Goal: Information Seeking & Learning: Check status

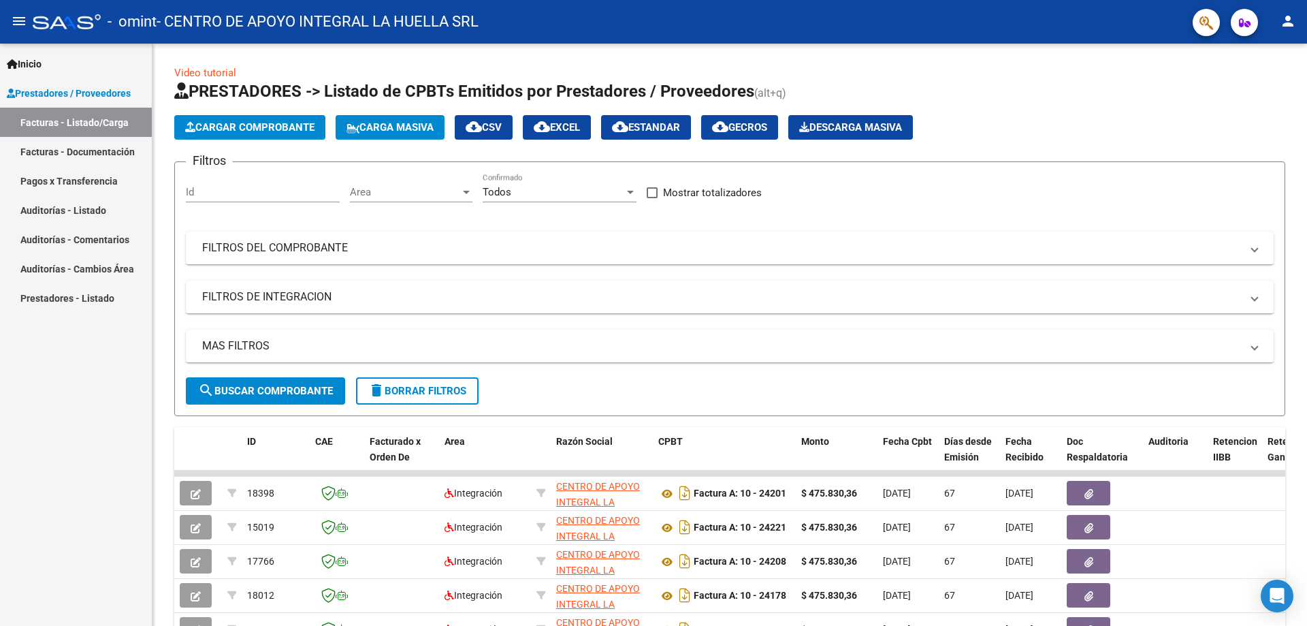
click at [91, 147] on link "Facturas - Documentación" at bounding box center [76, 151] width 152 height 29
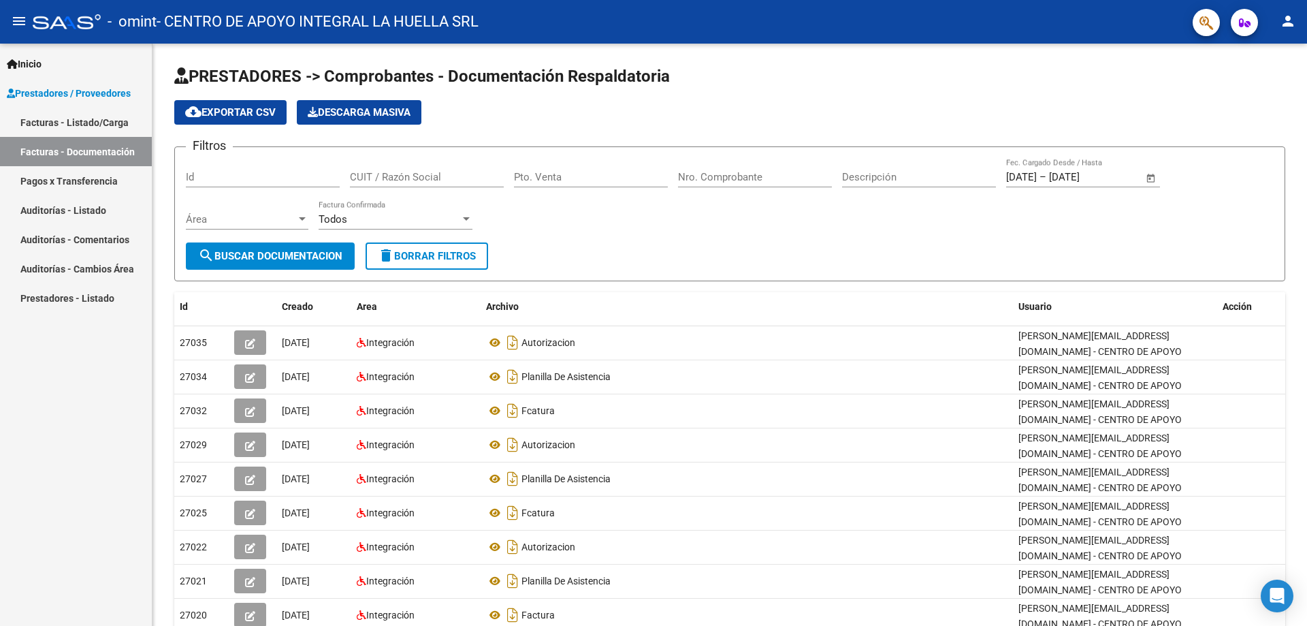
click at [66, 126] on link "Facturas - Listado/Carga" at bounding box center [76, 122] width 152 height 29
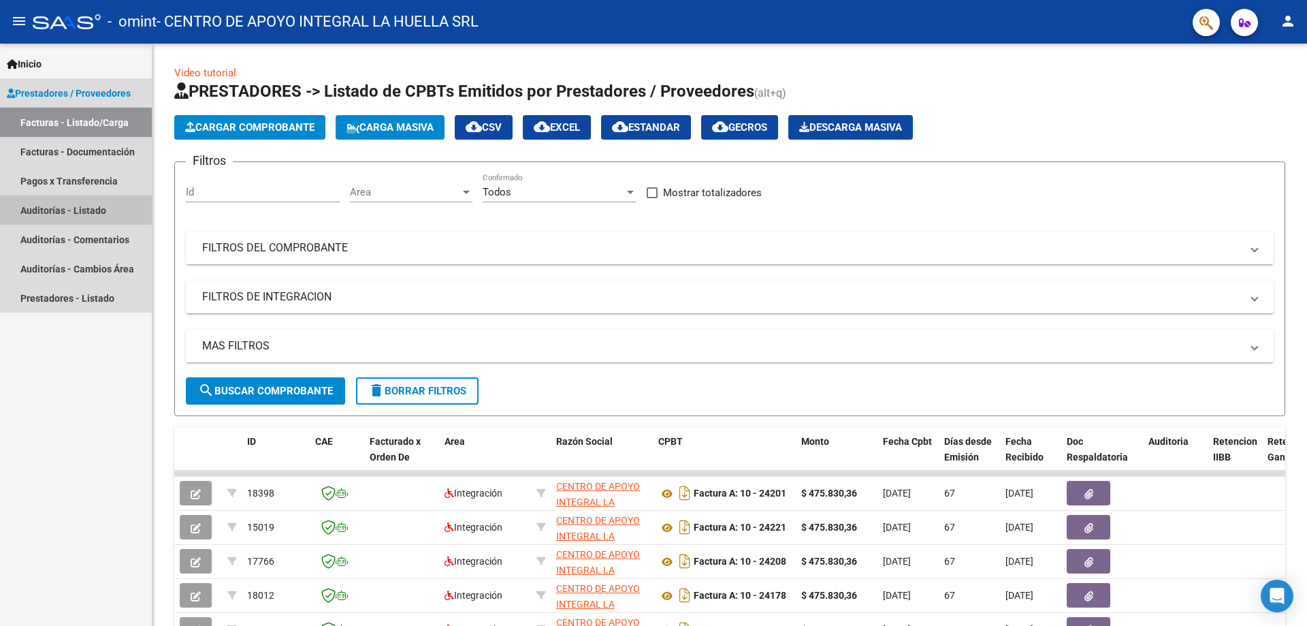
click at [44, 212] on link "Auditorías - Listado" at bounding box center [76, 209] width 152 height 29
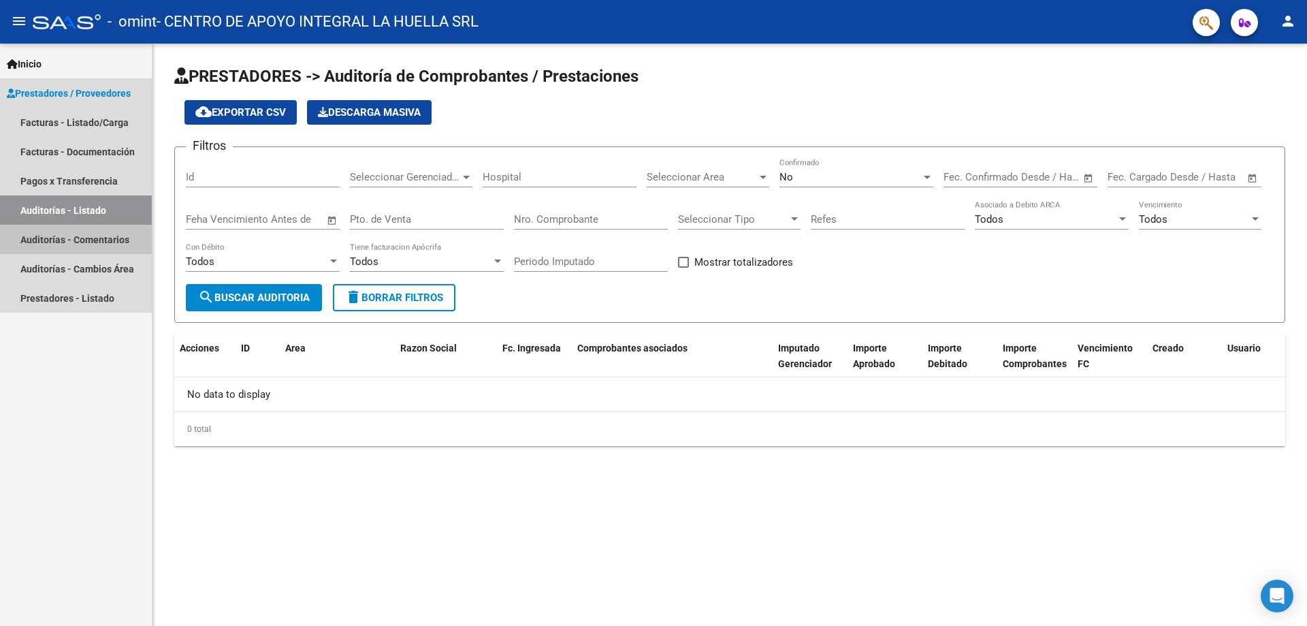
click at [44, 237] on link "Auditorías - Comentarios" at bounding box center [76, 239] width 152 height 29
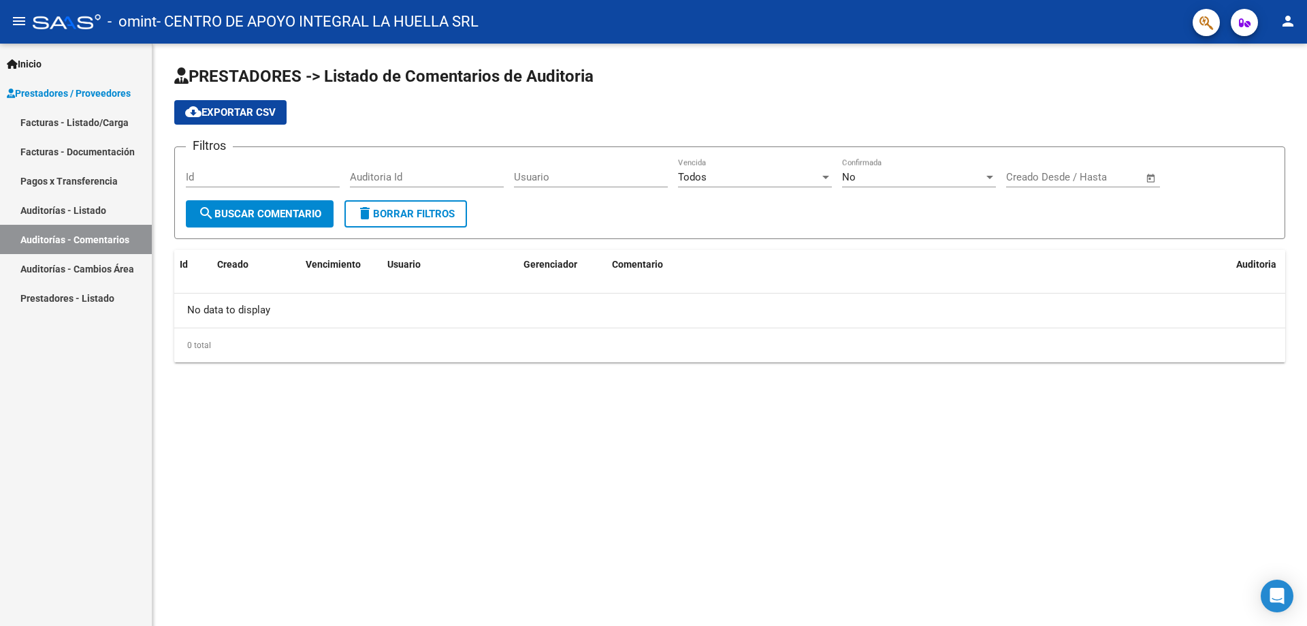
click at [50, 271] on link "Auditorías - Cambios Área" at bounding box center [76, 268] width 152 height 29
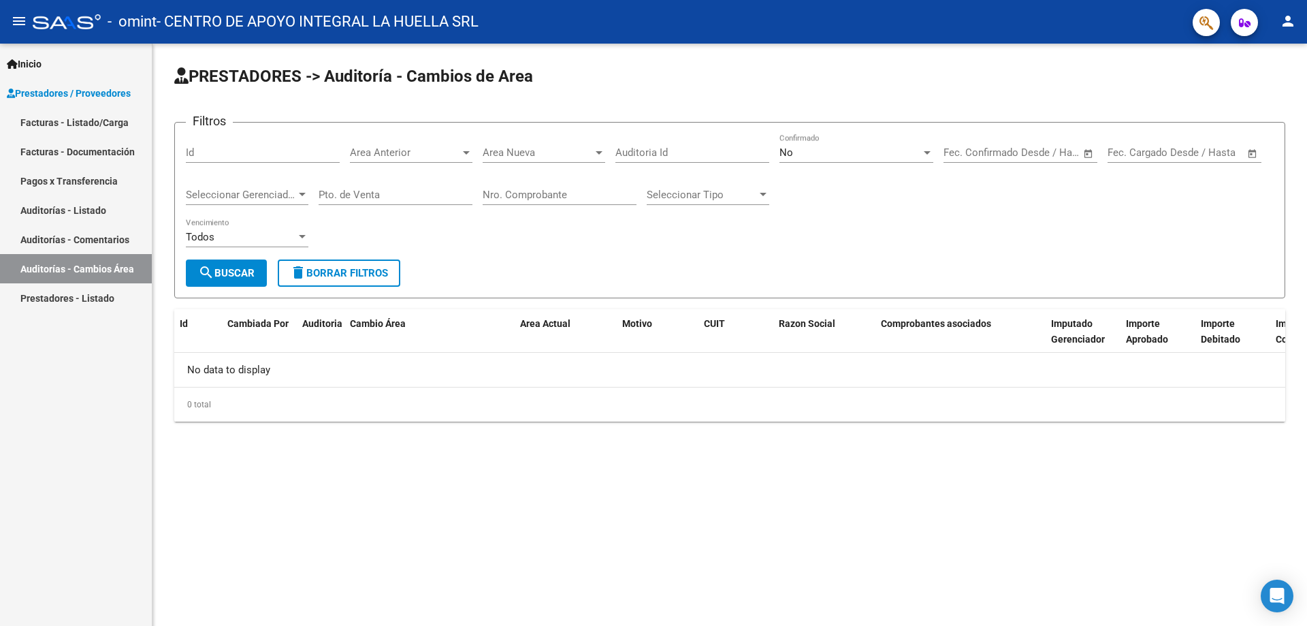
click at [54, 297] on link "Prestadores - Listado" at bounding box center [76, 297] width 152 height 29
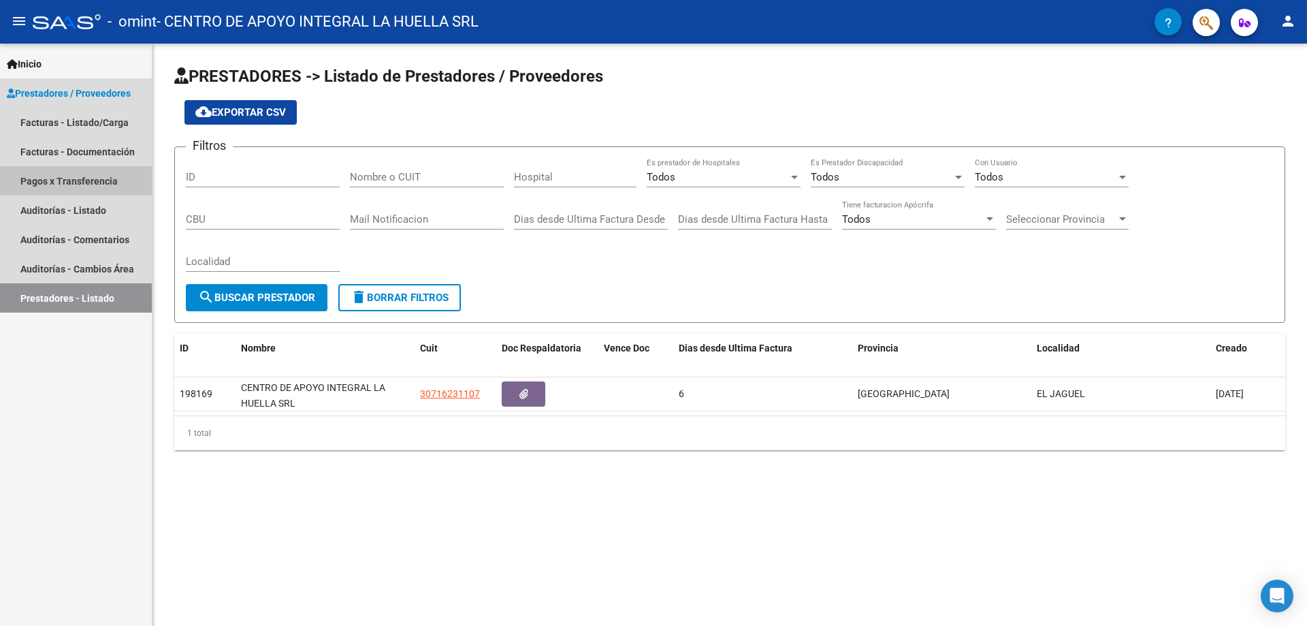
click at [63, 182] on link "Pagos x Transferencia" at bounding box center [76, 180] width 152 height 29
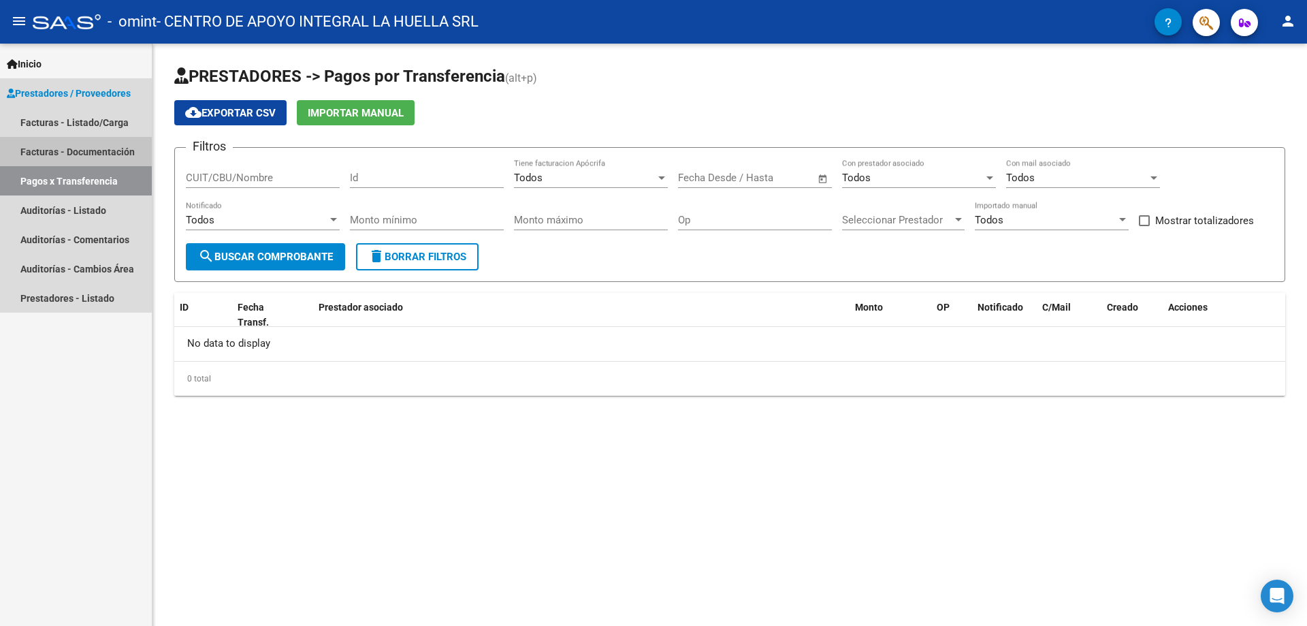
click at [62, 152] on link "Facturas - Documentación" at bounding box center [76, 151] width 152 height 29
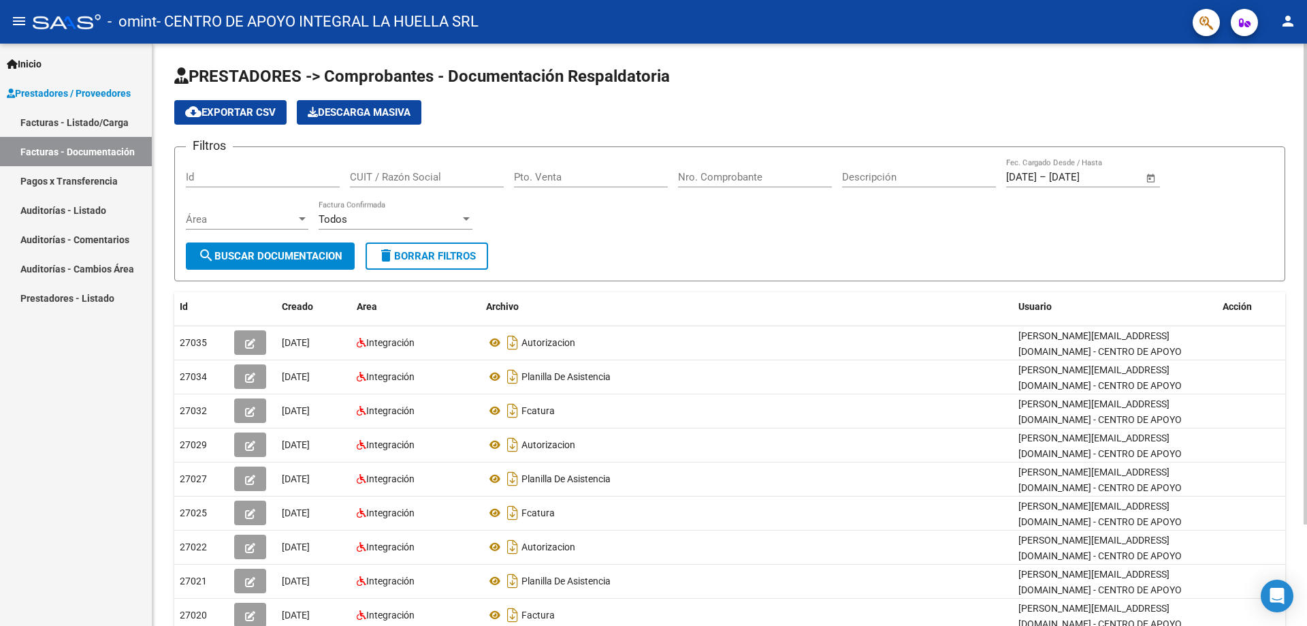
click at [278, 257] on span "search Buscar Documentacion" at bounding box center [270, 256] width 144 height 12
click at [238, 173] on input "Id" at bounding box center [263, 177] width 154 height 12
click at [435, 219] on div "Todos" at bounding box center [390, 219] width 142 height 12
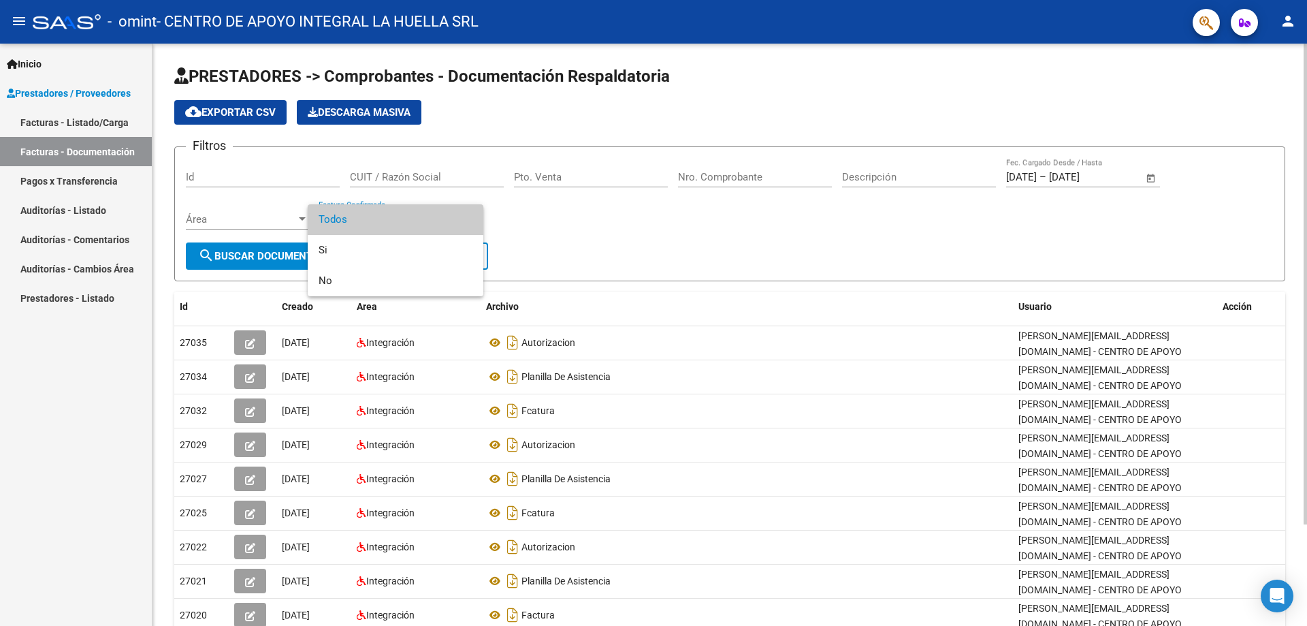
click at [435, 219] on span "Todos" at bounding box center [396, 219] width 154 height 31
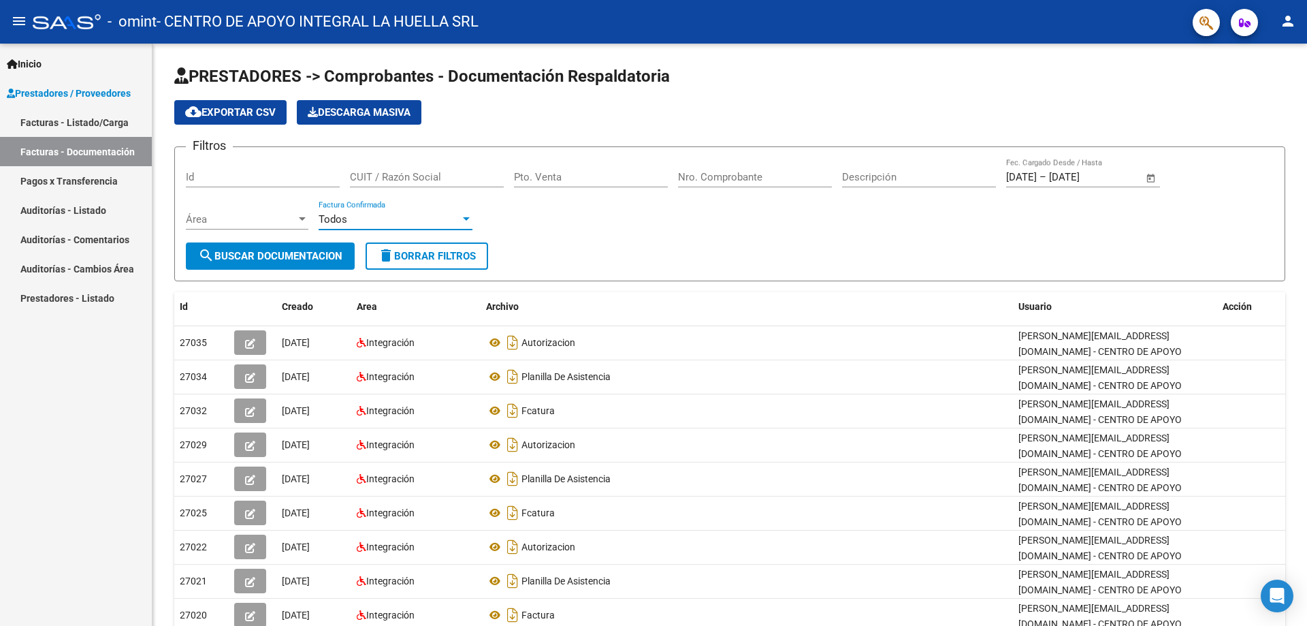
click at [81, 172] on link "Pagos x Transferencia" at bounding box center [76, 180] width 152 height 29
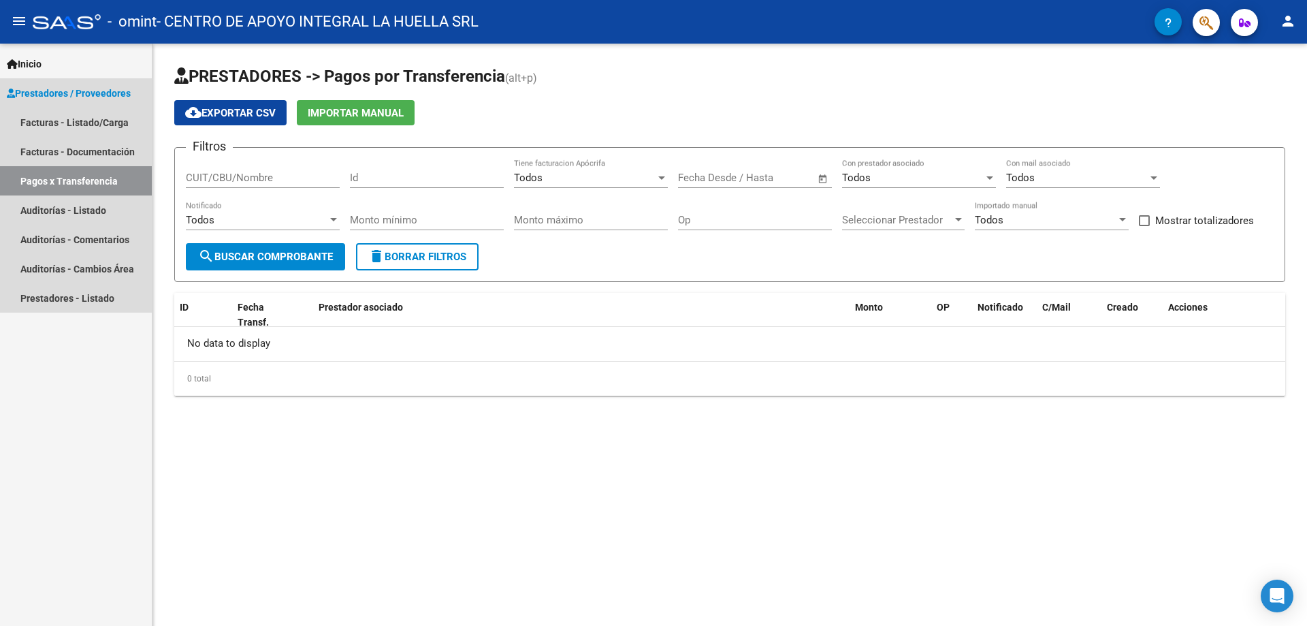
click at [69, 86] on span "Prestadores / Proveedores" at bounding box center [69, 93] width 124 height 15
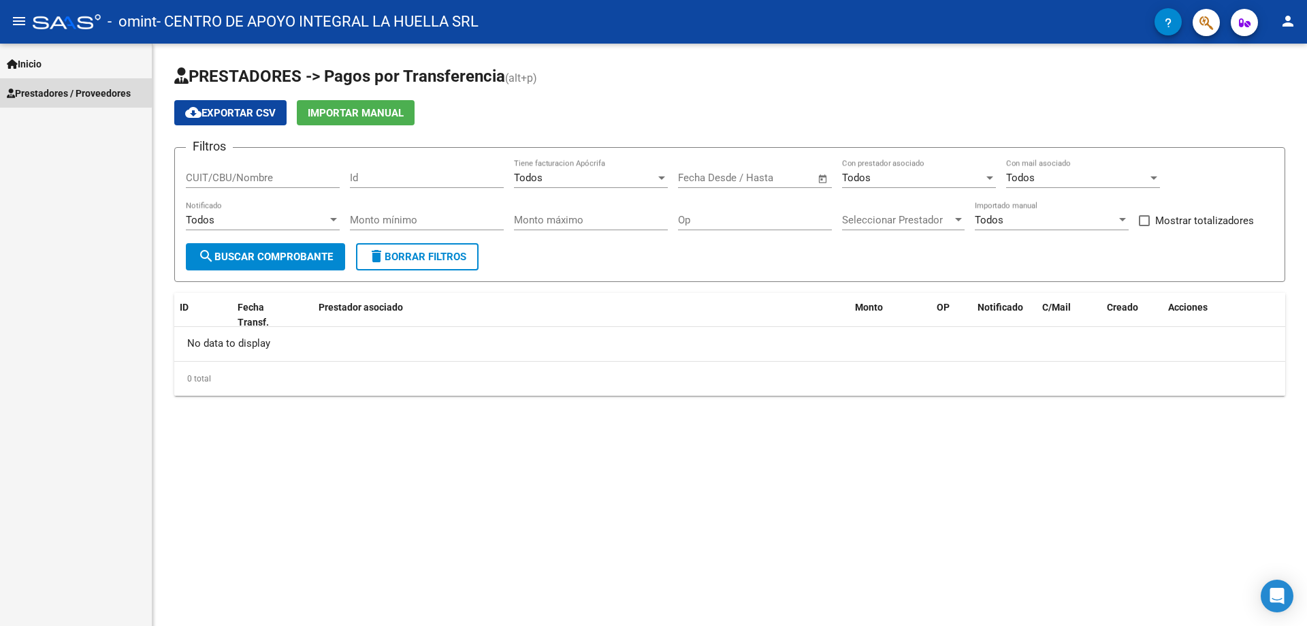
click at [69, 92] on span "Prestadores / Proveedores" at bounding box center [69, 93] width 124 height 15
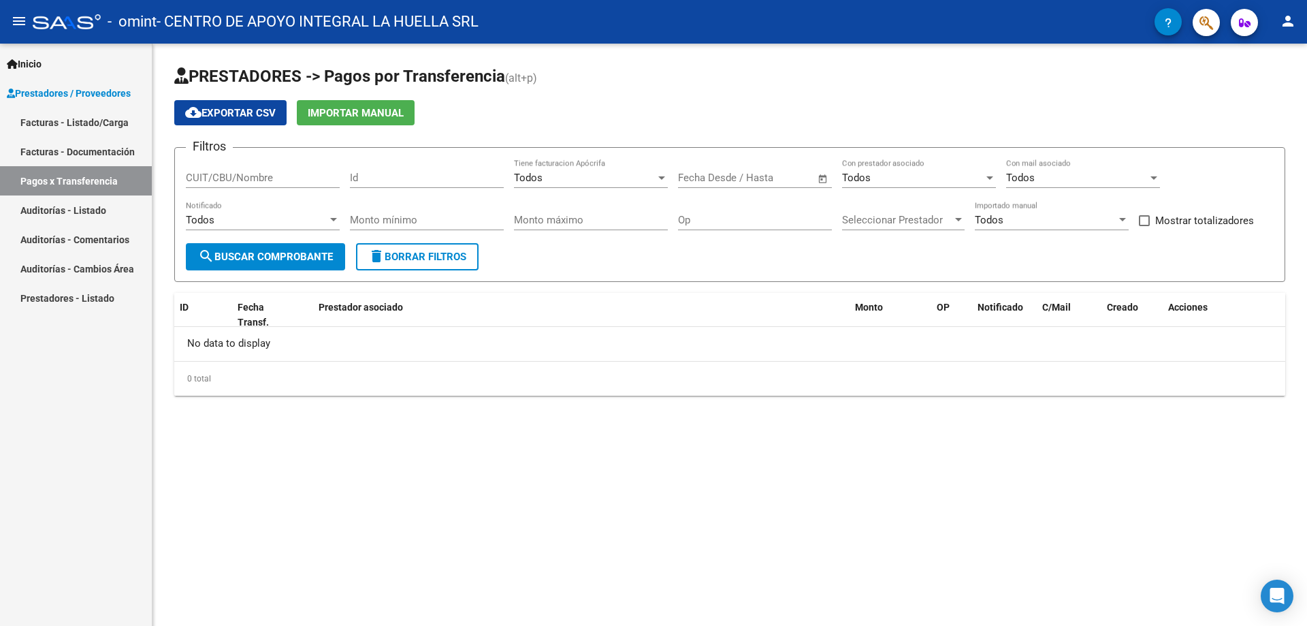
click at [69, 121] on link "Facturas - Listado/Carga" at bounding box center [76, 122] width 152 height 29
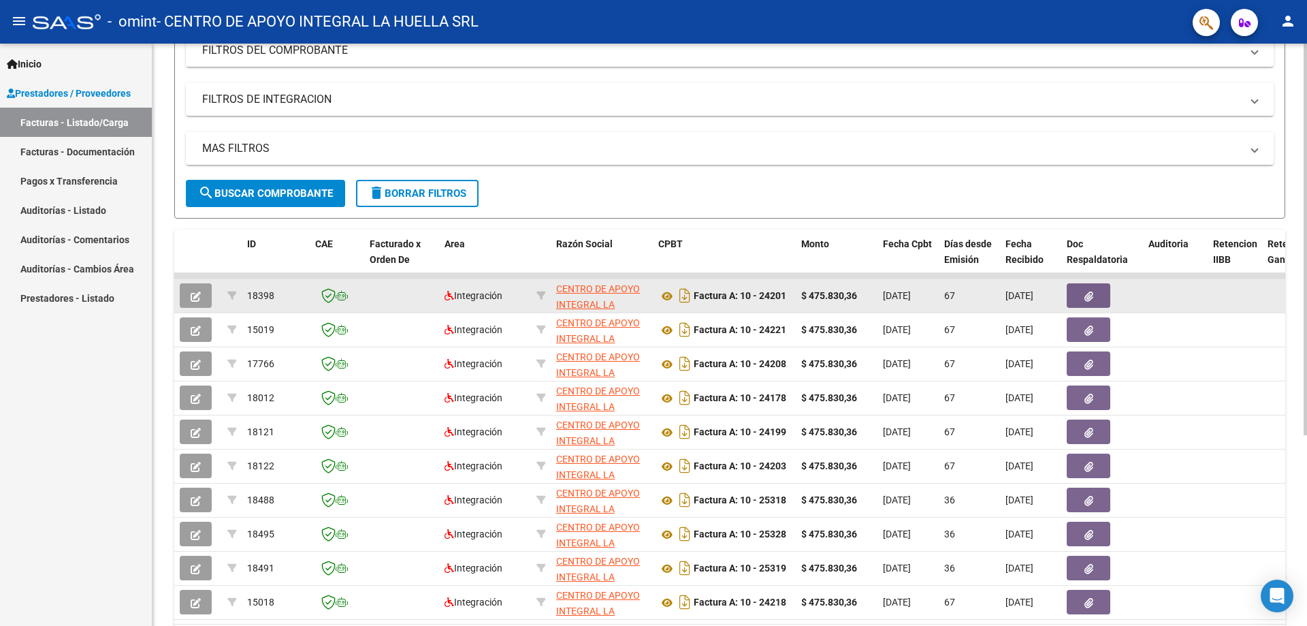
scroll to position [204, 0]
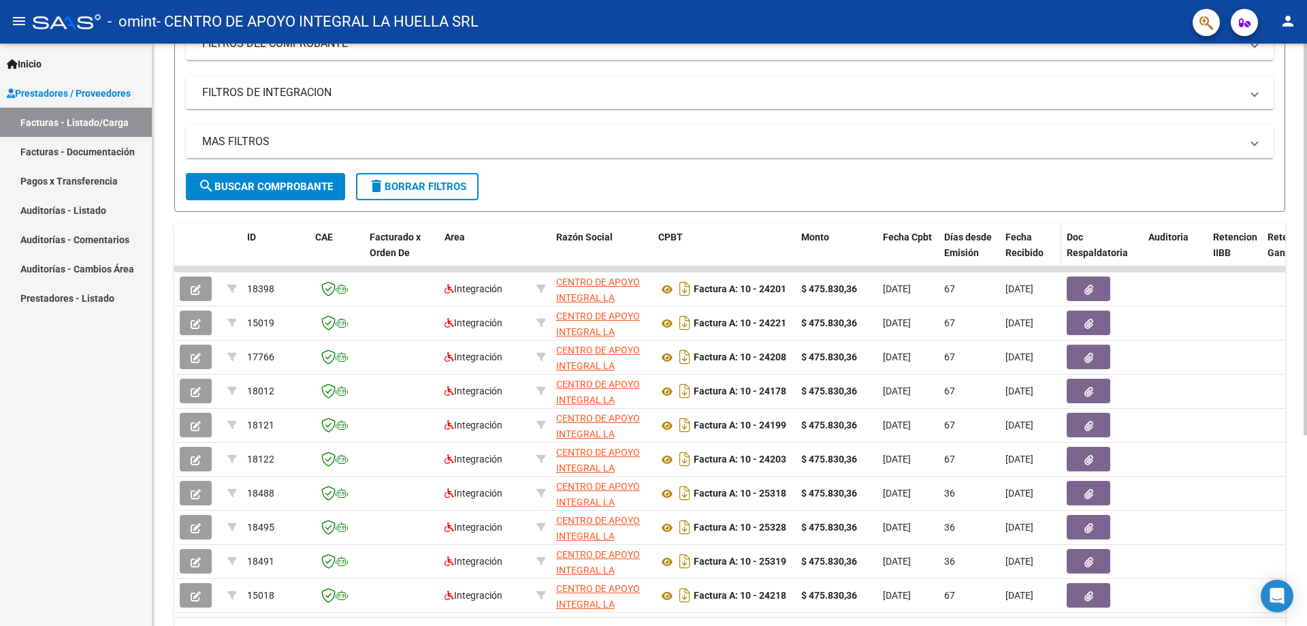
click at [1022, 250] on span "Fecha Recibido" at bounding box center [1024, 244] width 38 height 27
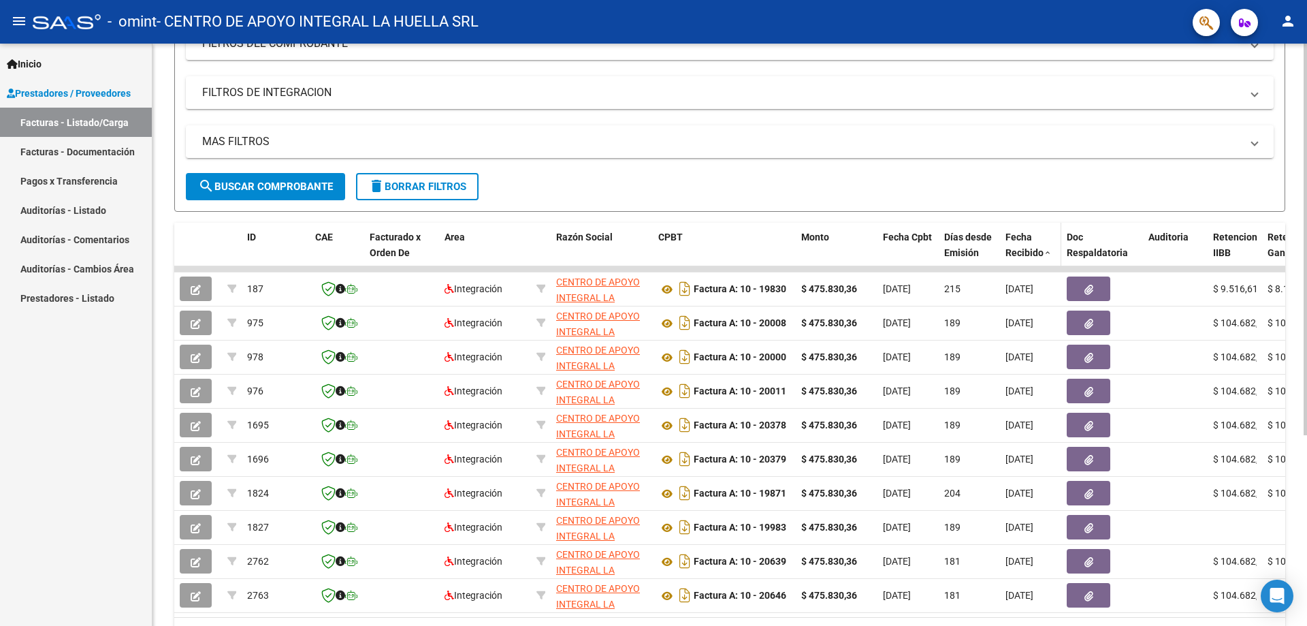
click at [1051, 250] on div "Fecha Recibido" at bounding box center [1030, 244] width 50 height 31
click at [1042, 249] on span "Fecha Recibido" at bounding box center [1024, 244] width 38 height 27
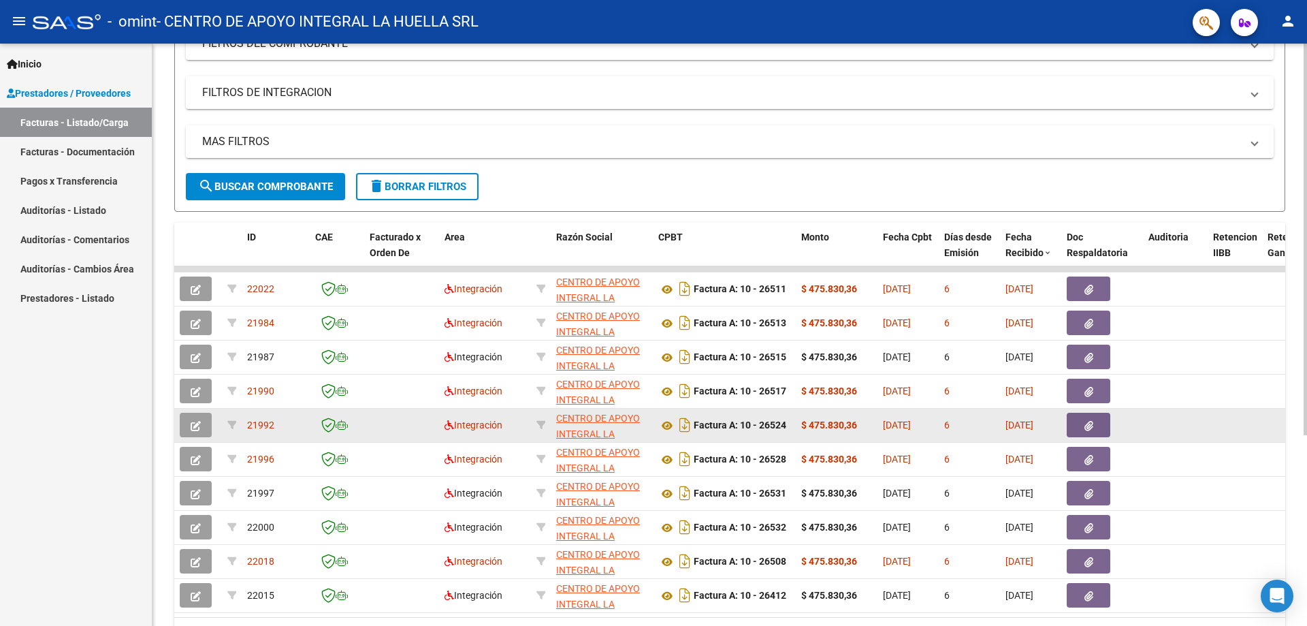
scroll to position [284, 0]
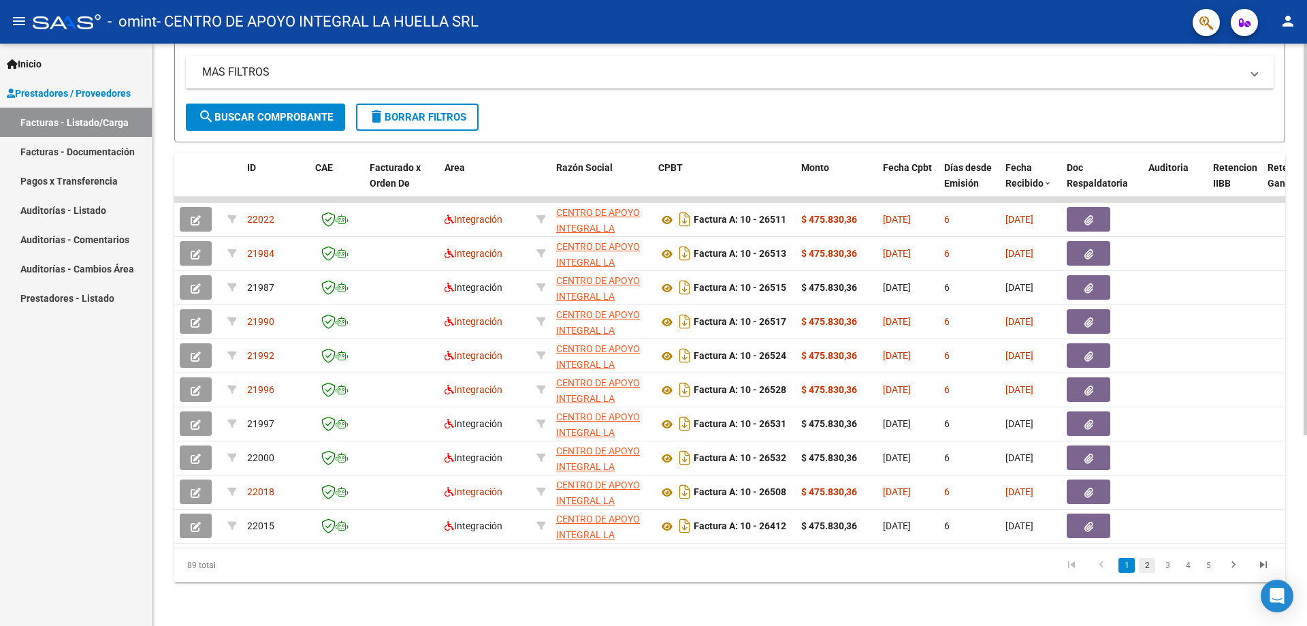
click at [1149, 565] on link "2" at bounding box center [1147, 564] width 16 height 15
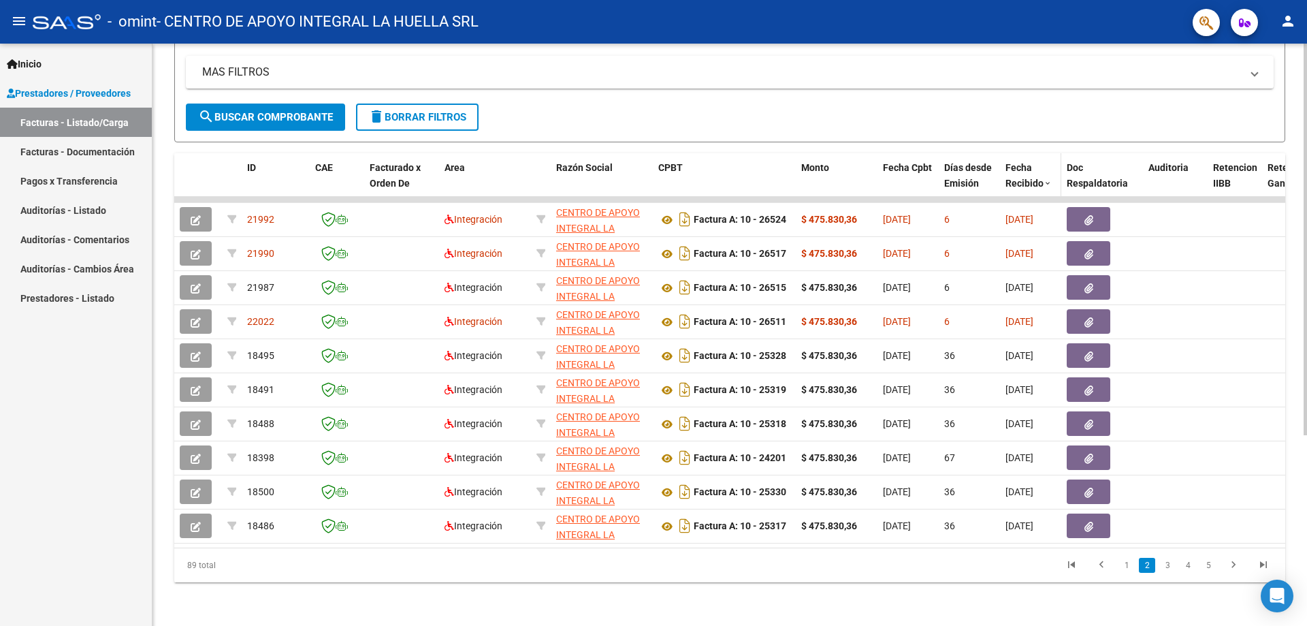
click at [1020, 170] on span "Fecha Recibido" at bounding box center [1024, 175] width 38 height 27
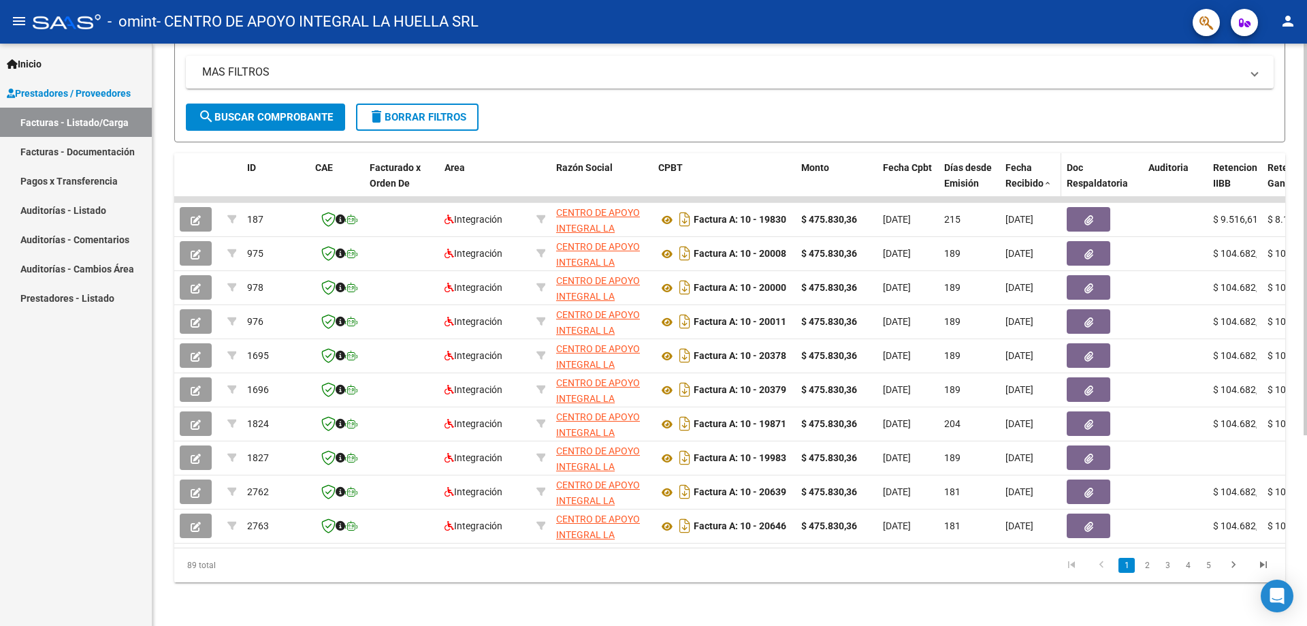
click at [1020, 170] on span "Fecha Recibido" at bounding box center [1024, 175] width 38 height 27
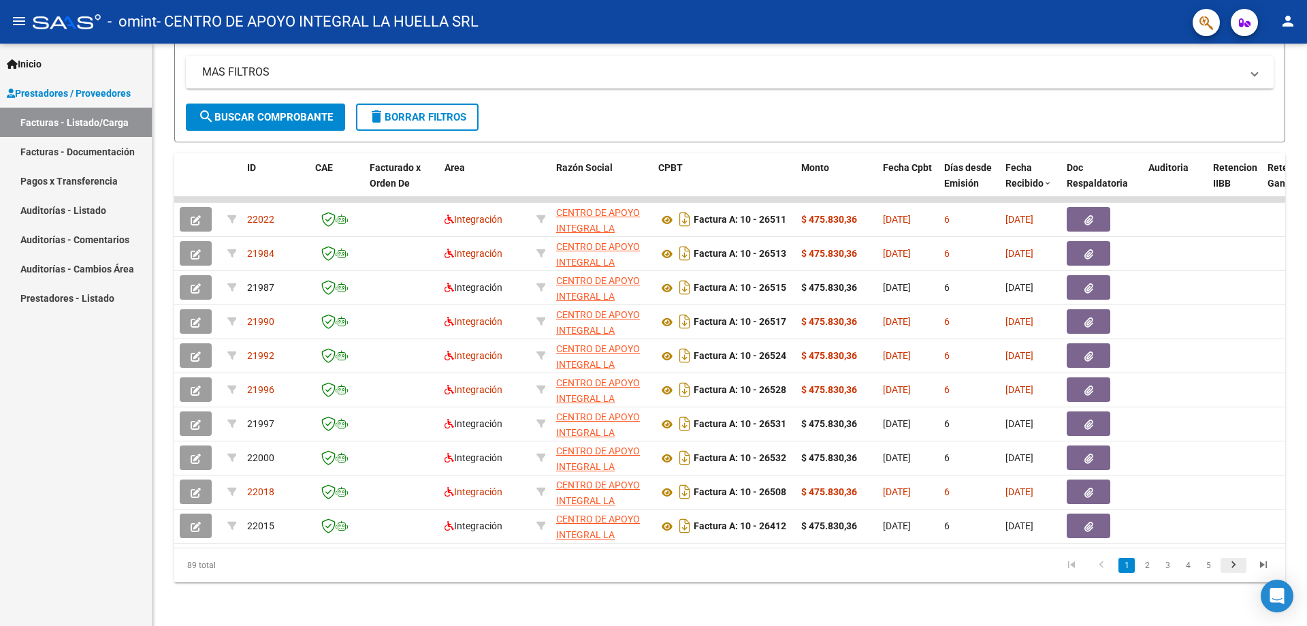
click at [1232, 568] on icon "go to next page" at bounding box center [1234, 566] width 18 height 16
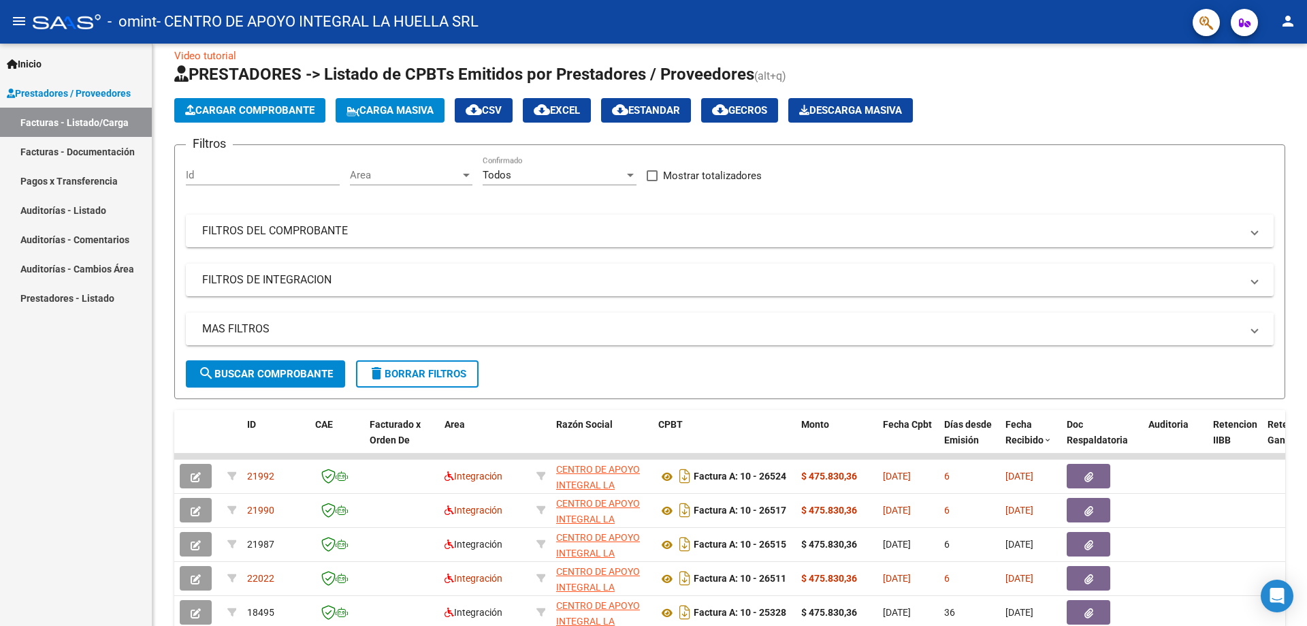
scroll to position [0, 0]
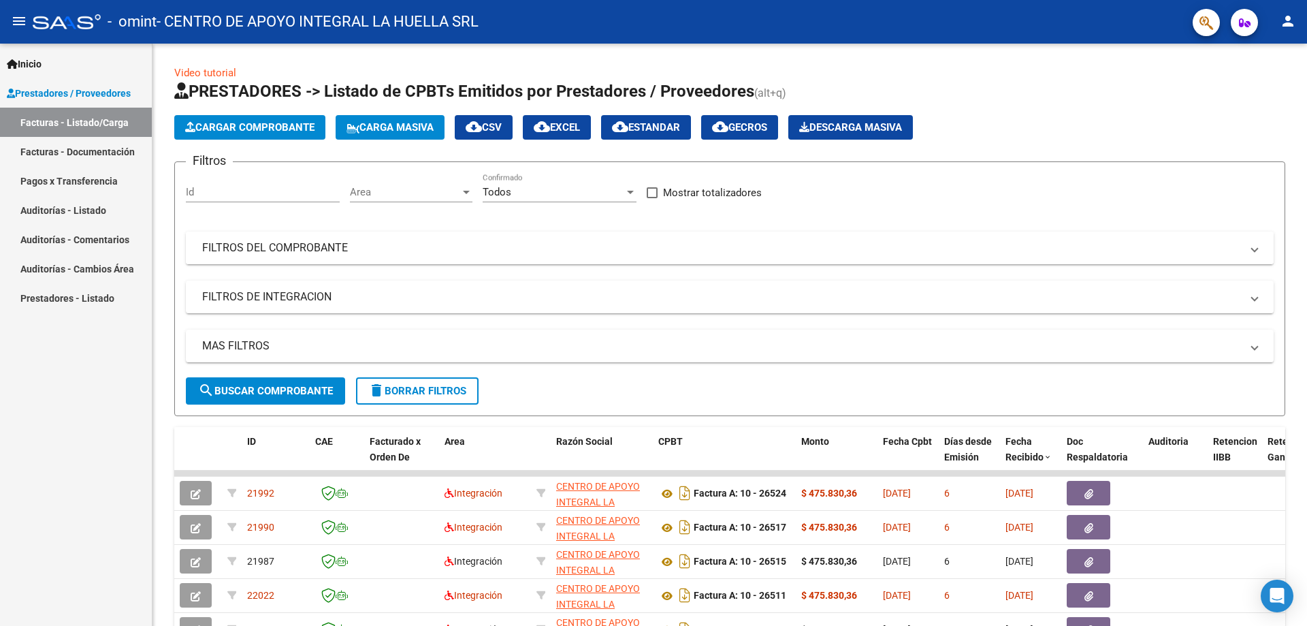
click at [286, 246] on mat-panel-title "FILTROS DEL COMPROBANTE" at bounding box center [721, 247] width 1039 height 15
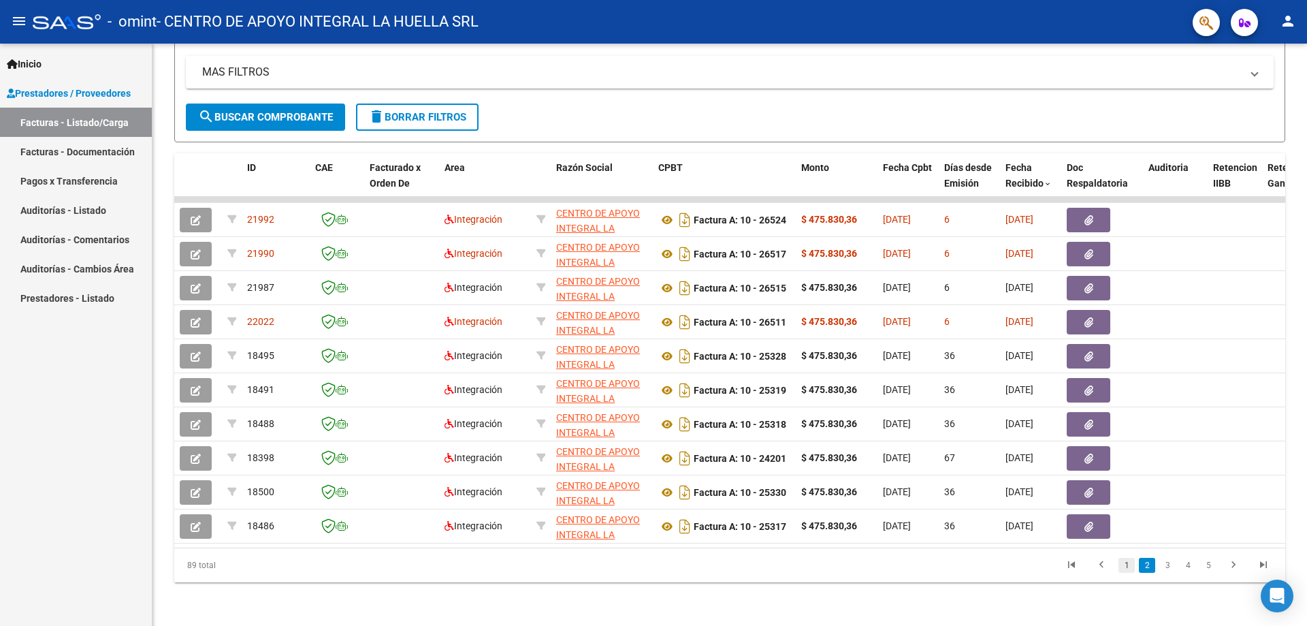
click at [1120, 569] on link "1" at bounding box center [1126, 564] width 16 height 15
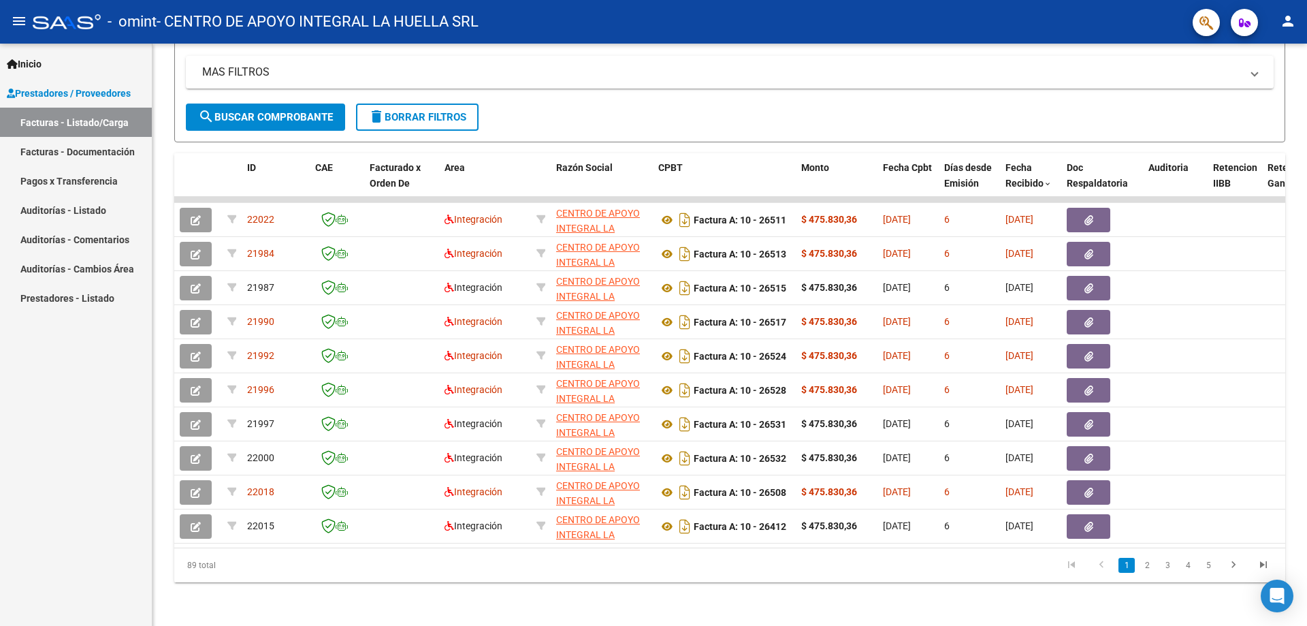
click at [1104, 563] on icon "go to previous page" at bounding box center [1102, 566] width 18 height 16
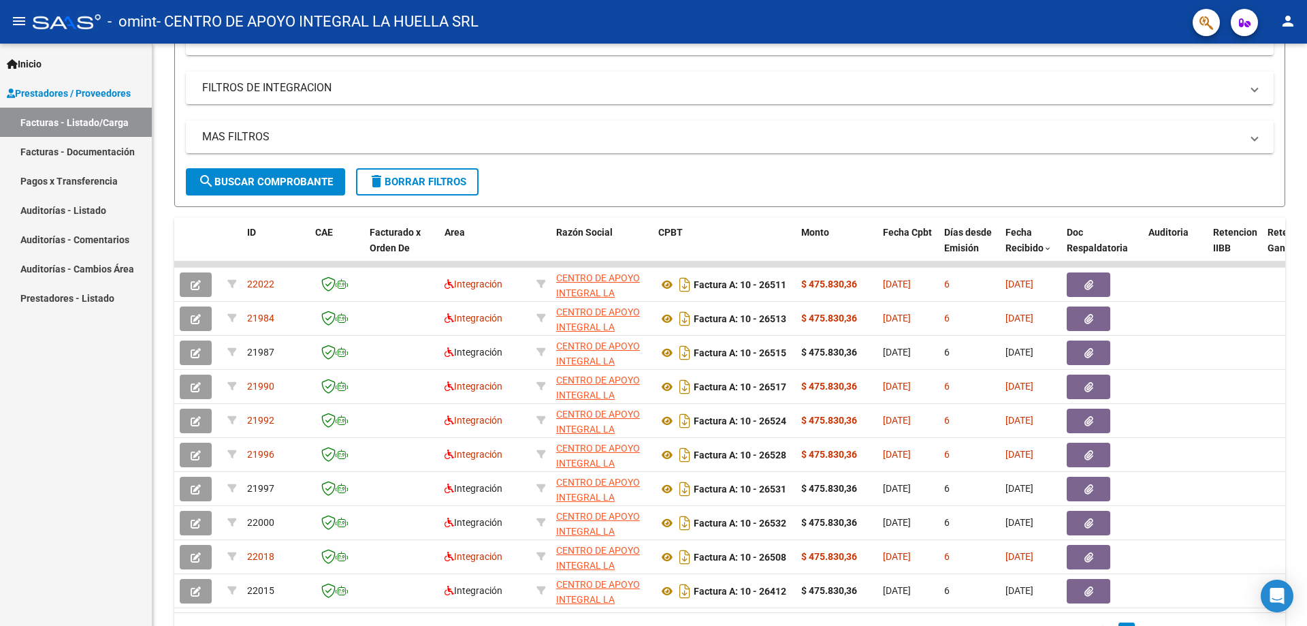
scroll to position [91, 0]
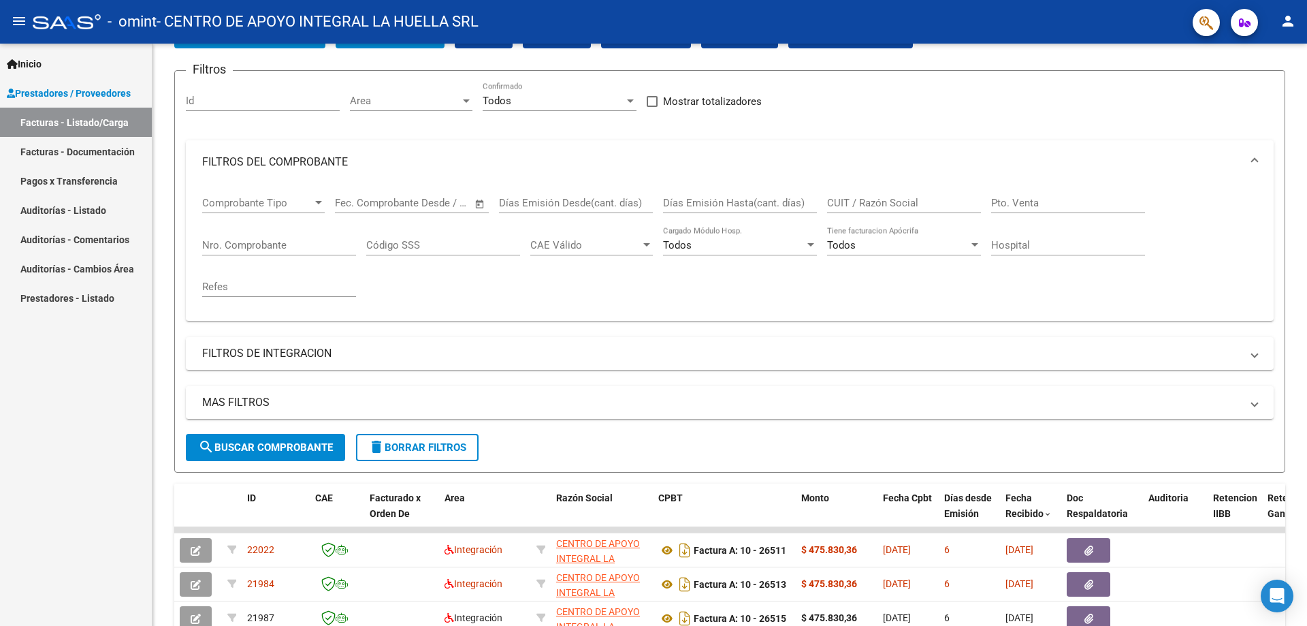
click at [1293, 23] on mat-icon "person" at bounding box center [1288, 21] width 16 height 16
click at [1185, 17] on div at bounding box center [653, 313] width 1307 height 626
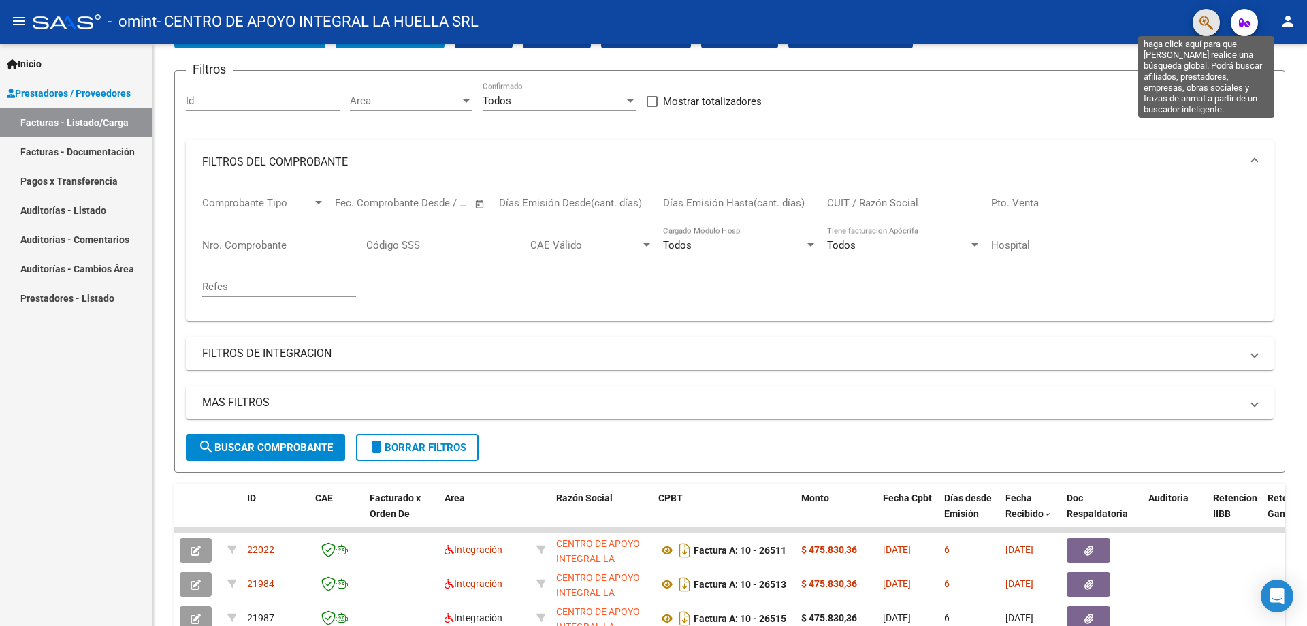
click at [1201, 18] on icon "button" at bounding box center [1206, 23] width 14 height 16
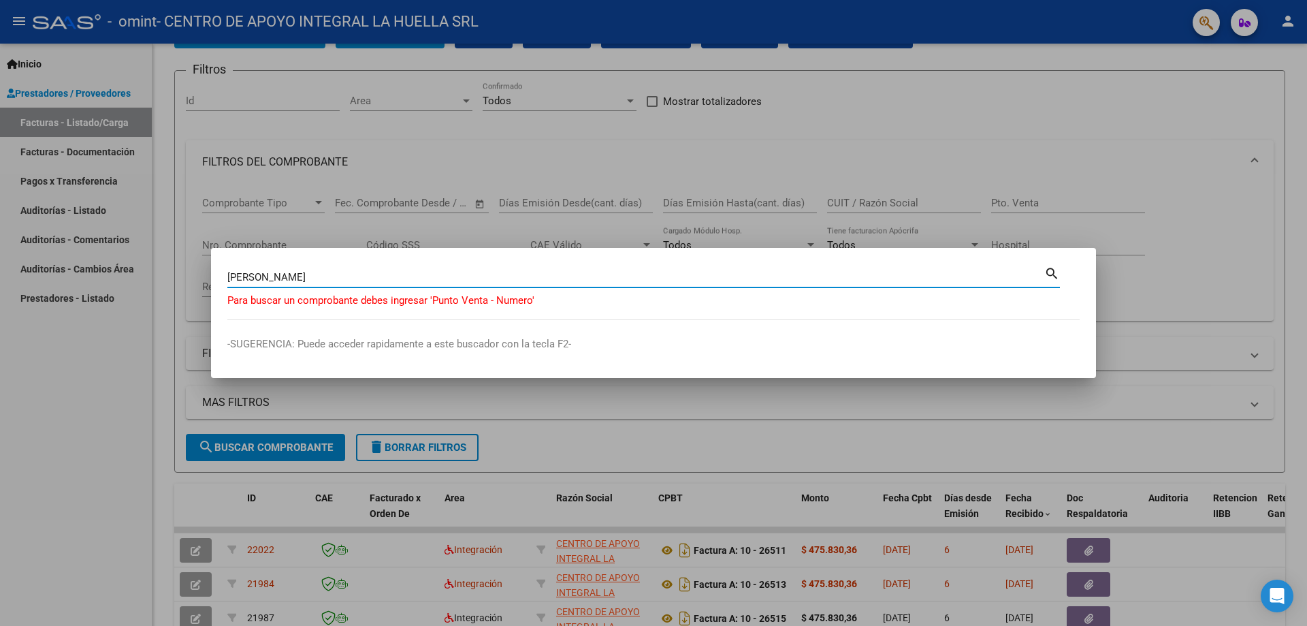
drag, startPoint x: 408, startPoint y: 277, endPoint x: 219, endPoint y: 270, distance: 189.4
click at [219, 270] on mat-dialog-content "[PERSON_NAME] (apellido, dni, cuil, nro traspaso, cuit, obra social) search Par…" at bounding box center [653, 292] width 885 height 56
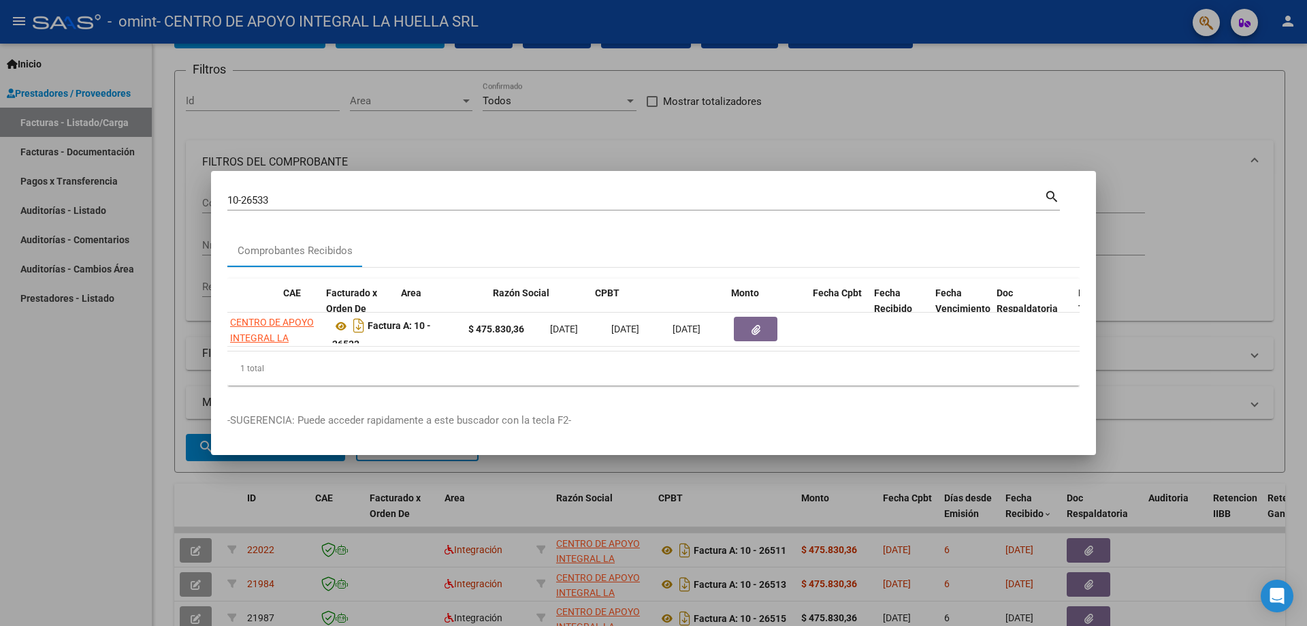
scroll to position [0, 0]
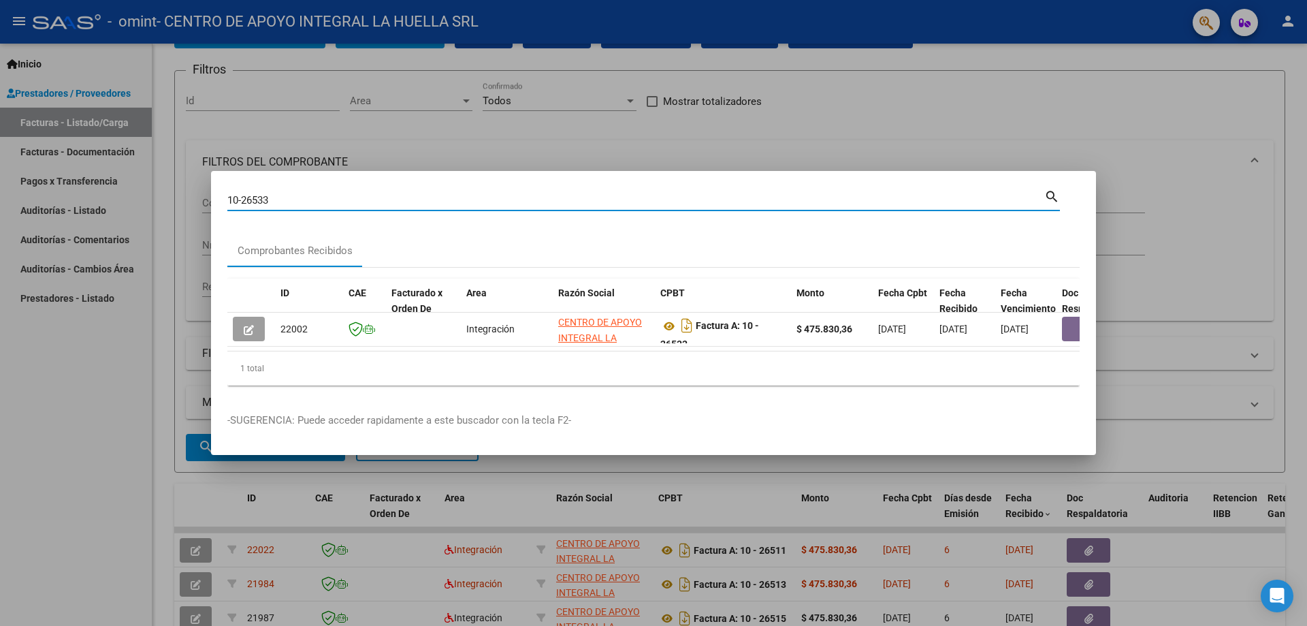
click at [275, 196] on input "10-26533" at bounding box center [635, 200] width 817 height 12
type input "10-26534"
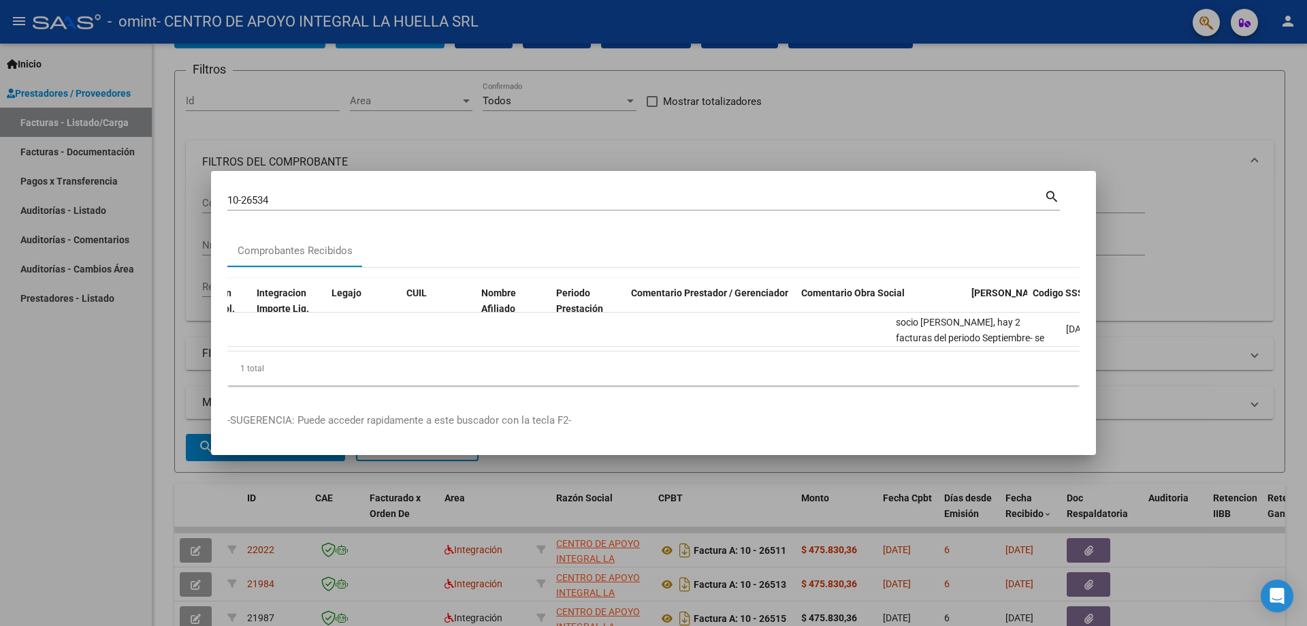
scroll to position [0, 2104]
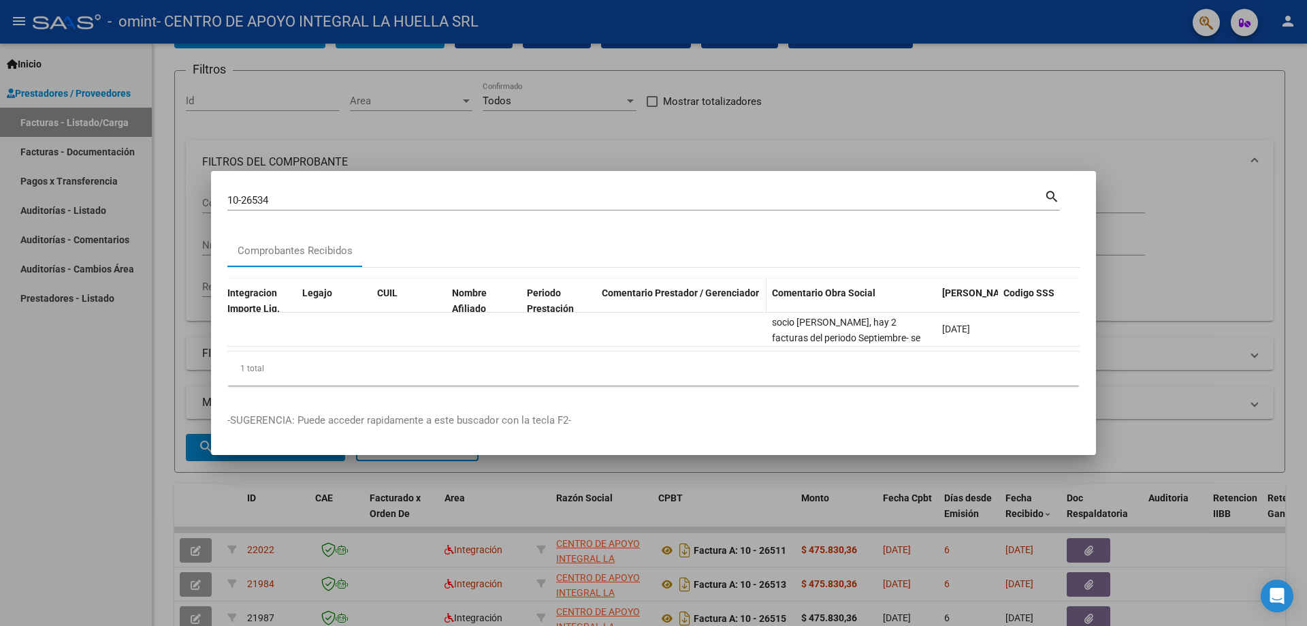
click at [693, 289] on span "Comentario Prestador / Gerenciador" at bounding box center [680, 292] width 157 height 11
click at [1279, 595] on icon "Open Intercom Messenger" at bounding box center [1277, 596] width 16 height 18
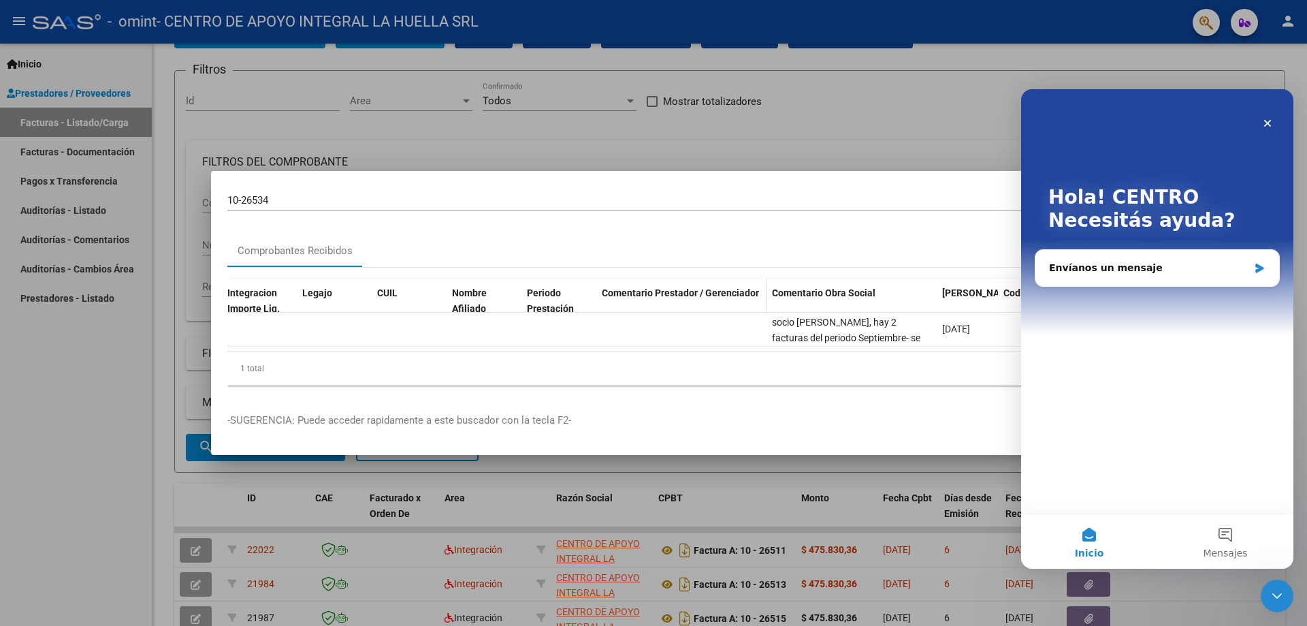
scroll to position [0, 0]
click at [1263, 269] on icon "Intercom Messenger" at bounding box center [1260, 268] width 12 height 11
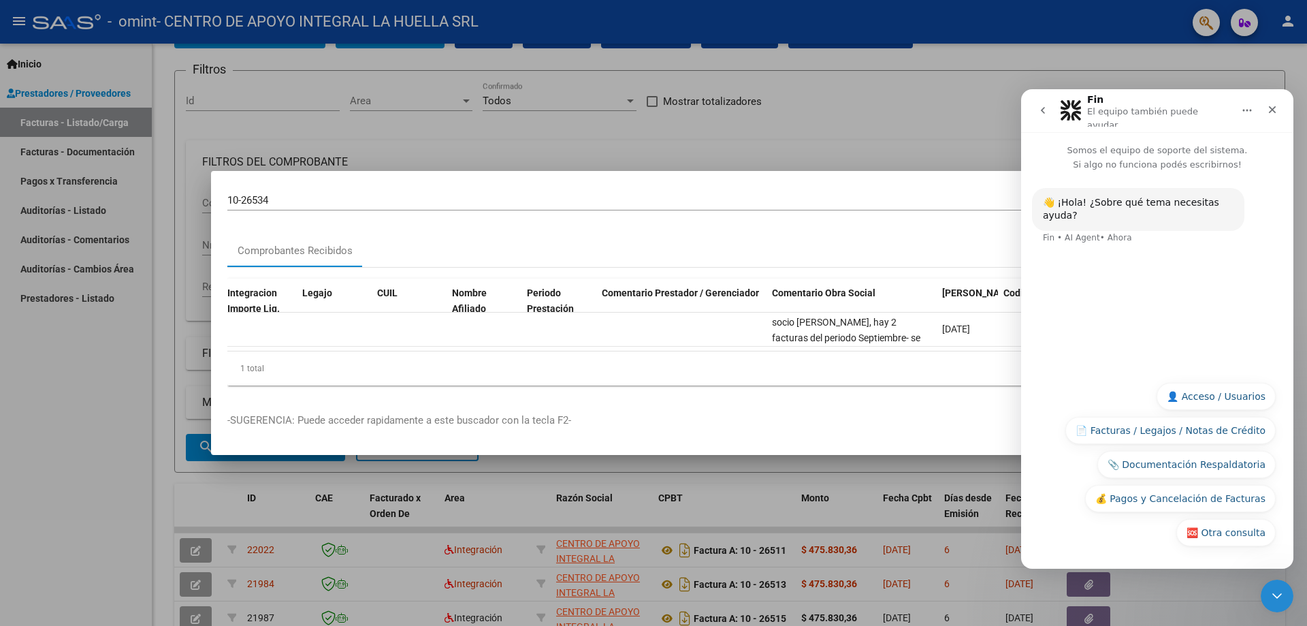
click at [1175, 428] on button "📄 Facturas / Legajos / Notas de Crédito" at bounding box center [1170, 430] width 210 height 27
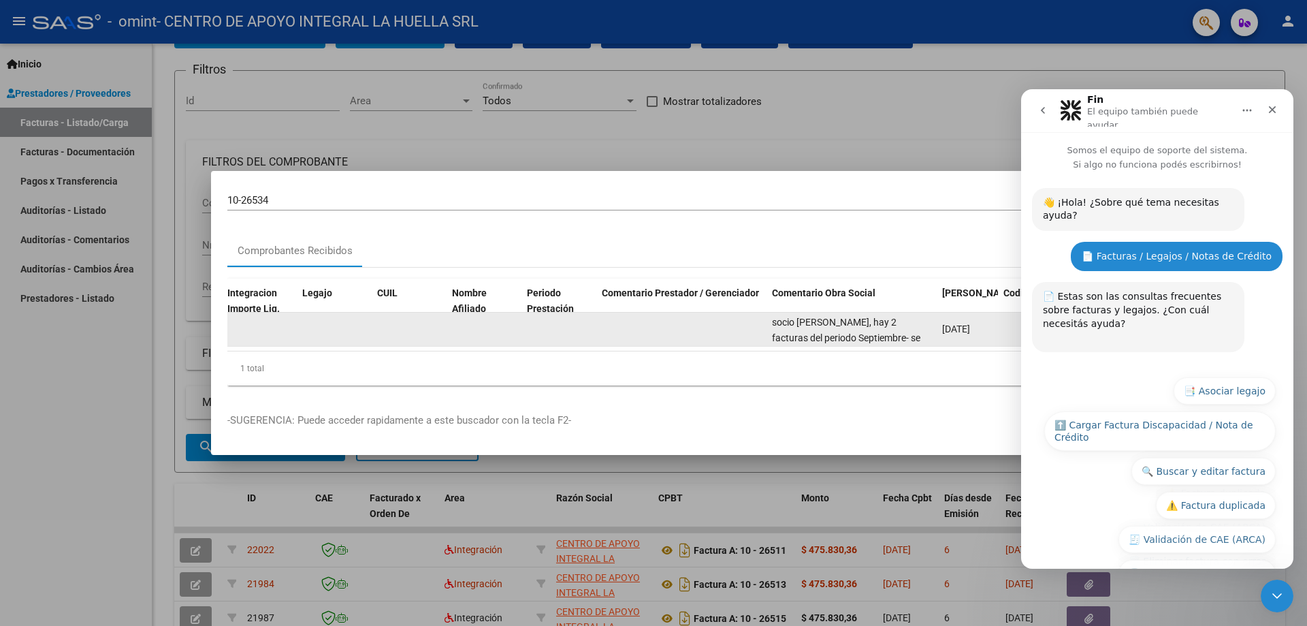
scroll to position [124, 0]
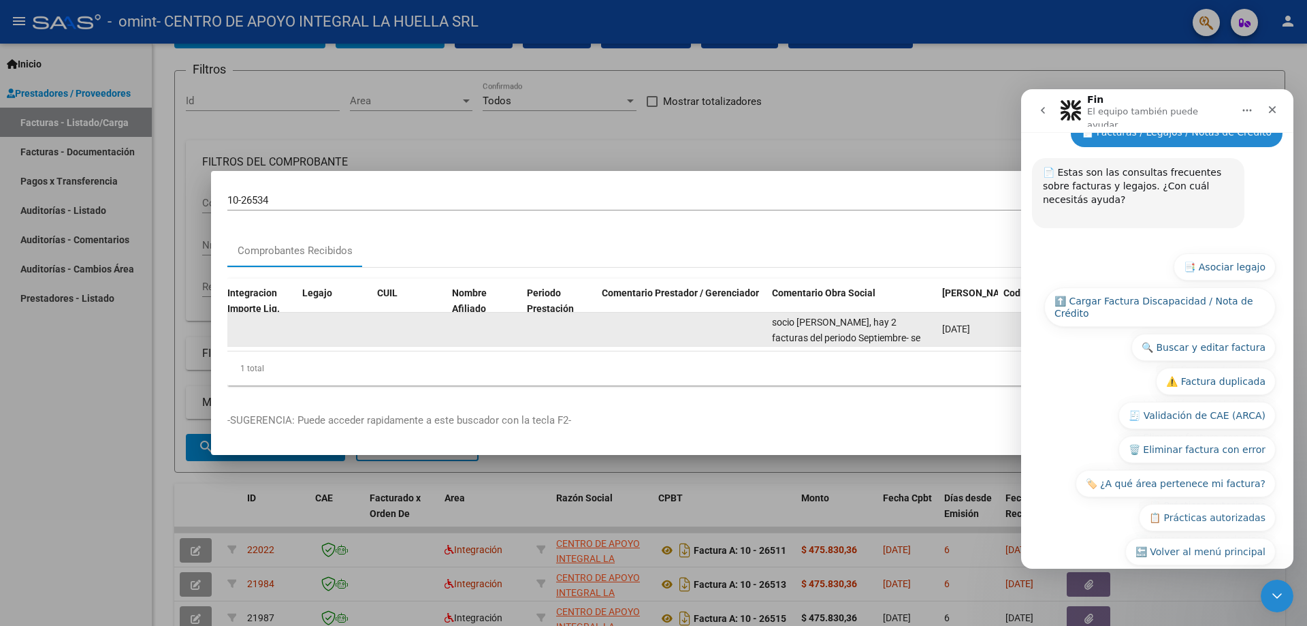
click at [621, 327] on datatable-body-cell at bounding box center [681, 328] width 170 height 33
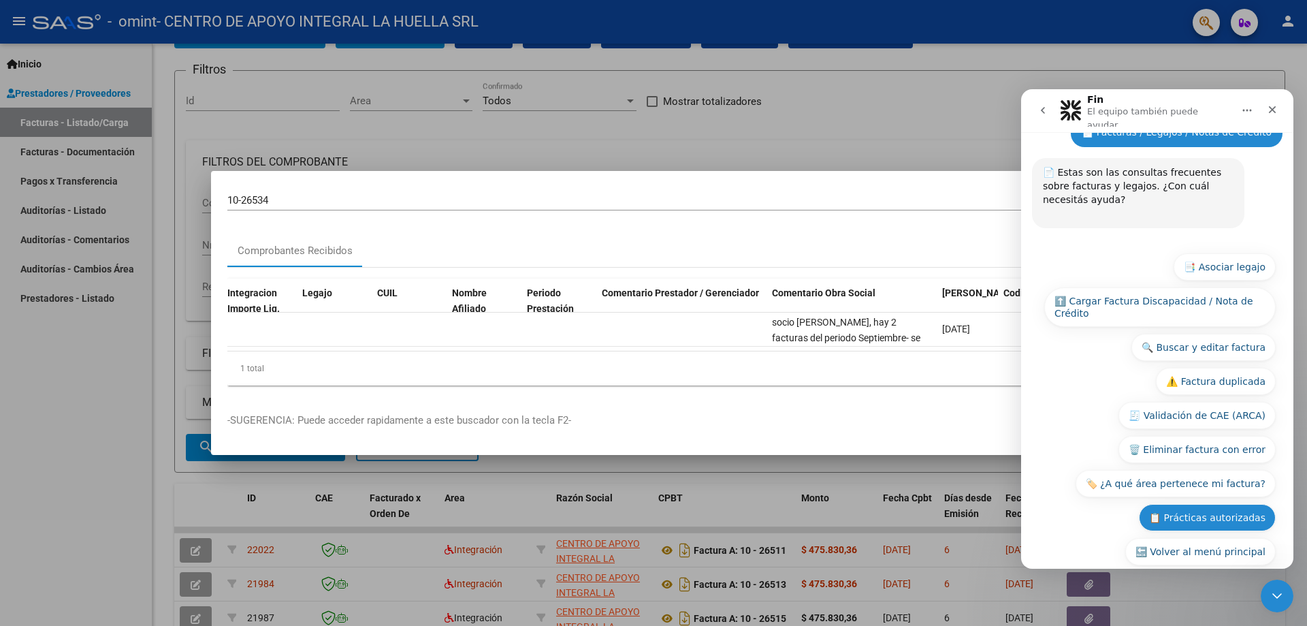
click at [1177, 504] on button "📋 Prácticas autorizadas" at bounding box center [1207, 517] width 137 height 27
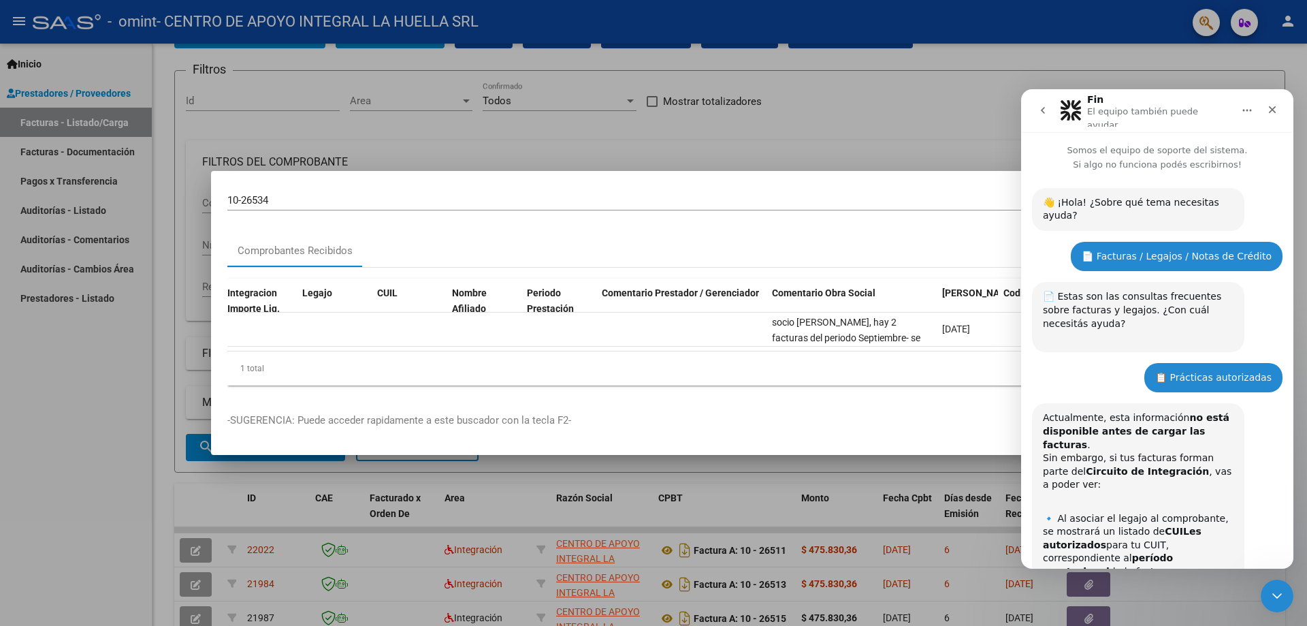
scroll to position [95, 0]
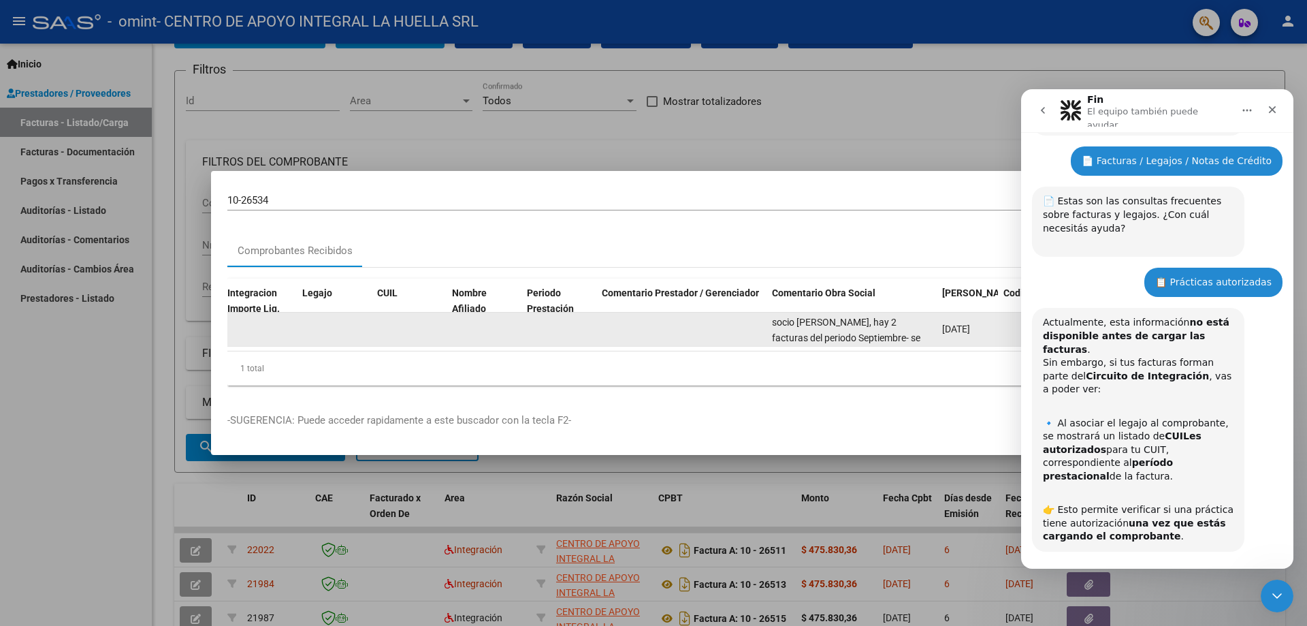
click at [670, 323] on datatable-body-cell at bounding box center [681, 328] width 170 height 33
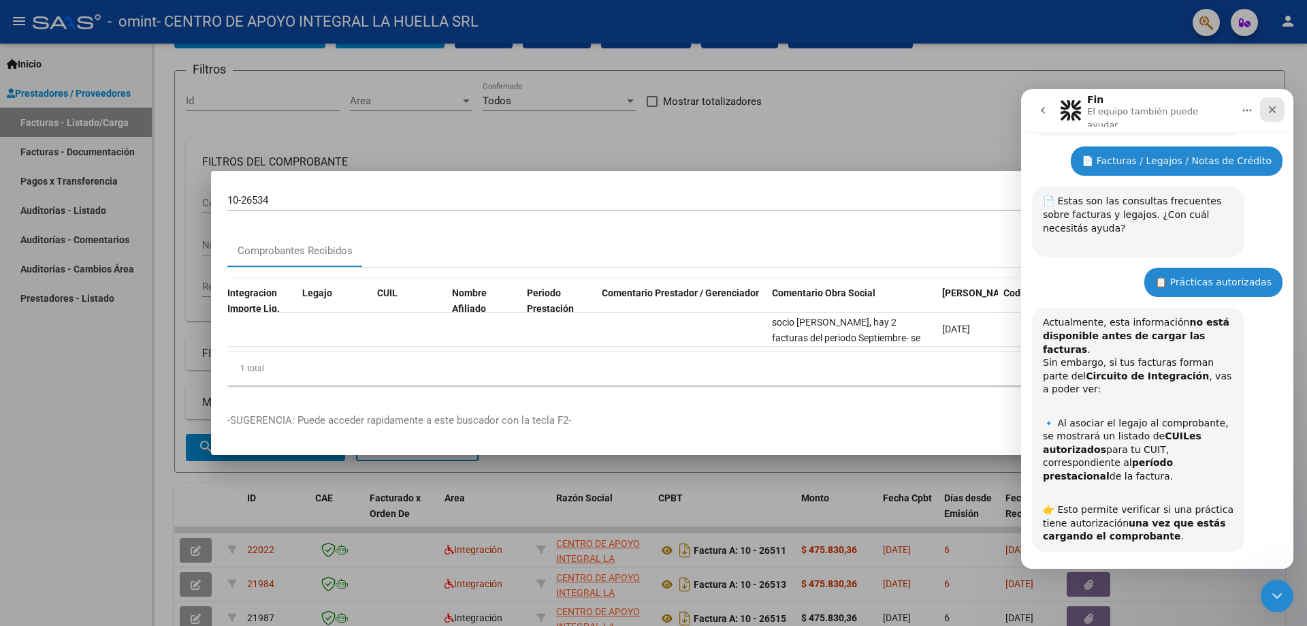
click at [1274, 106] on icon "Cerrar" at bounding box center [1272, 109] width 7 height 7
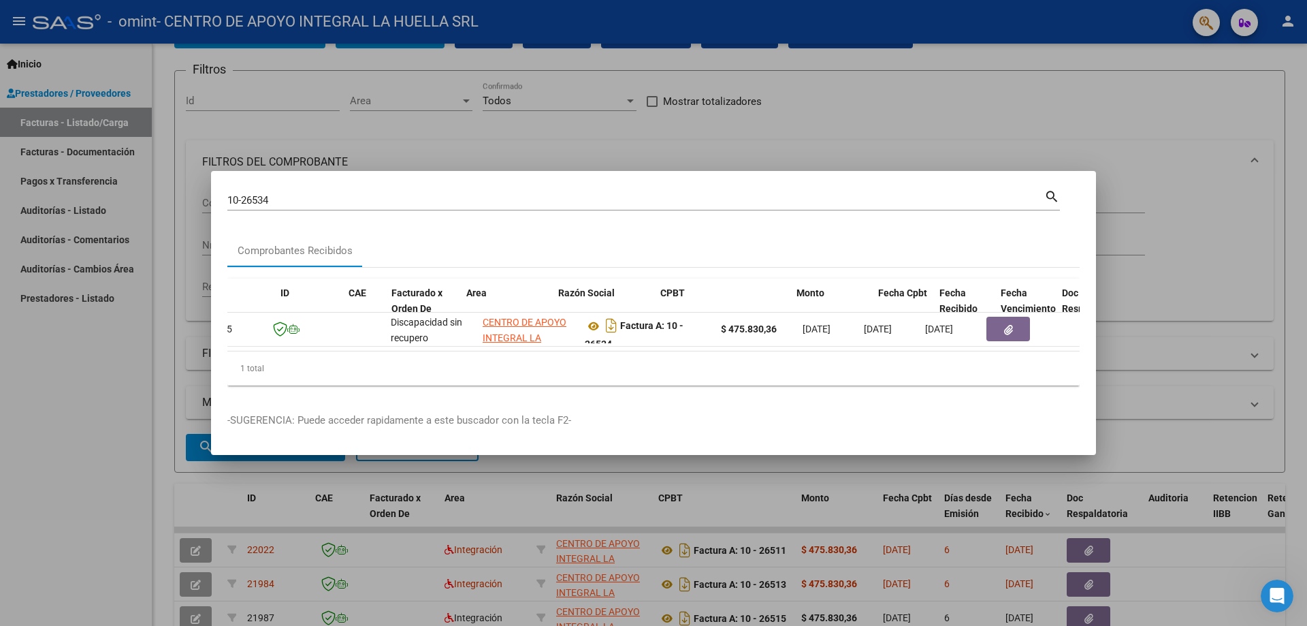
scroll to position [0, 0]
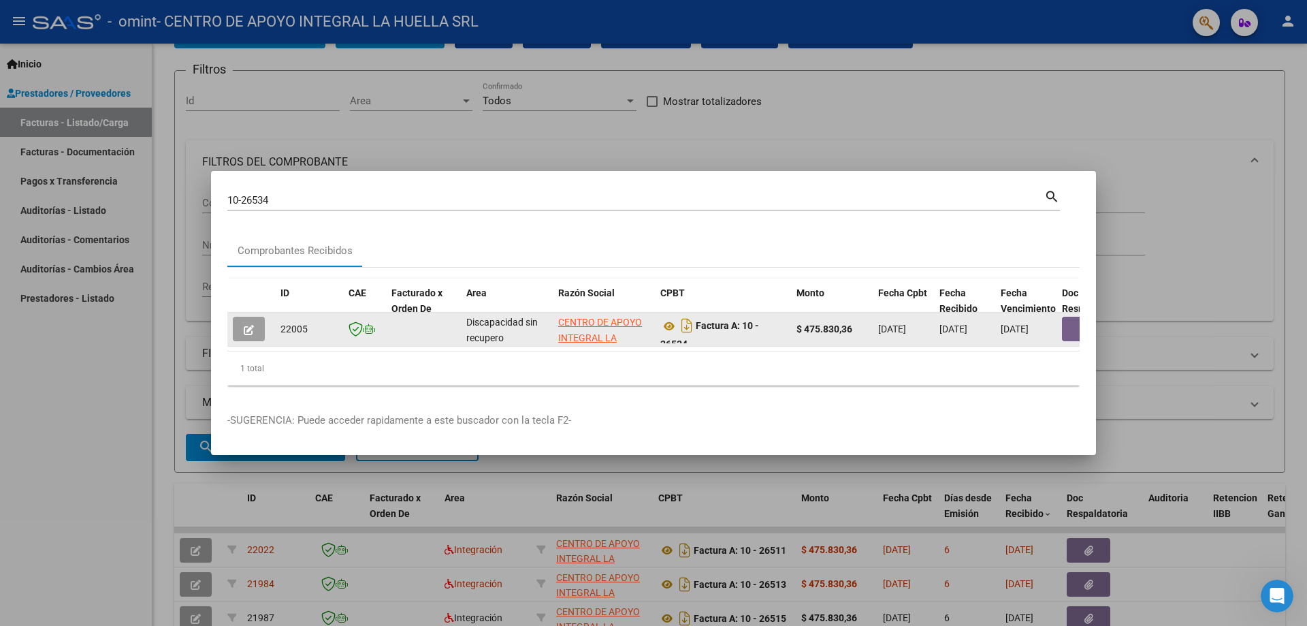
click at [245, 325] on icon "button" at bounding box center [249, 330] width 10 height 10
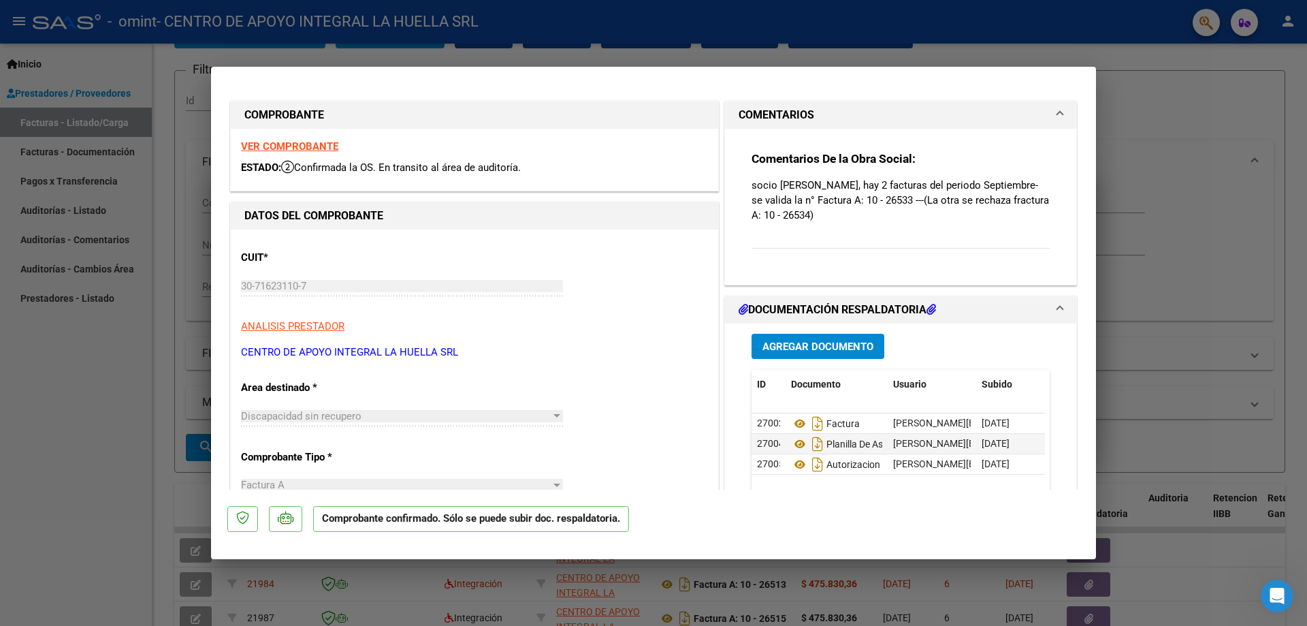
click at [877, 242] on div "Comentarios De la Obra Social: socio [PERSON_NAME], hay 2 facturas del periodo …" at bounding box center [900, 207] width 298 height 113
click at [821, 187] on p "socio [PERSON_NAME], hay 2 facturas del periodo Septiembre- se valida la n° Fac…" at bounding box center [900, 200] width 298 height 45
click at [1139, 120] on div at bounding box center [653, 313] width 1307 height 626
type input "$ 0,00"
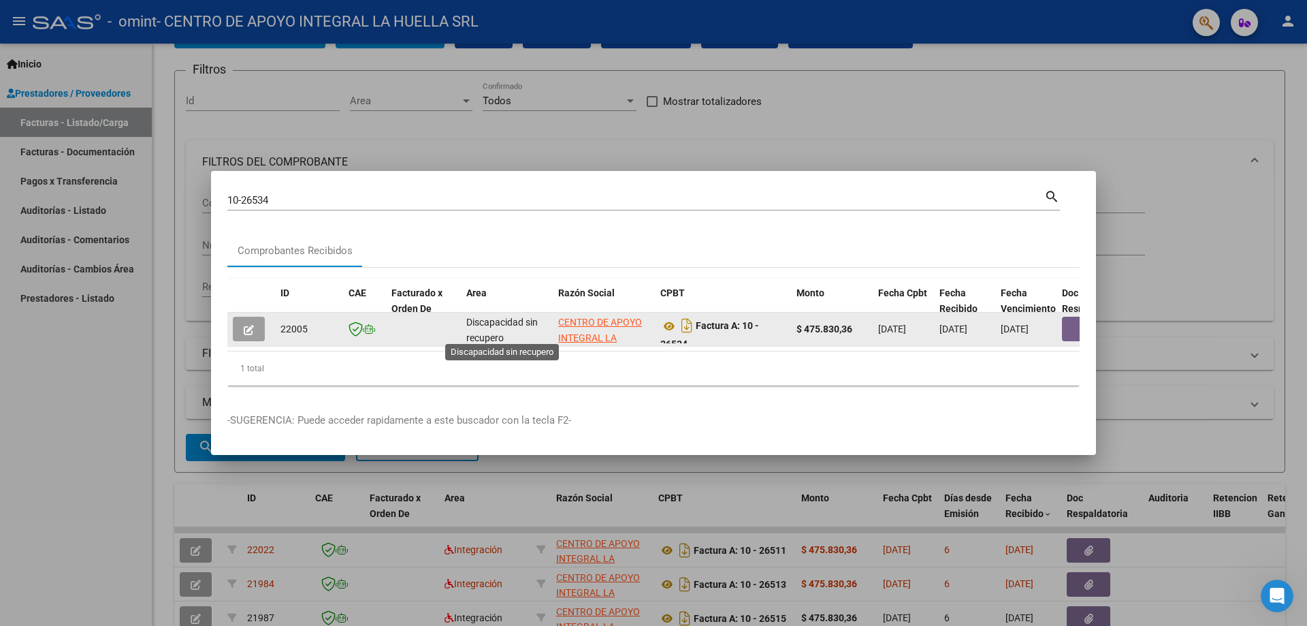
click at [596, 325] on app-link-go-to "CENTRO DE APOYO INTEGRAL LA HUELLA SRL" at bounding box center [603, 337] width 91 height 46
click at [758, 327] on div "Factura A: 10 - 26534" at bounding box center [722, 328] width 125 height 29
drag, startPoint x: 812, startPoint y: 327, endPoint x: 844, endPoint y: 323, distance: 32.3
click at [816, 326] on strong "$ 475.830,36" at bounding box center [824, 328] width 56 height 11
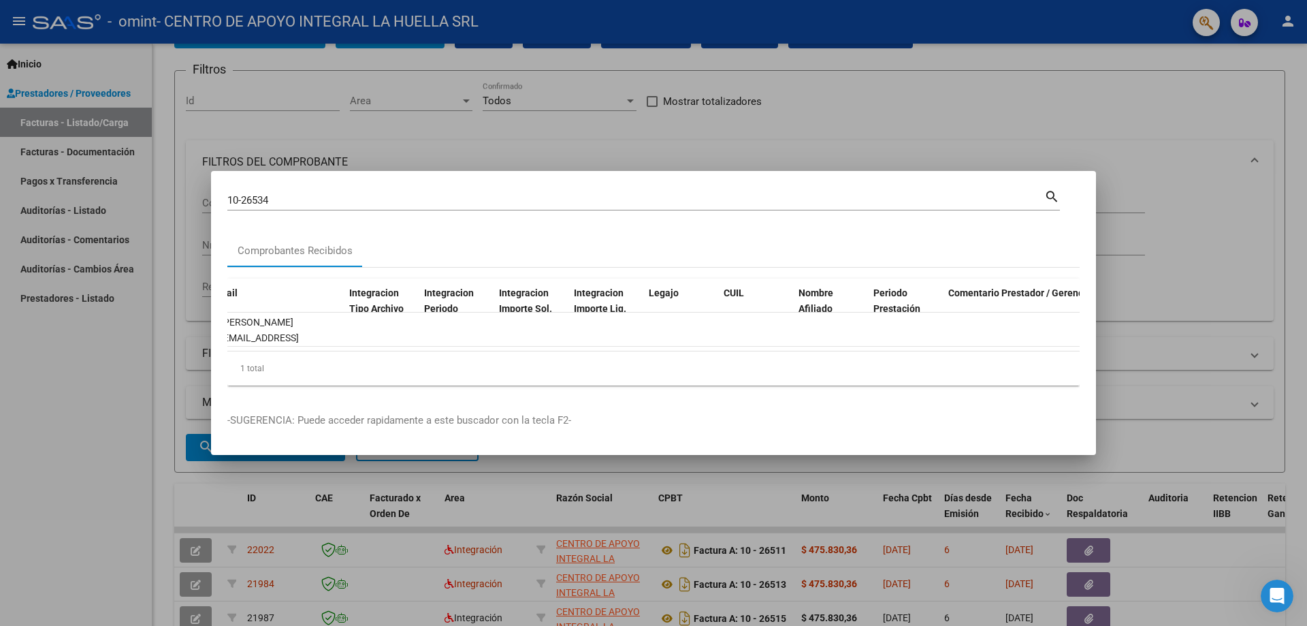
scroll to position [0, 1896]
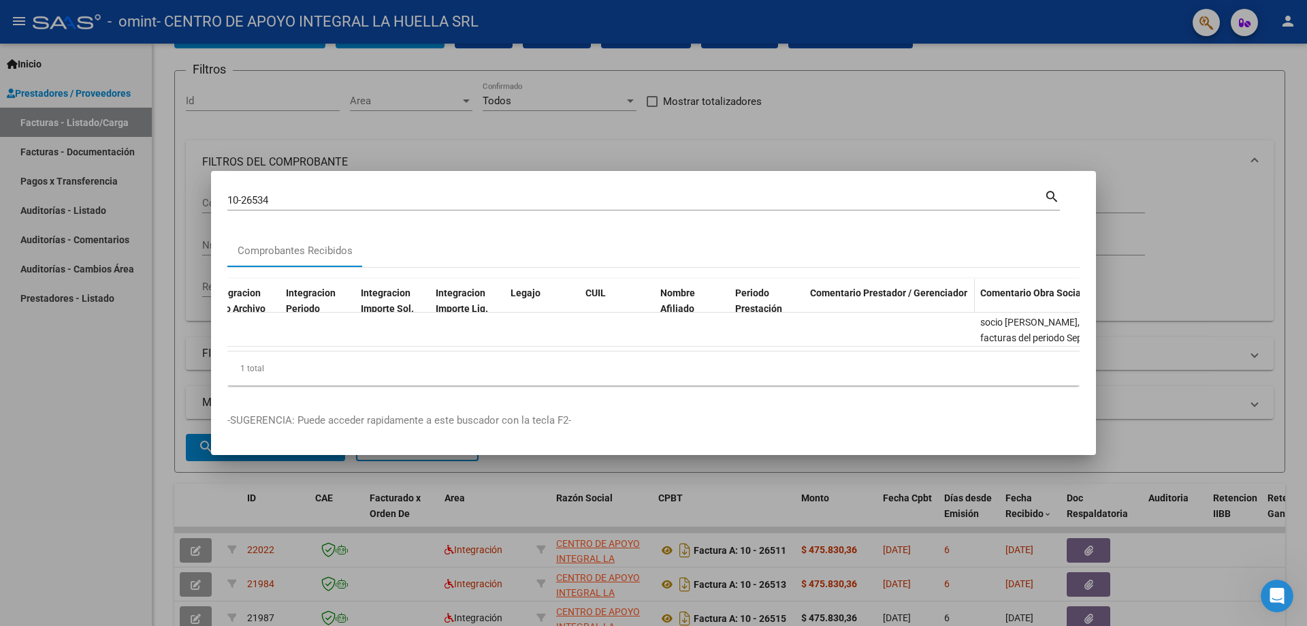
click at [906, 295] on div "Comentario Prestador / Gerenciador" at bounding box center [889, 293] width 159 height 16
click at [911, 287] on span "Comentario Prestador / Gerenciador" at bounding box center [888, 292] width 157 height 11
click at [892, 287] on span "Comentario Prestador / Gerenciador" at bounding box center [888, 292] width 157 height 11
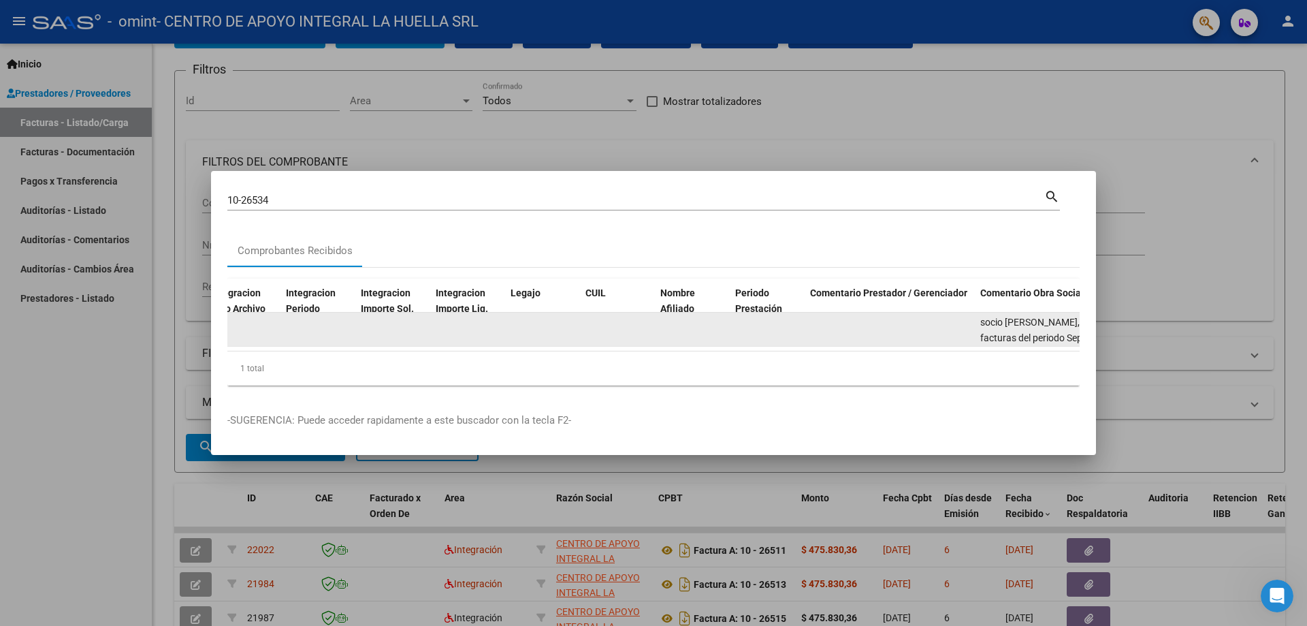
drag, startPoint x: 884, startPoint y: 308, endPoint x: 882, endPoint y: 316, distance: 8.4
click at [883, 312] on datatable-body-cell at bounding box center [890, 328] width 170 height 33
click at [882, 316] on datatable-body-cell at bounding box center [890, 328] width 170 height 33
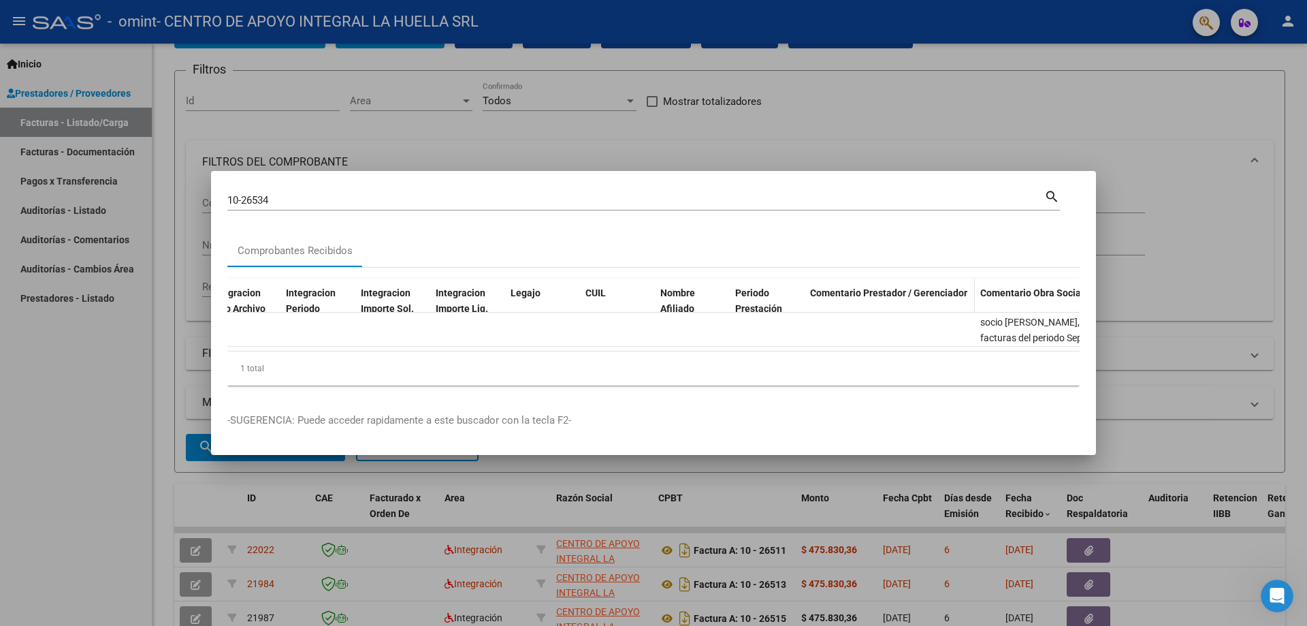
click at [897, 290] on span "Comentario Prestador / Gerenciador" at bounding box center [888, 292] width 157 height 11
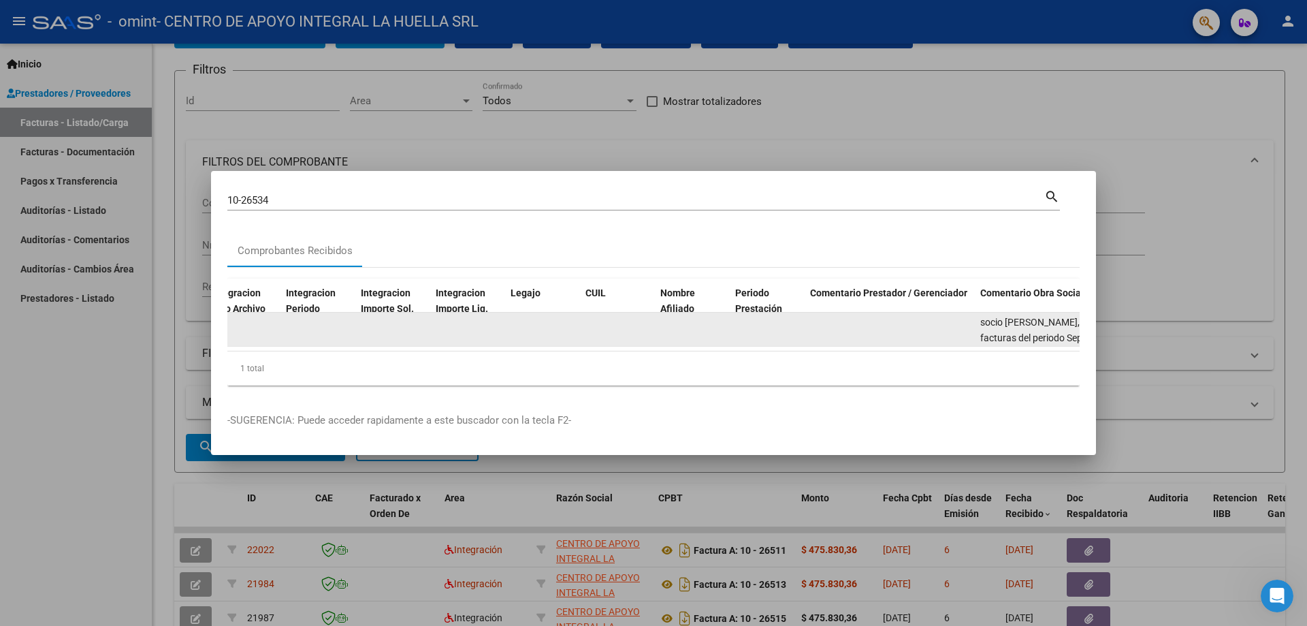
click at [884, 322] on datatable-body-cell at bounding box center [890, 328] width 170 height 33
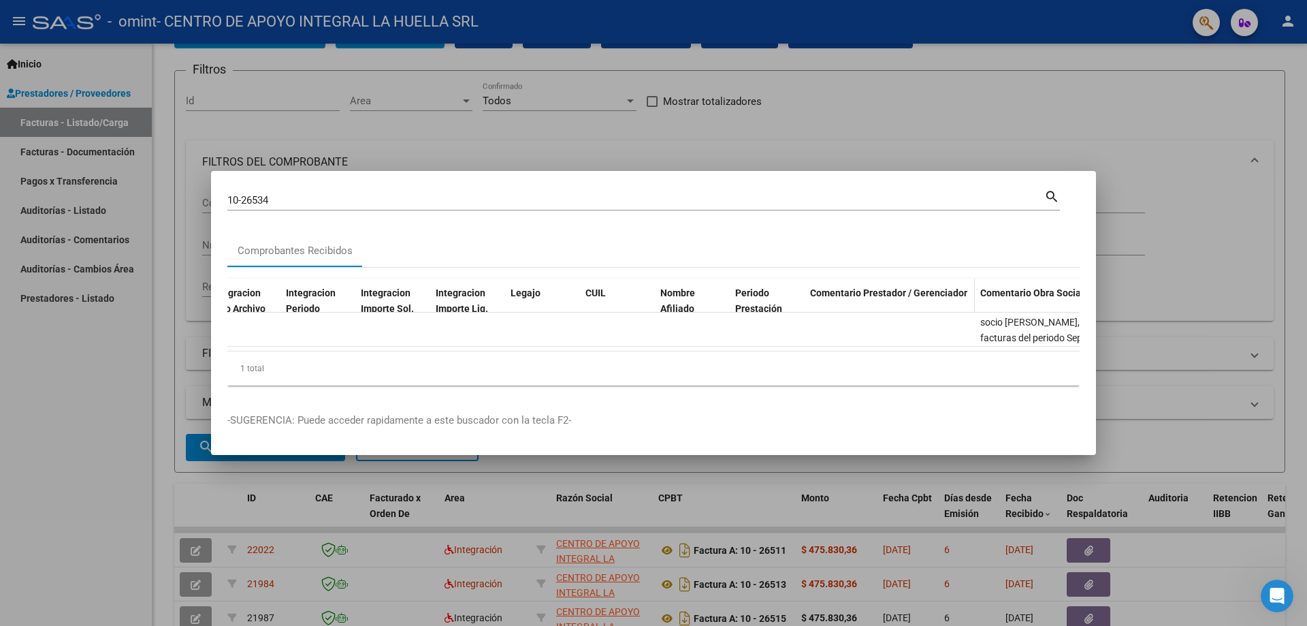
click at [892, 293] on div "Comentario Prestador / Gerenciador" at bounding box center [889, 293] width 159 height 16
drag, startPoint x: 892, startPoint y: 293, endPoint x: 879, endPoint y: 293, distance: 13.0
click at [879, 293] on span "Comentario Prestador / Gerenciador" at bounding box center [888, 292] width 157 height 11
click at [995, 292] on span "Comentario Obra Social" at bounding box center [1031, 292] width 103 height 11
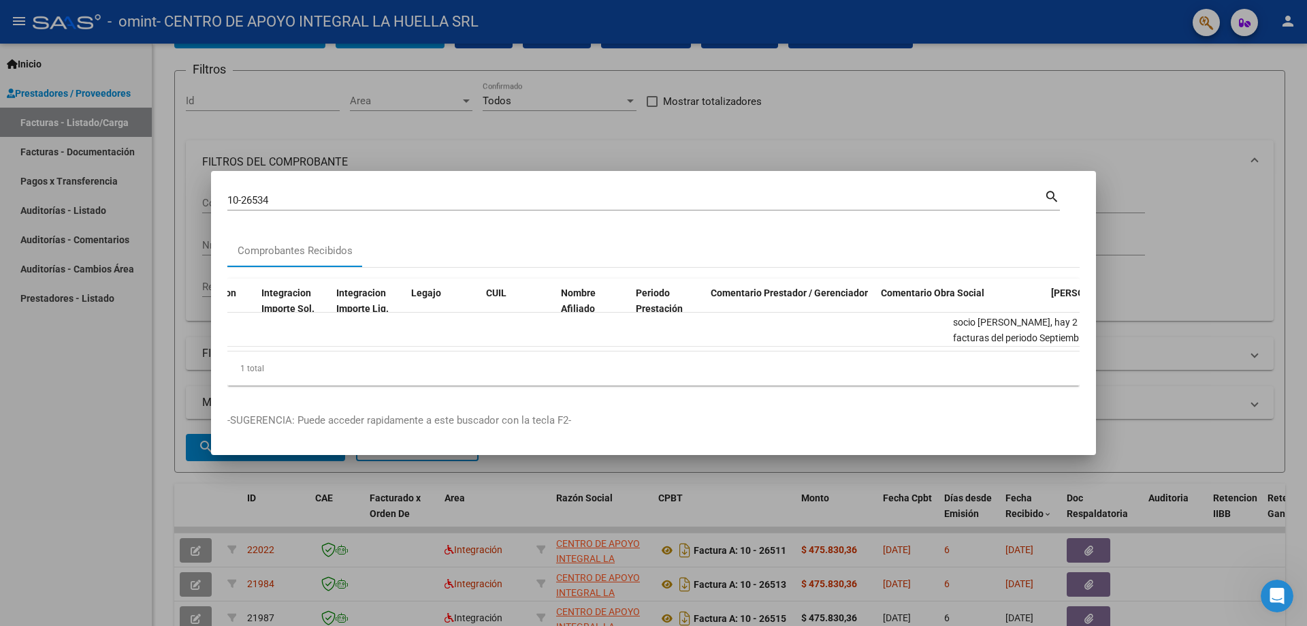
scroll to position [0, 2054]
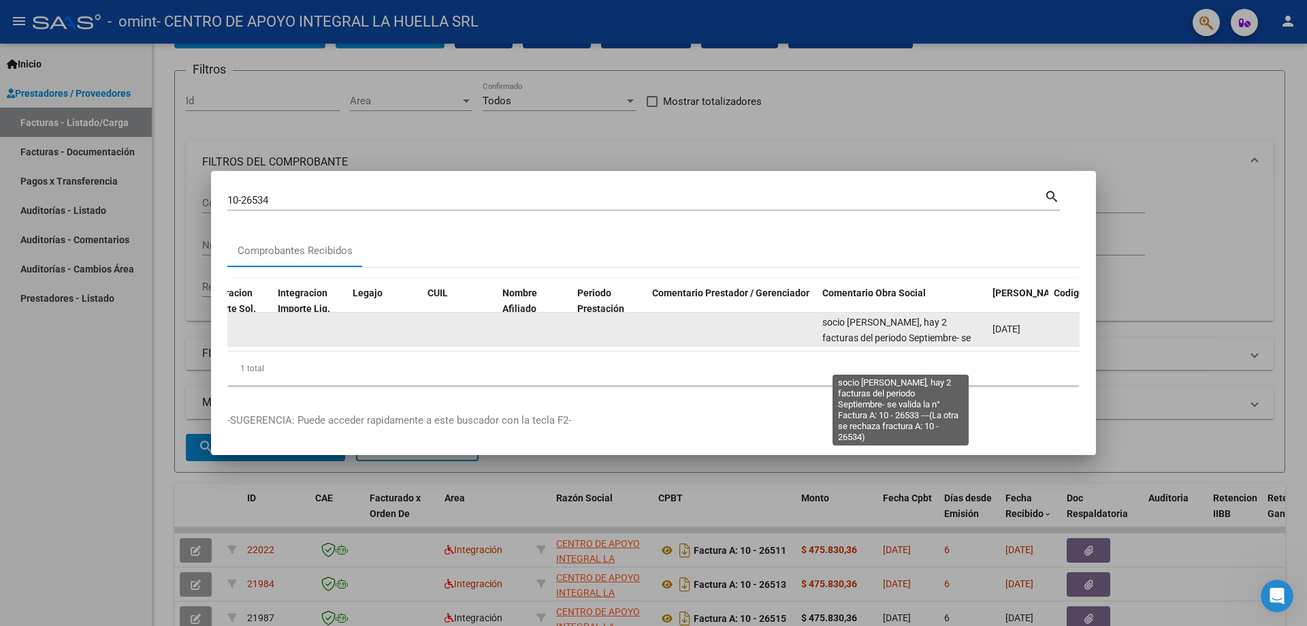
click at [850, 321] on span "socio [PERSON_NAME], hay 2 facturas del periodo Septiembre- se valida la n° Fac…" at bounding box center [896, 353] width 148 height 73
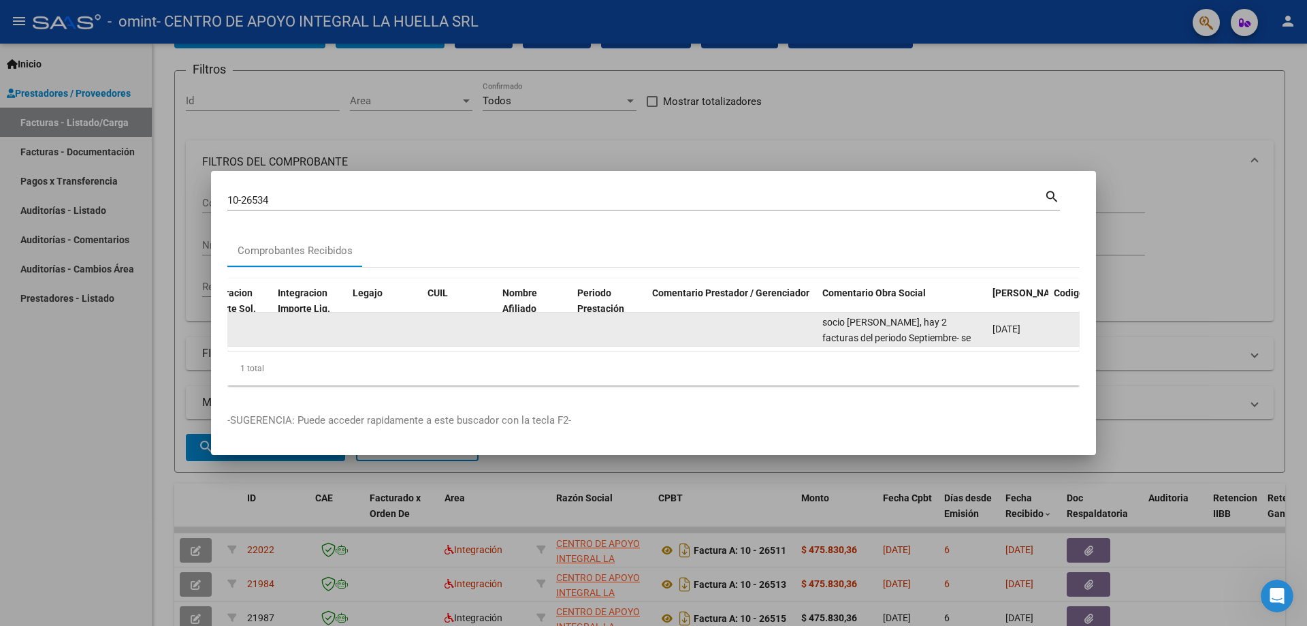
click at [850, 321] on span "socio [PERSON_NAME], hay 2 facturas del periodo Septiembre- se valida la n° Fac…" at bounding box center [896, 353] width 148 height 73
click at [784, 322] on datatable-body-cell at bounding box center [732, 328] width 170 height 33
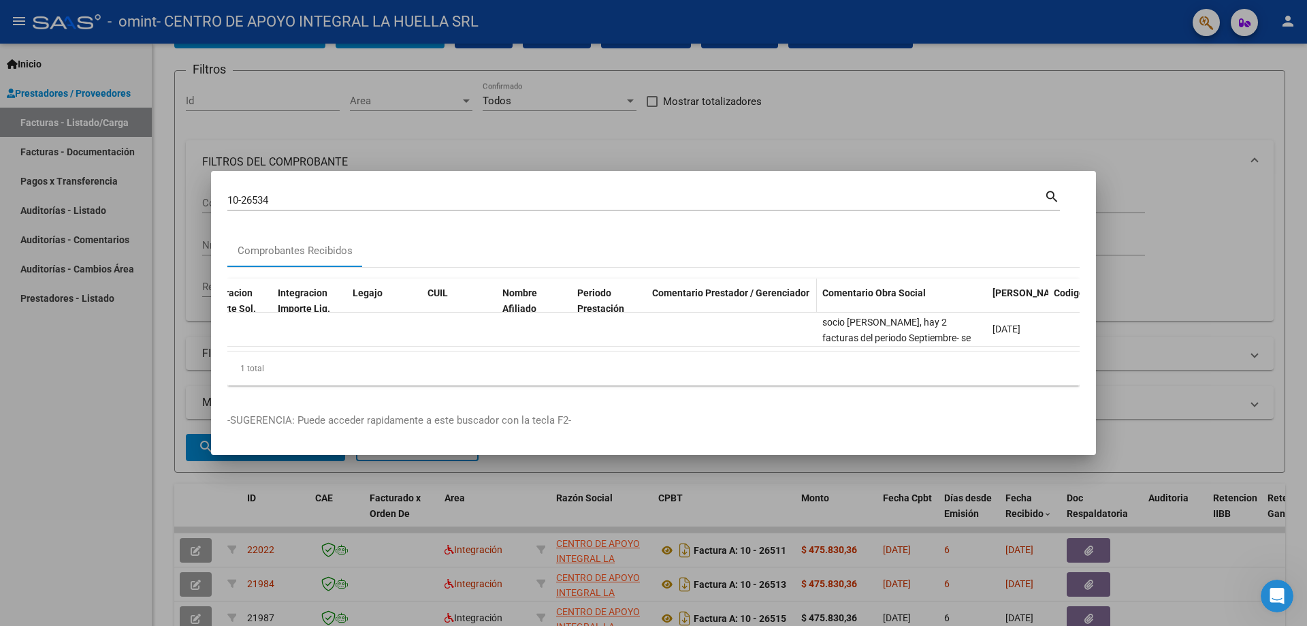
click at [794, 293] on div "Comentario Prestador / Gerenciador" at bounding box center [731, 293] width 159 height 16
click at [993, 125] on div at bounding box center [653, 313] width 1307 height 626
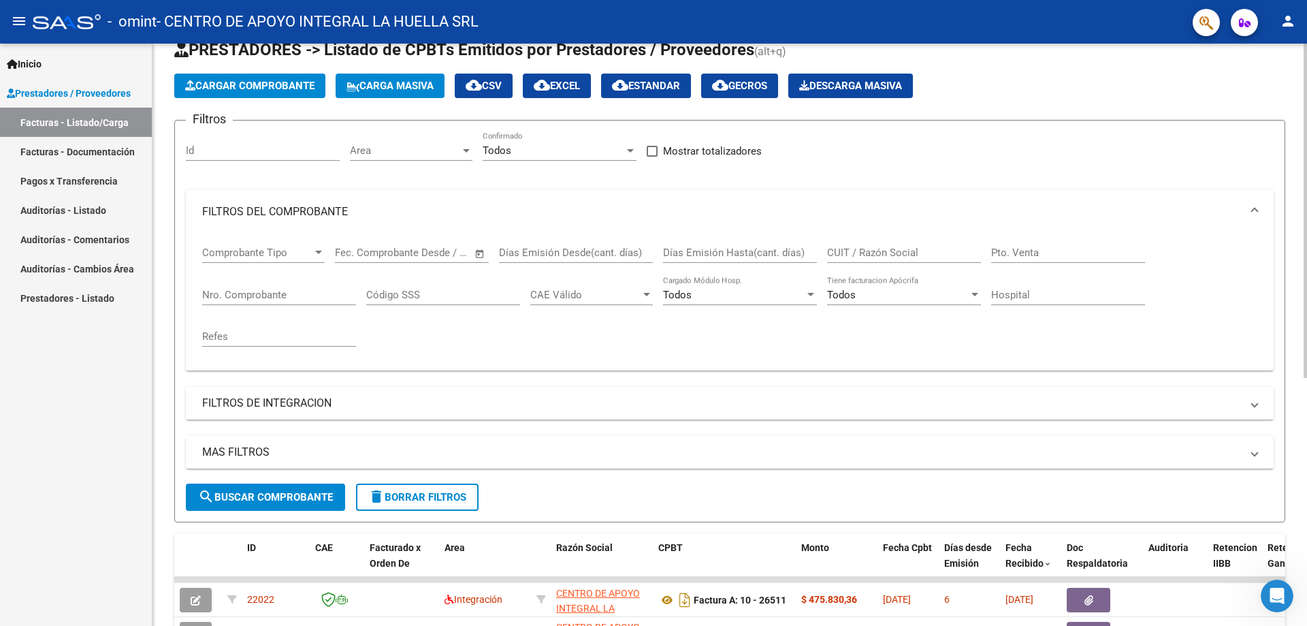
scroll to position [0, 0]
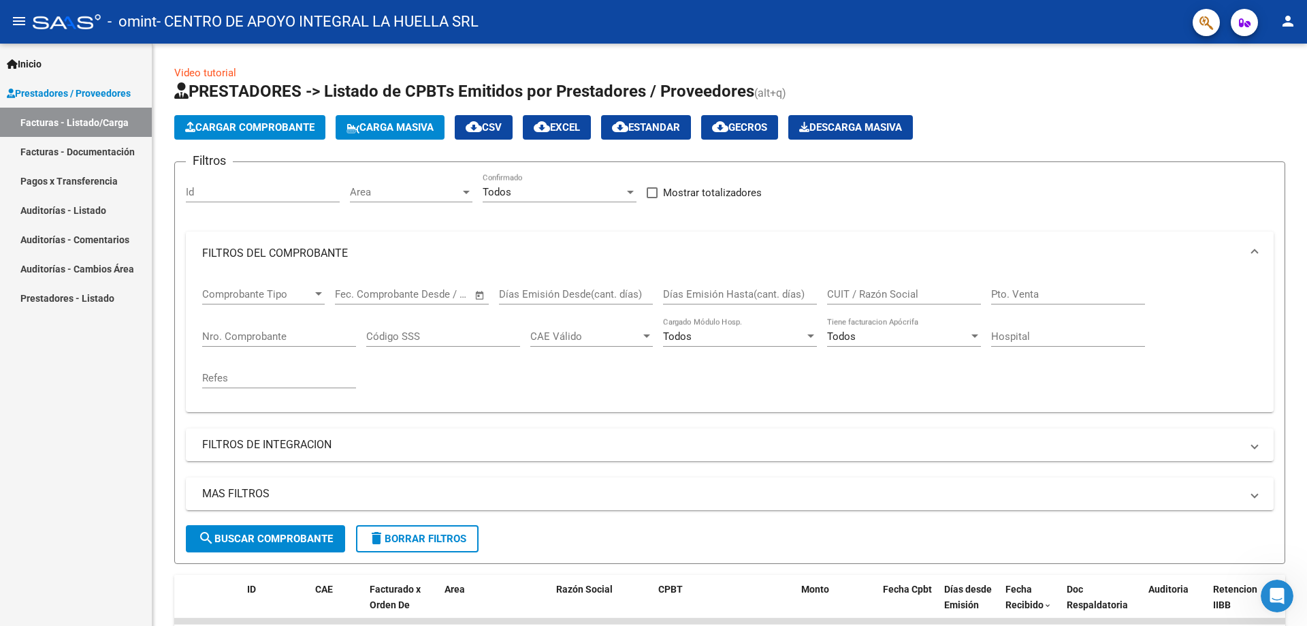
click at [1193, 24] on button "button" at bounding box center [1206, 22] width 27 height 27
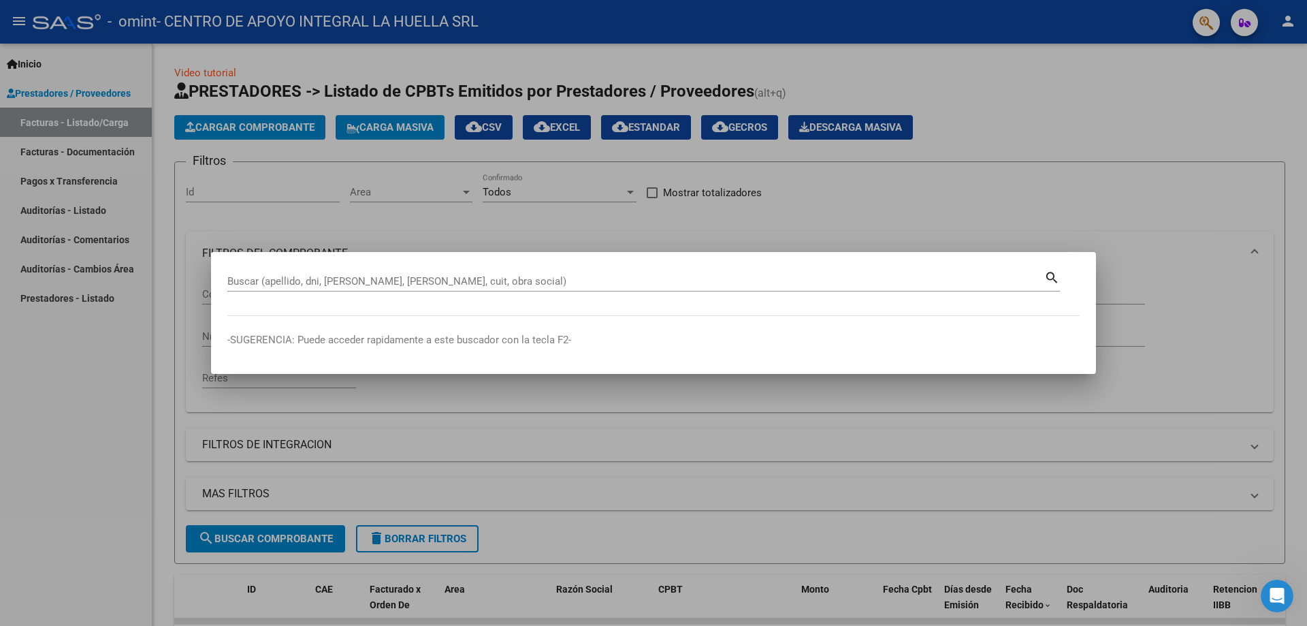
click at [444, 351] on mat-dialog-container "Buscar (apellido, dni, [PERSON_NAME], nro traspaso, cuit, obra social) search -…" at bounding box center [653, 313] width 885 height 122
click at [680, 259] on mat-dialog-container "Buscar (apellido, dni, [PERSON_NAME], nro traspaso, cuit, obra social) search -…" at bounding box center [653, 313] width 885 height 122
drag, startPoint x: 711, startPoint y: 223, endPoint x: 798, endPoint y: 210, distance: 88.2
click at [711, 223] on div at bounding box center [653, 313] width 1307 height 626
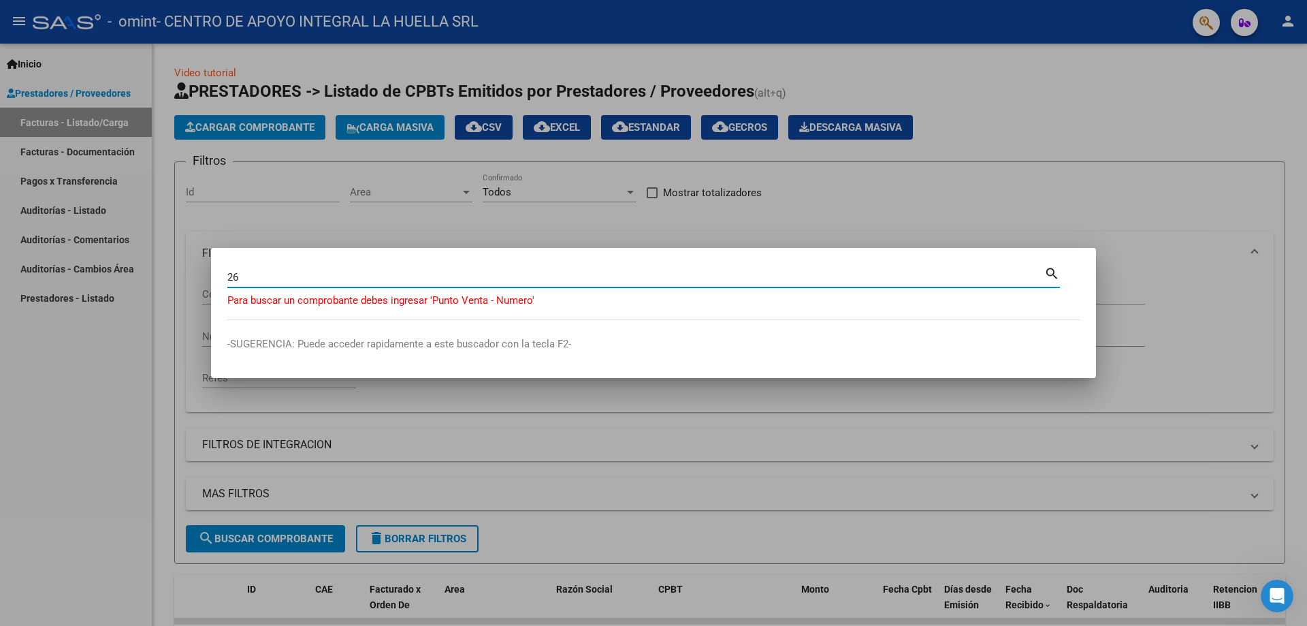
type input "2"
type input "10-26534"
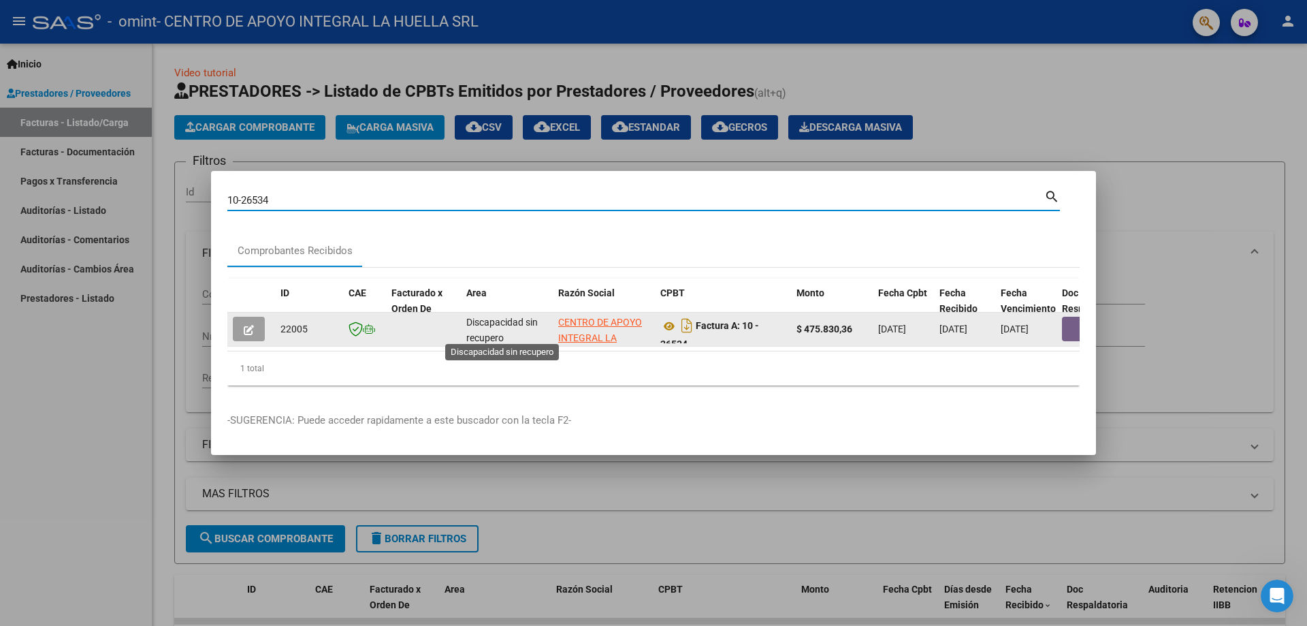
click at [487, 326] on span "Discapacidad sin recupero" at bounding box center [501, 330] width 71 height 27
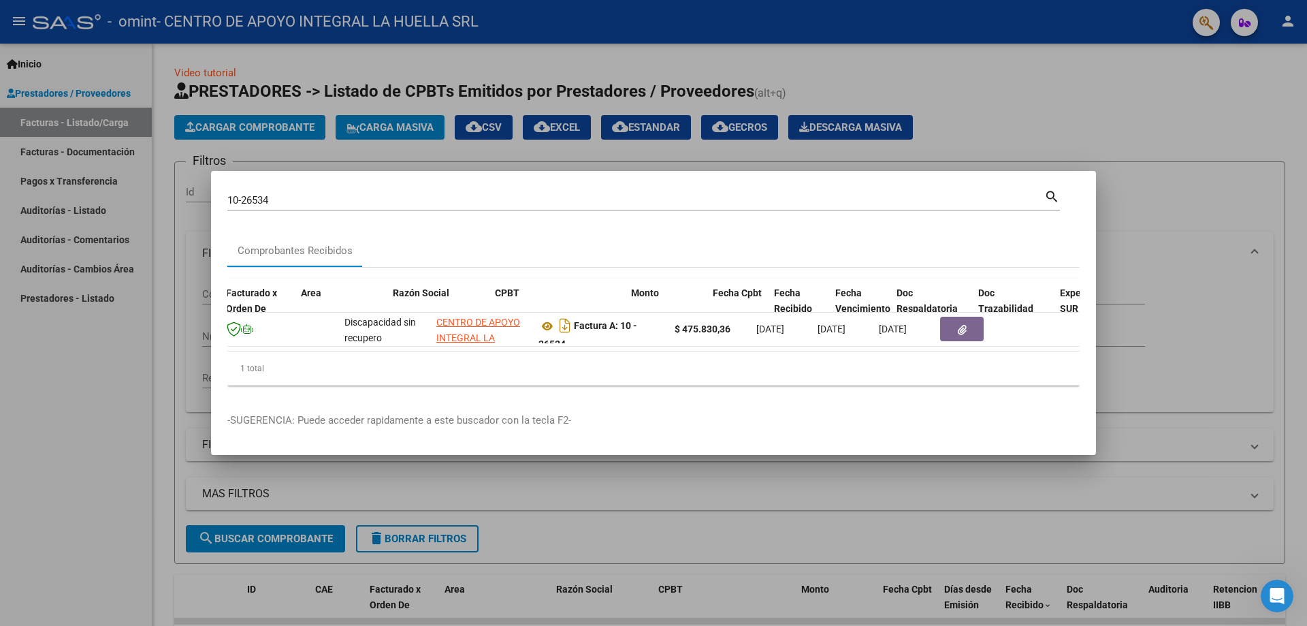
scroll to position [0, 332]
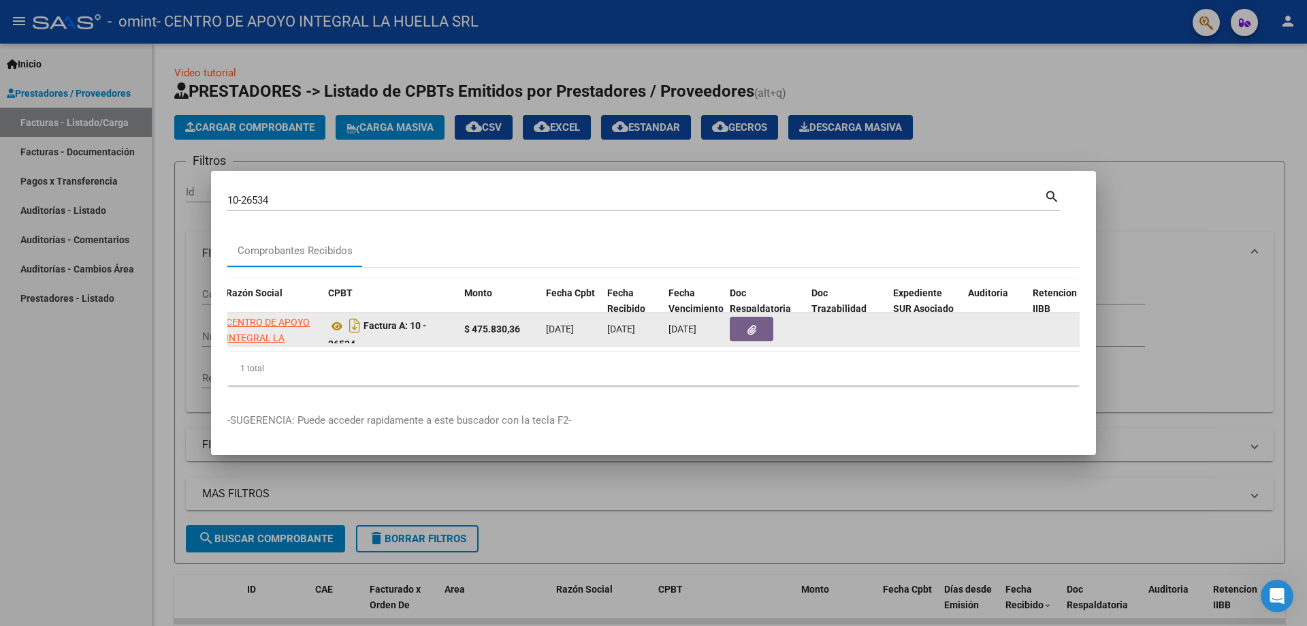
click at [742, 326] on button "button" at bounding box center [752, 329] width 44 height 25
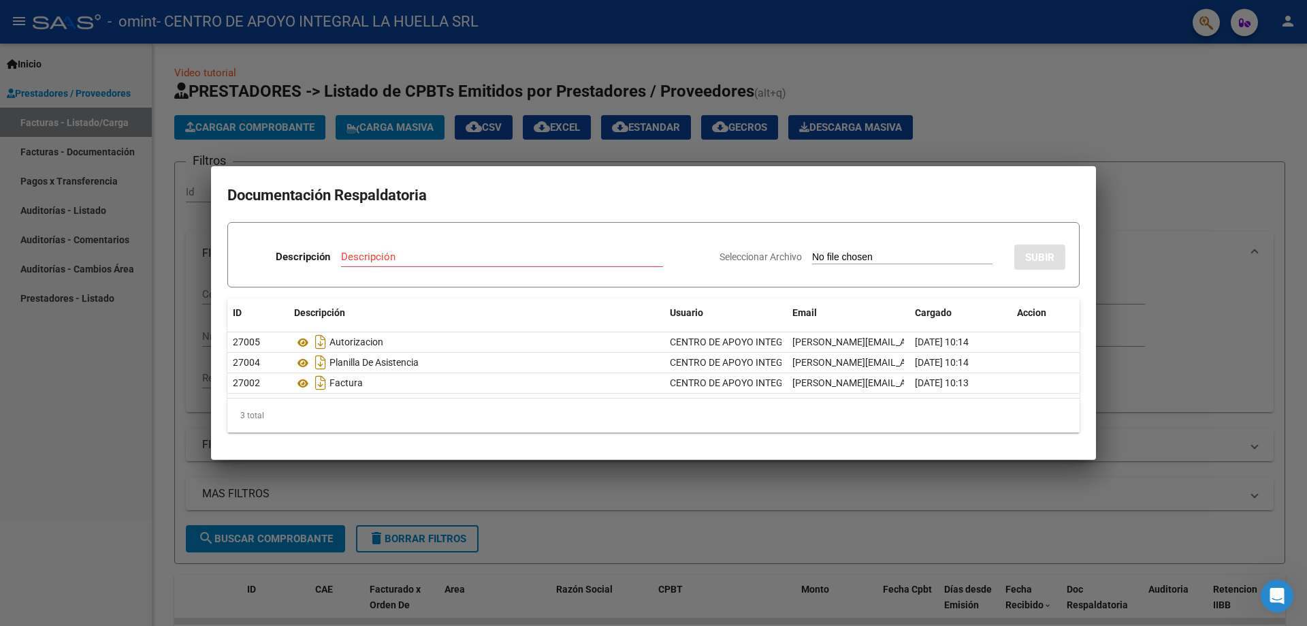
click at [1271, 205] on div at bounding box center [653, 313] width 1307 height 626
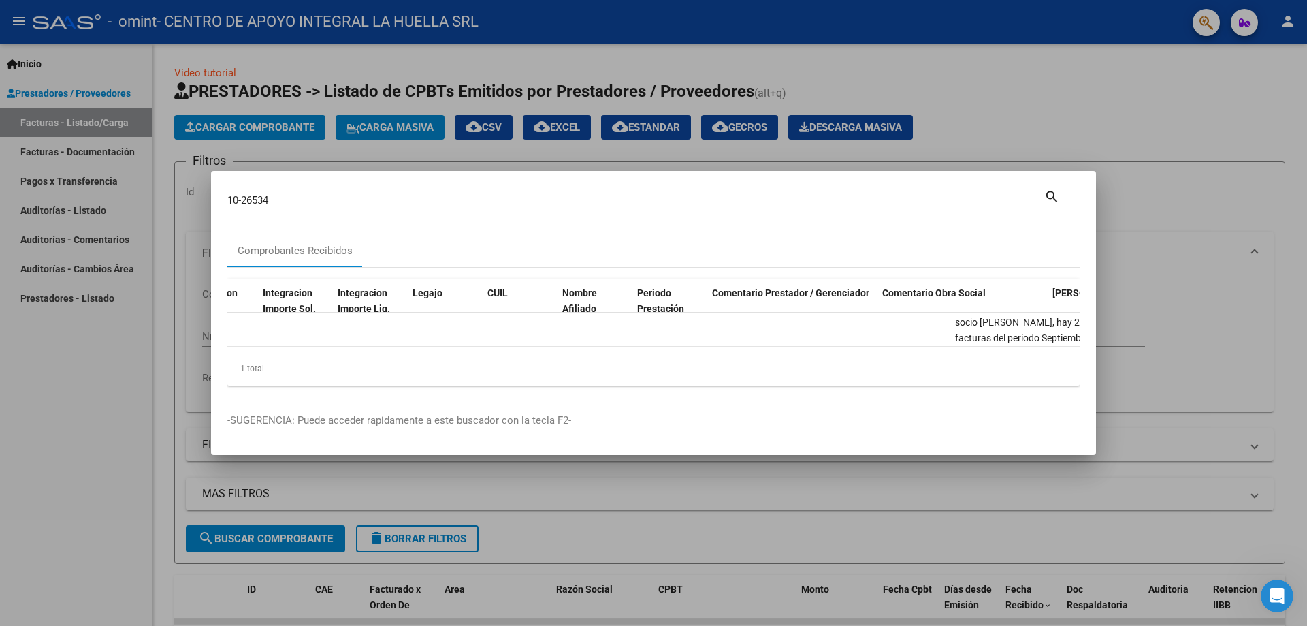
scroll to position [0, 1994]
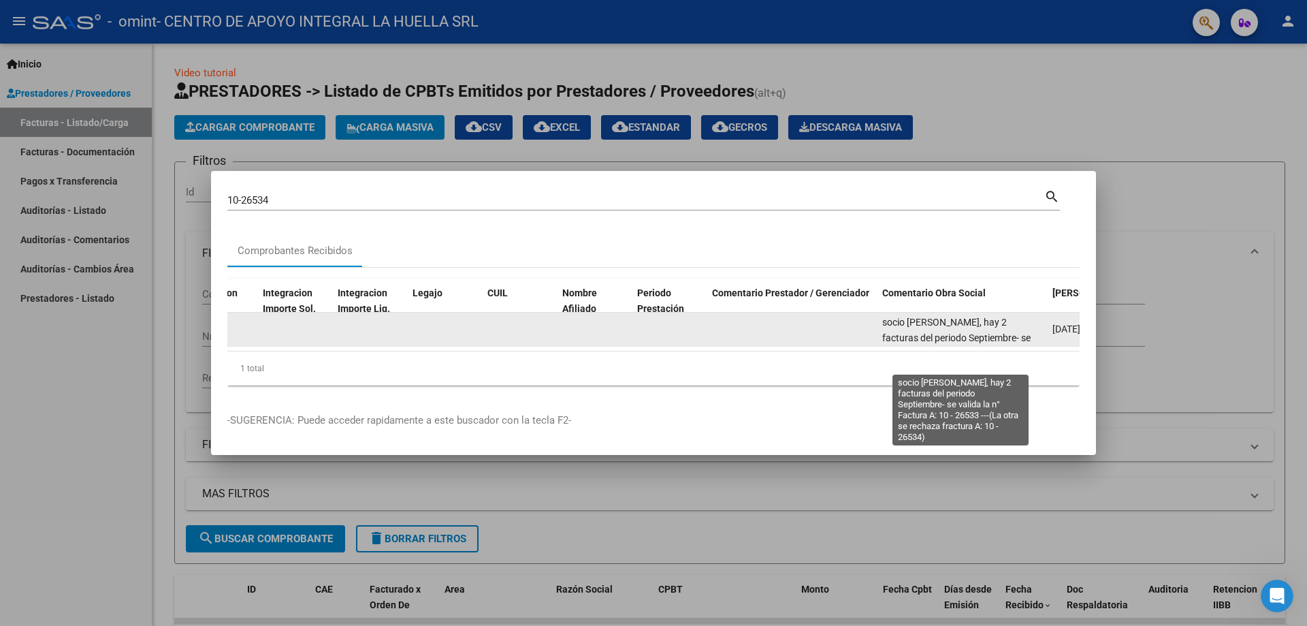
click at [924, 321] on span "socio [PERSON_NAME], hay 2 facturas del periodo Septiembre- se valida la n° Fac…" at bounding box center [956, 353] width 148 height 73
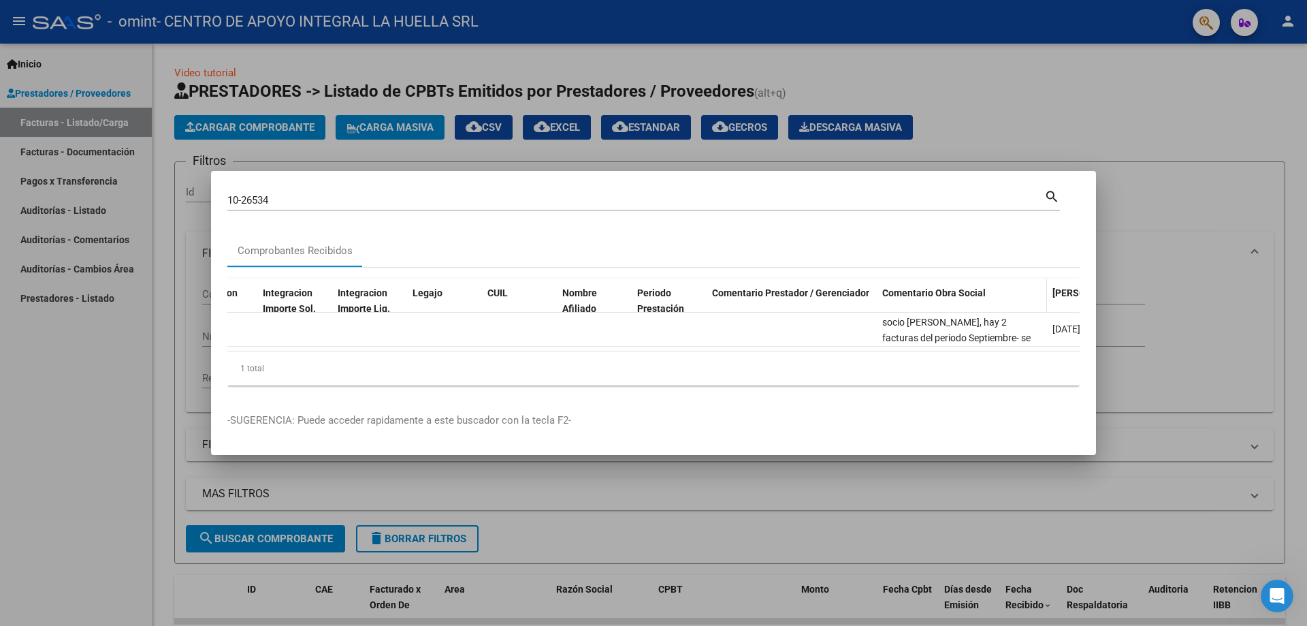
click at [930, 293] on span "Comentario Obra Social" at bounding box center [933, 292] width 103 height 11
click at [811, 290] on span "Comentario Prestador / Gerenciador" at bounding box center [790, 292] width 157 height 11
click at [1176, 316] on div at bounding box center [653, 313] width 1307 height 626
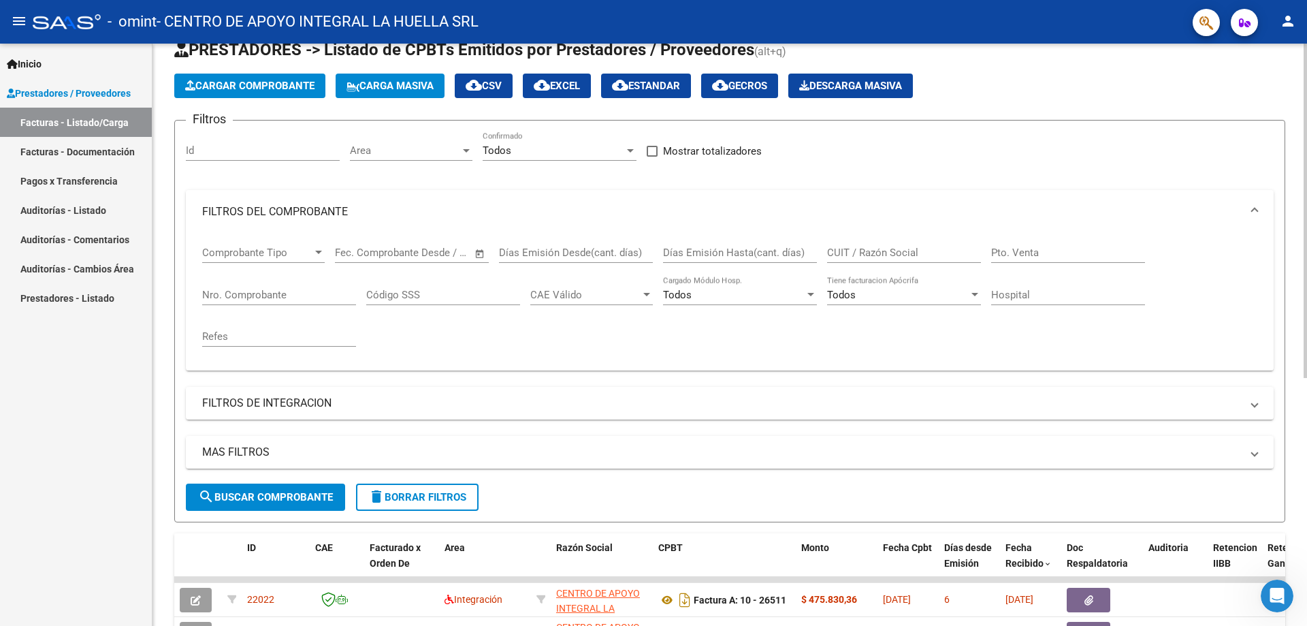
scroll to position [432, 0]
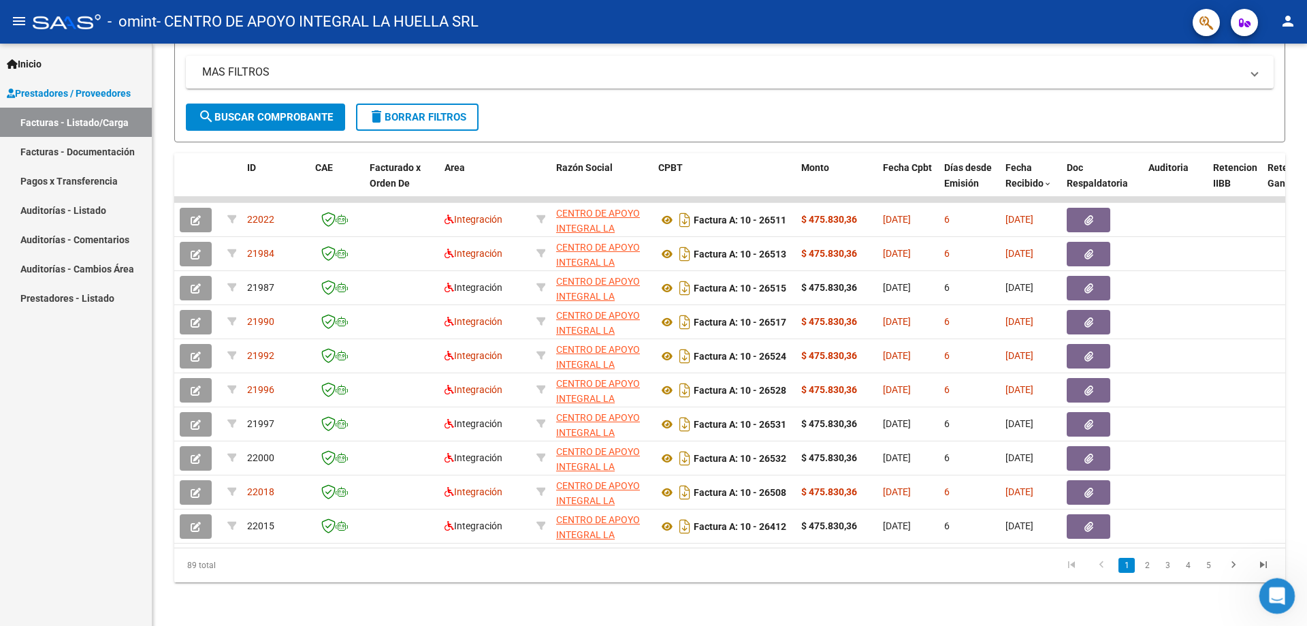
click at [1266, 591] on icon "Abrir Intercom Messenger" at bounding box center [1275, 594] width 22 height 22
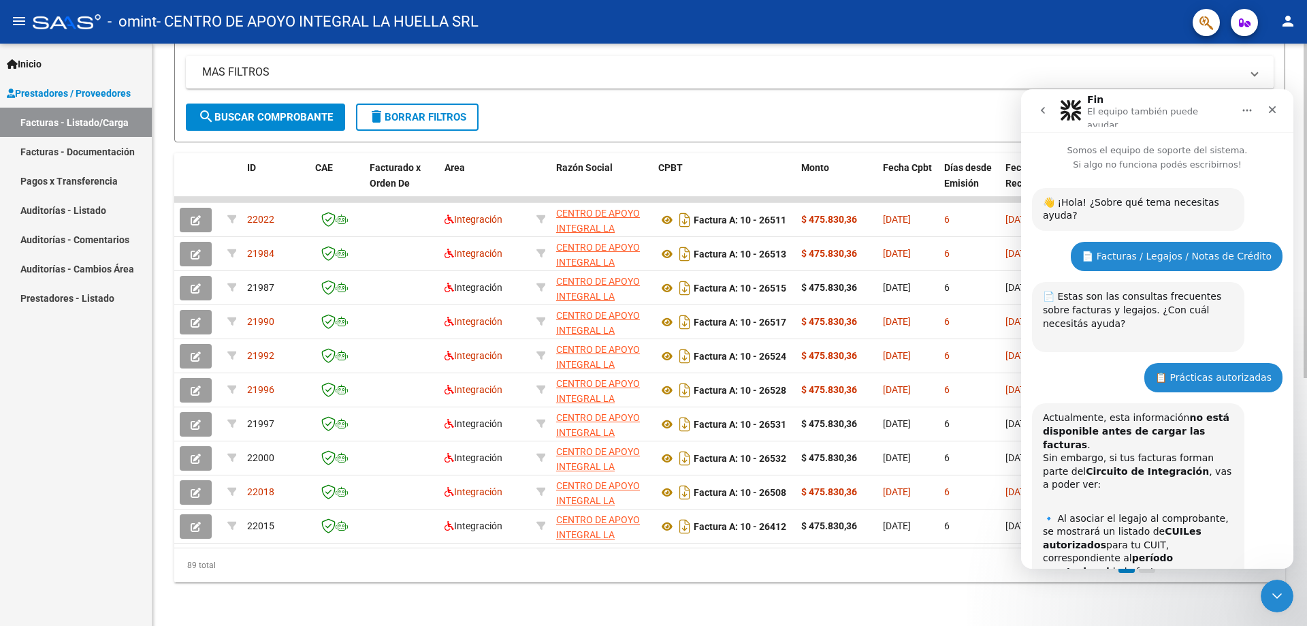
scroll to position [95, 0]
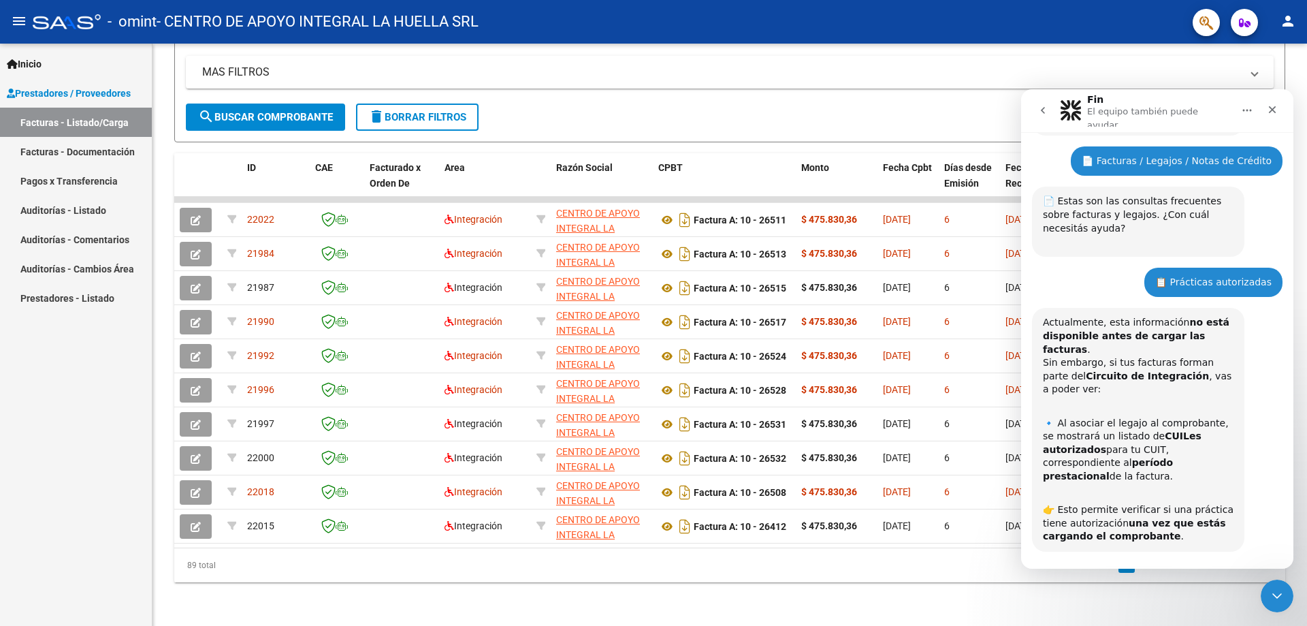
click at [1251, 577] on button "⏭️ Continuar" at bounding box center [1235, 590] width 82 height 27
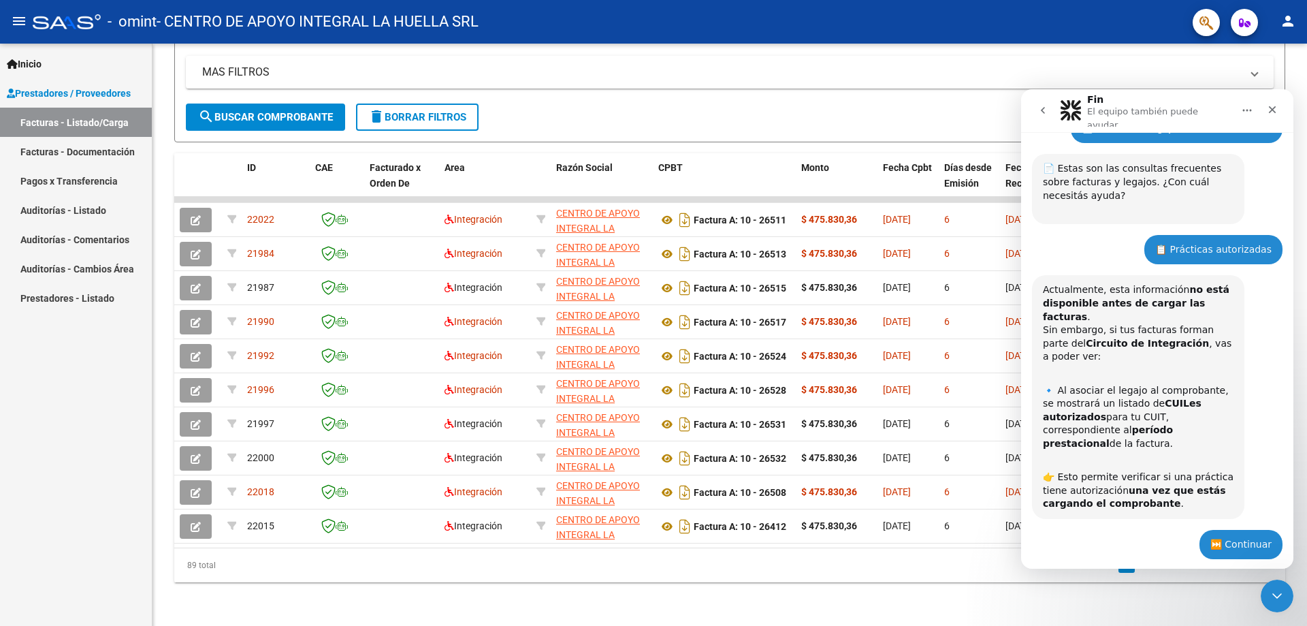
scroll to position [209, 0]
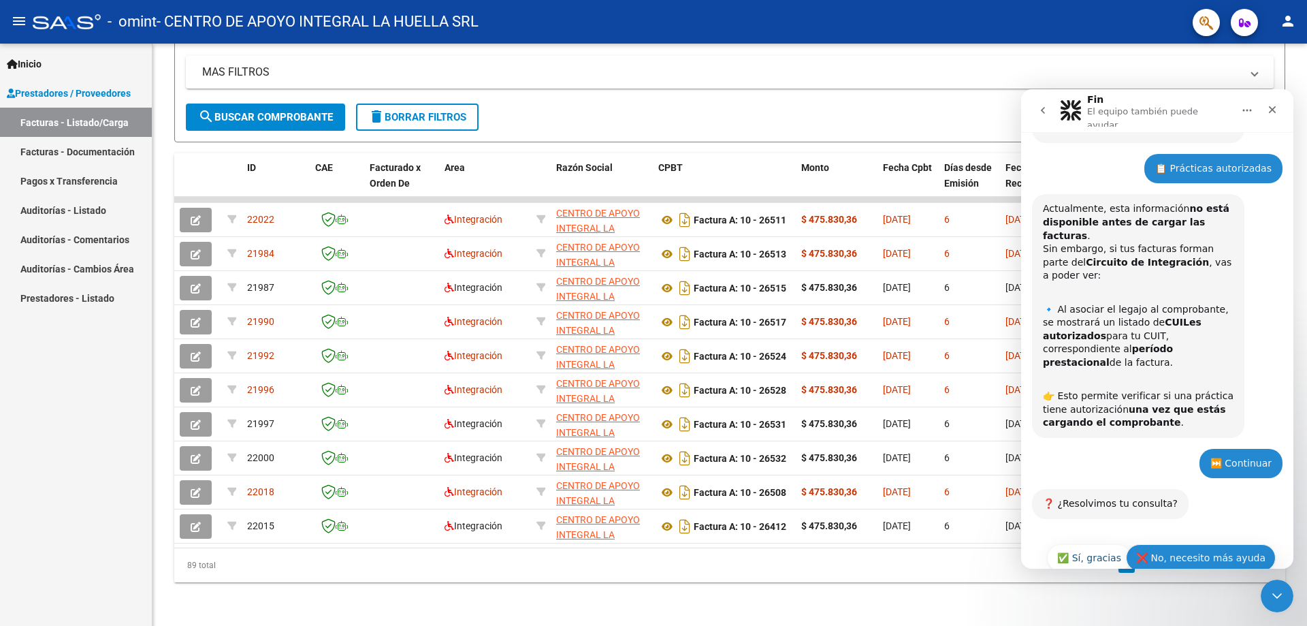
click at [1233, 544] on button "❌ No, necesito más ayuda" at bounding box center [1201, 557] width 150 height 27
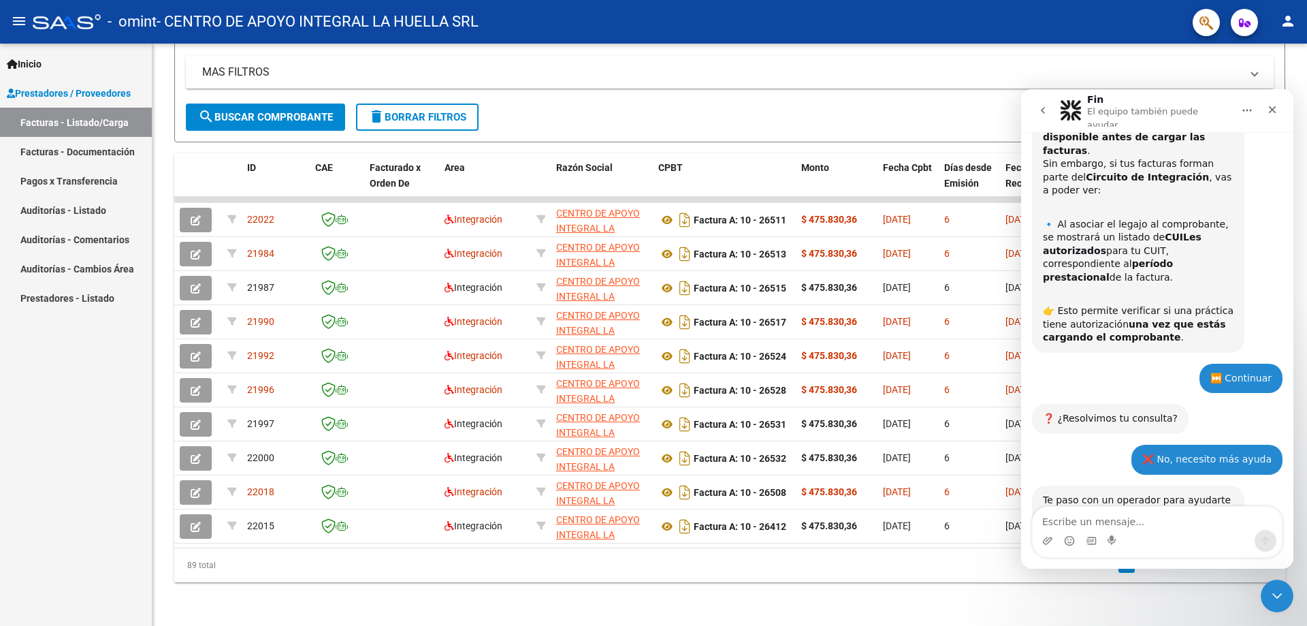
scroll to position [343, 0]
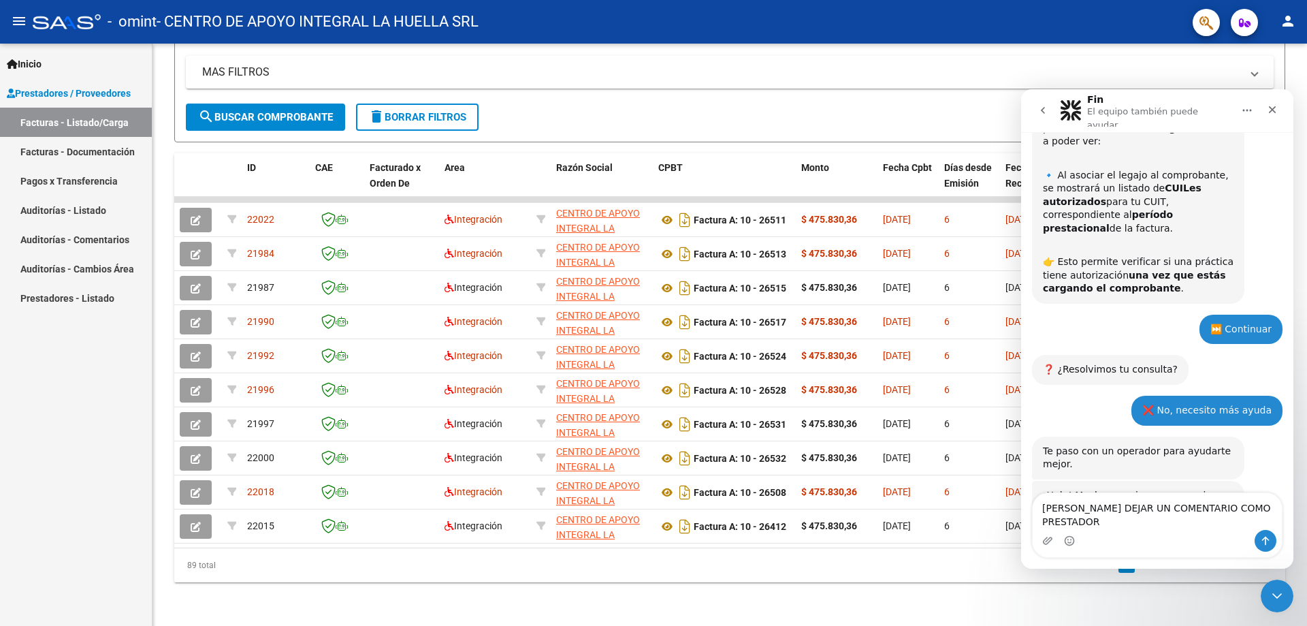
type textarea "[PERSON_NAME] DEJAR UN COMENTARIO COMO PRESTADOR"
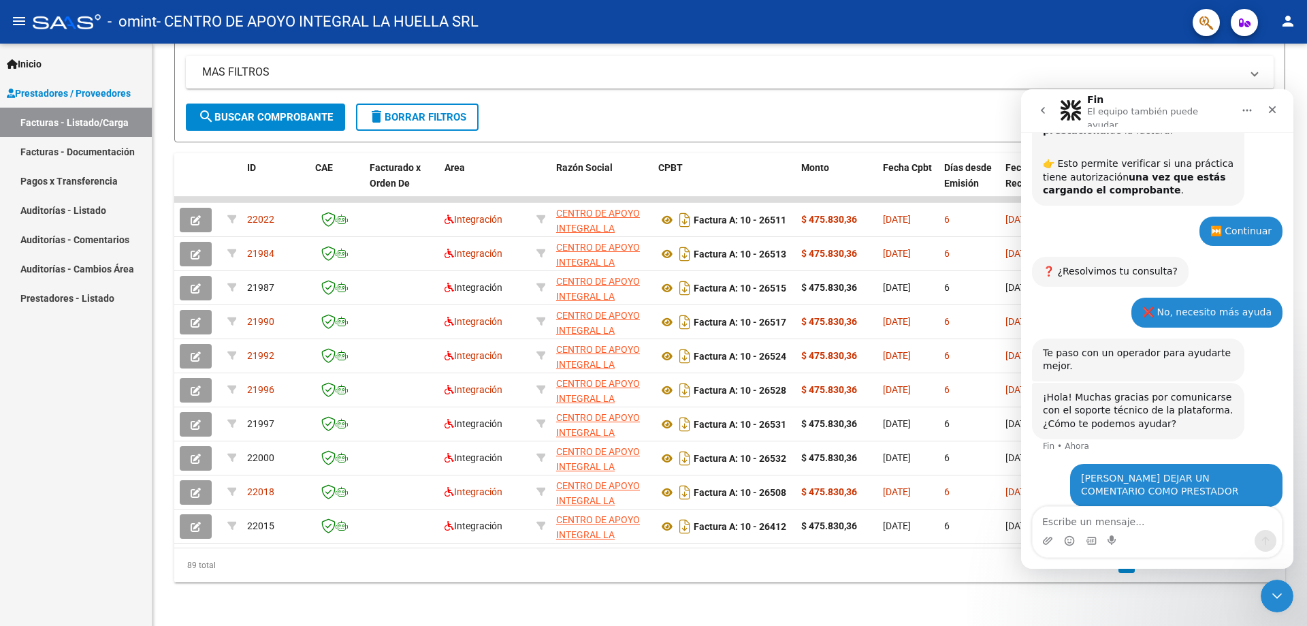
scroll to position [397, 0]
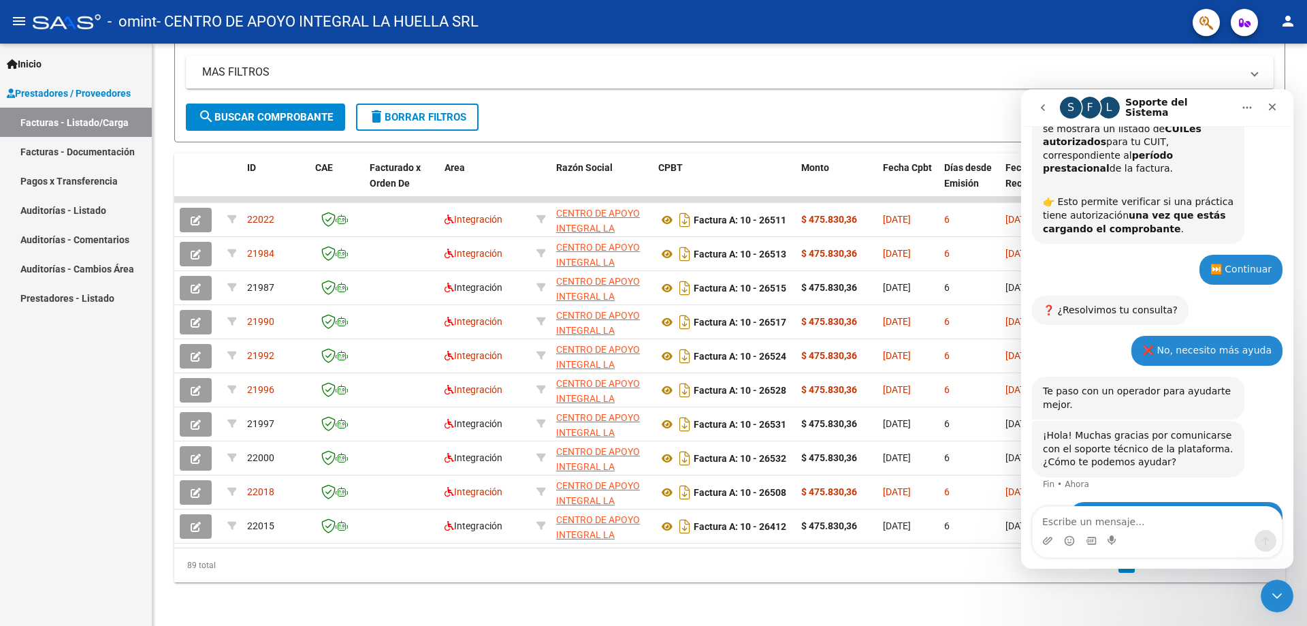
click at [1246, 22] on icon "button" at bounding box center [1245, 23] width 12 height 10
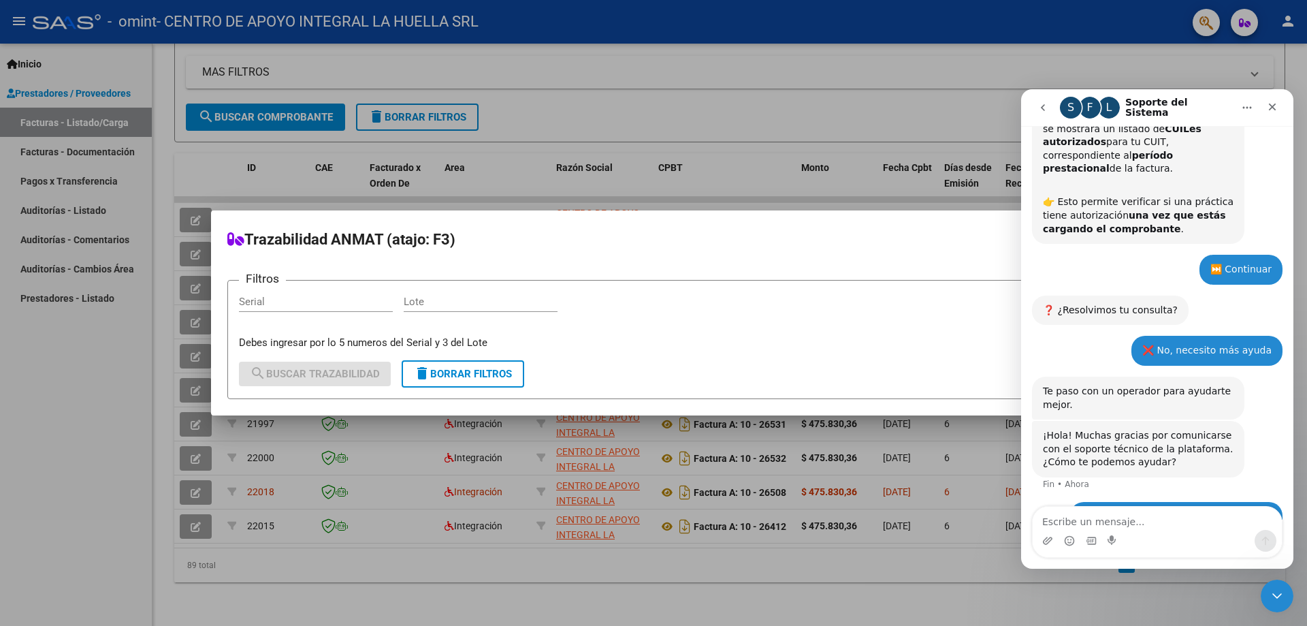
click at [1246, 22] on div at bounding box center [653, 313] width 1307 height 626
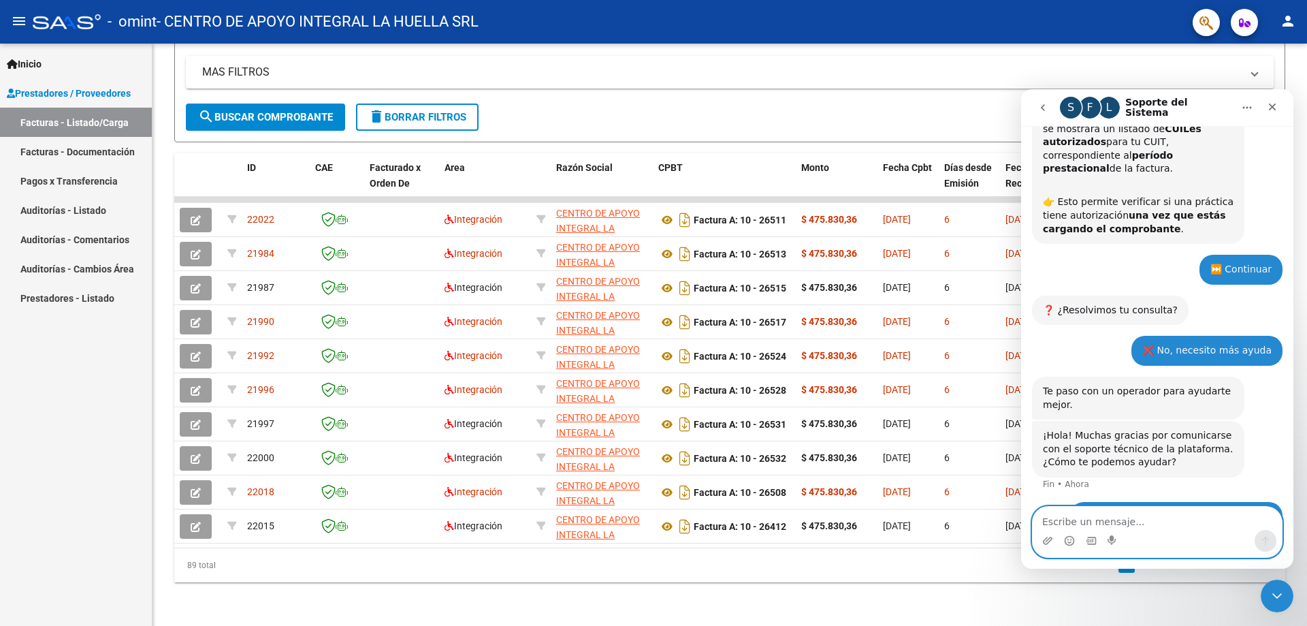
click at [1121, 525] on textarea "Escribe un mensaje..." at bounding box center [1157, 517] width 249 height 23
type textarea "CON QUIEN PUEDO HABLAR?"
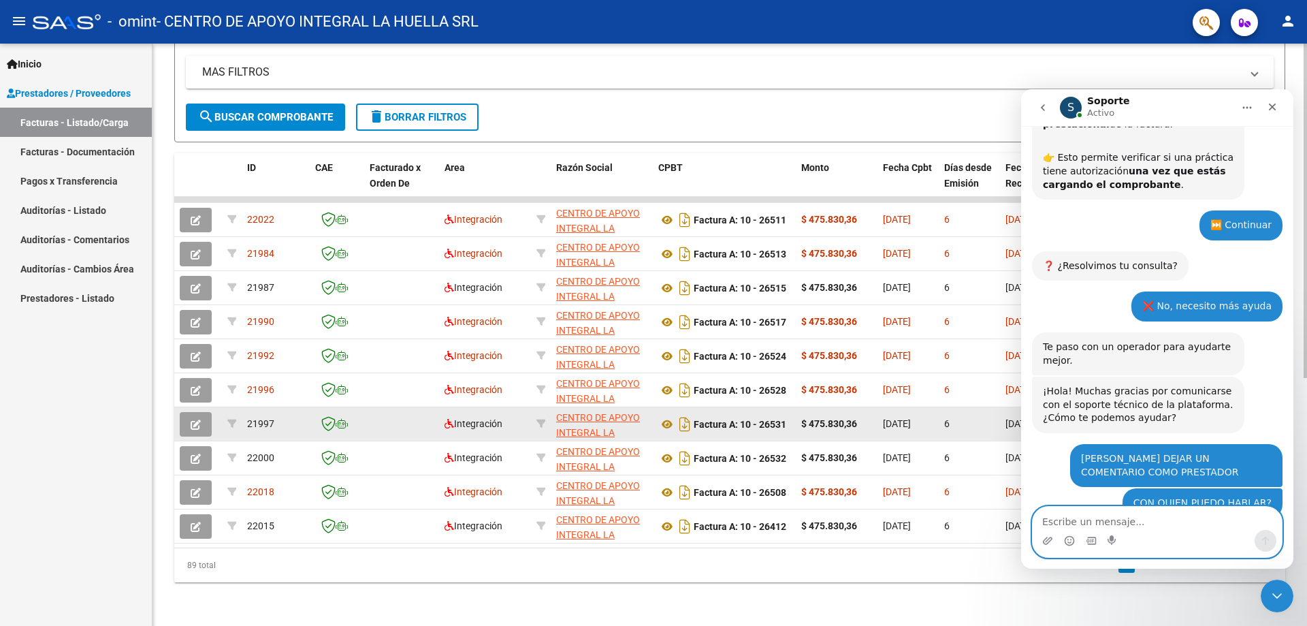
scroll to position [852, 0]
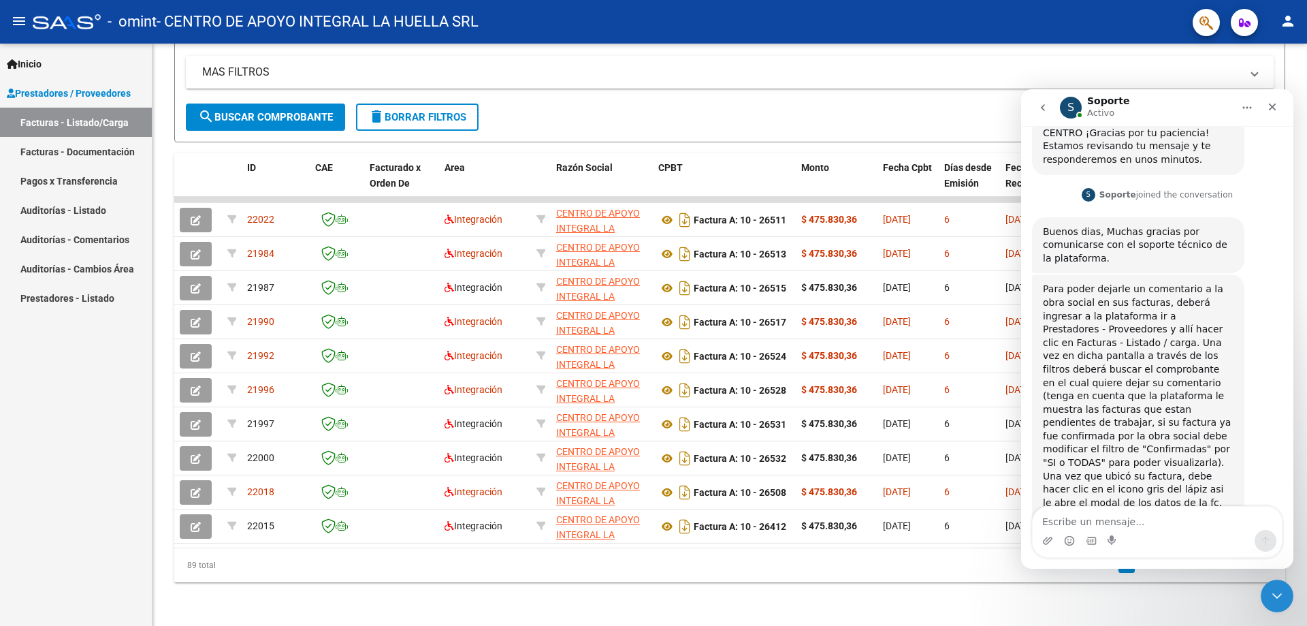
click at [67, 123] on link "Facturas - Listado/Carga" at bounding box center [76, 122] width 152 height 29
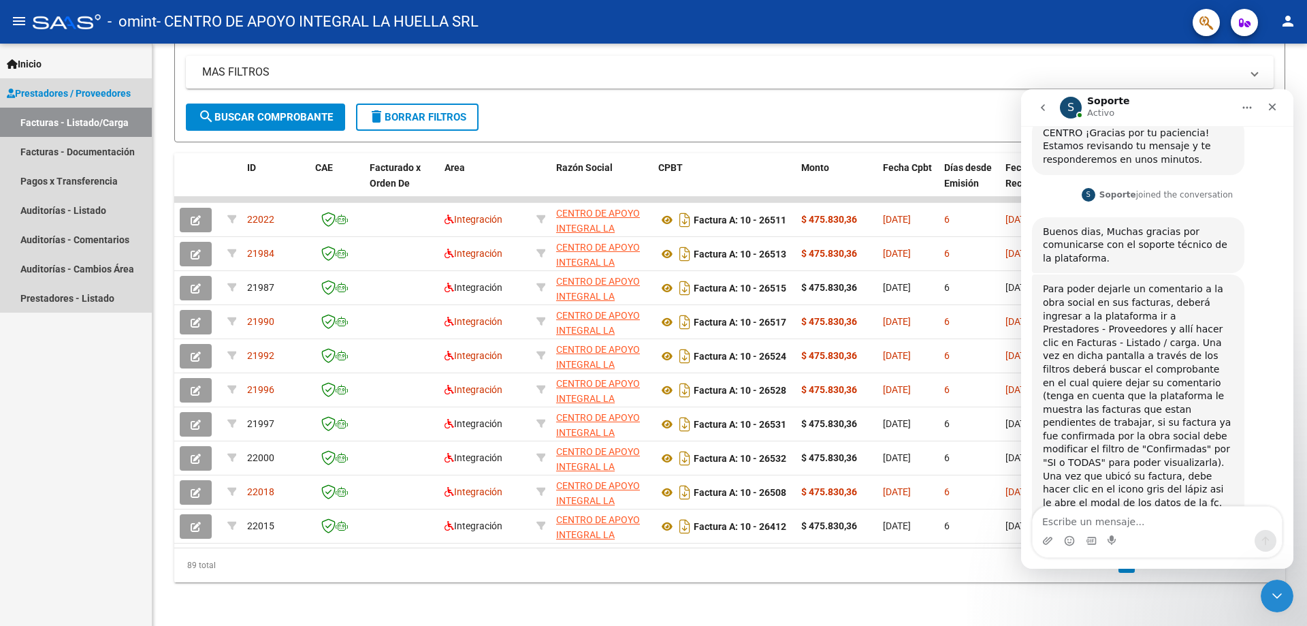
click at [60, 88] on span "Prestadores / Proveedores" at bounding box center [69, 93] width 124 height 15
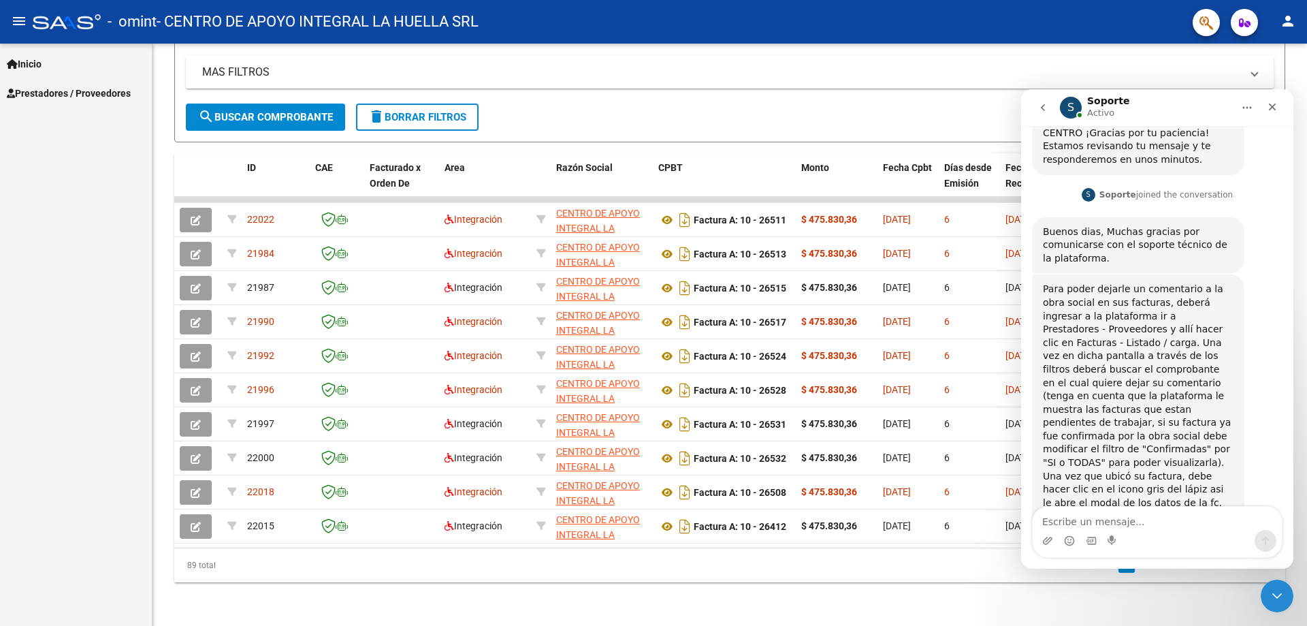
click at [63, 119] on div "Inicio Instructivos Contacto OS Prestadores / Proveedores Facturas - Listado/Ca…" at bounding box center [76, 335] width 152 height 582
click at [65, 78] on link "Inicio" at bounding box center [76, 63] width 152 height 29
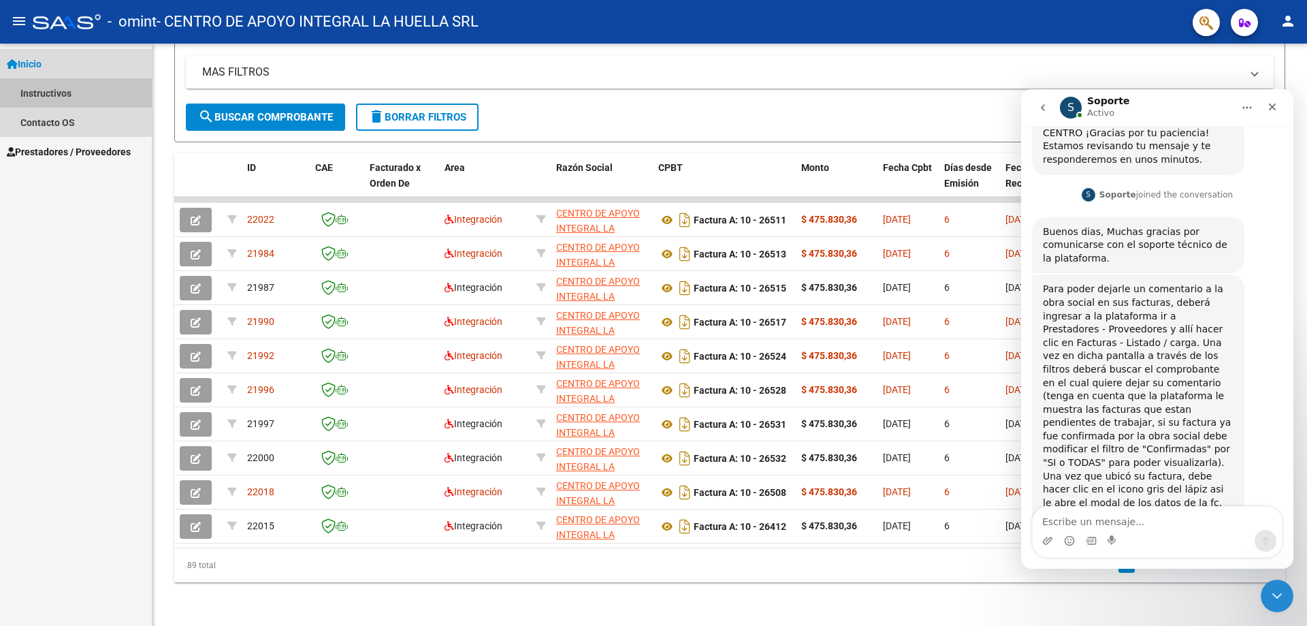
click at [65, 93] on link "Instructivos" at bounding box center [76, 92] width 152 height 29
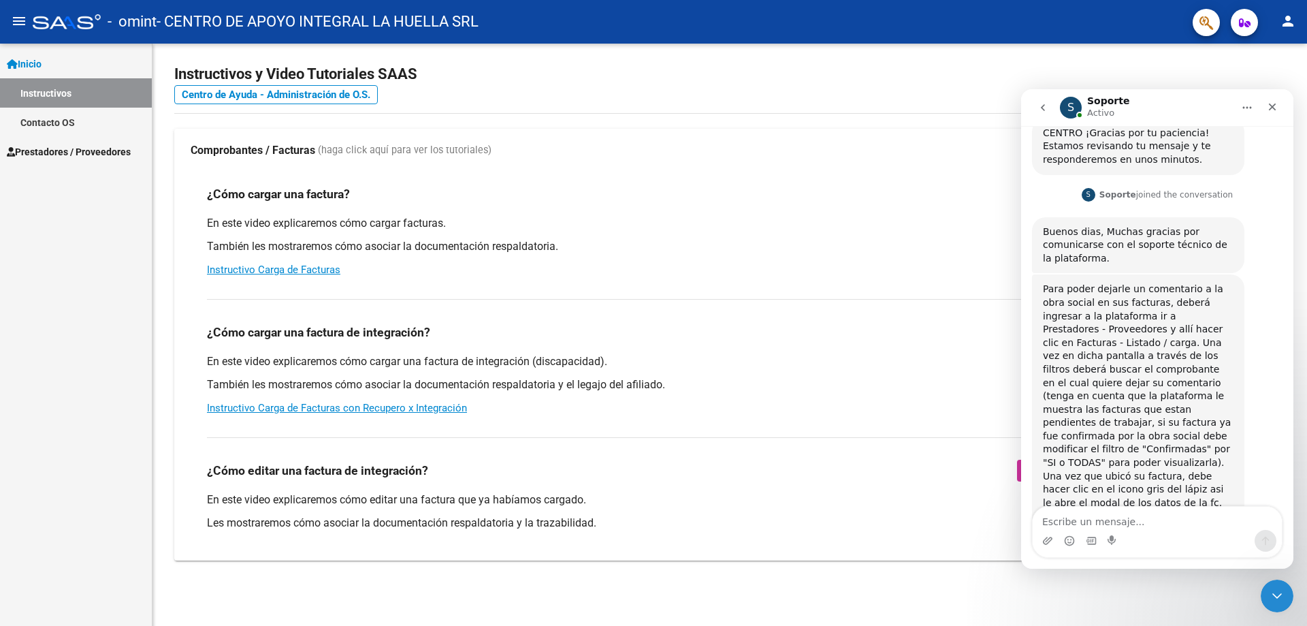
scroll to position [15, 0]
click at [61, 81] on link "Instructivos" at bounding box center [76, 92] width 152 height 29
click at [62, 147] on span "Prestadores / Proveedores" at bounding box center [69, 151] width 124 height 15
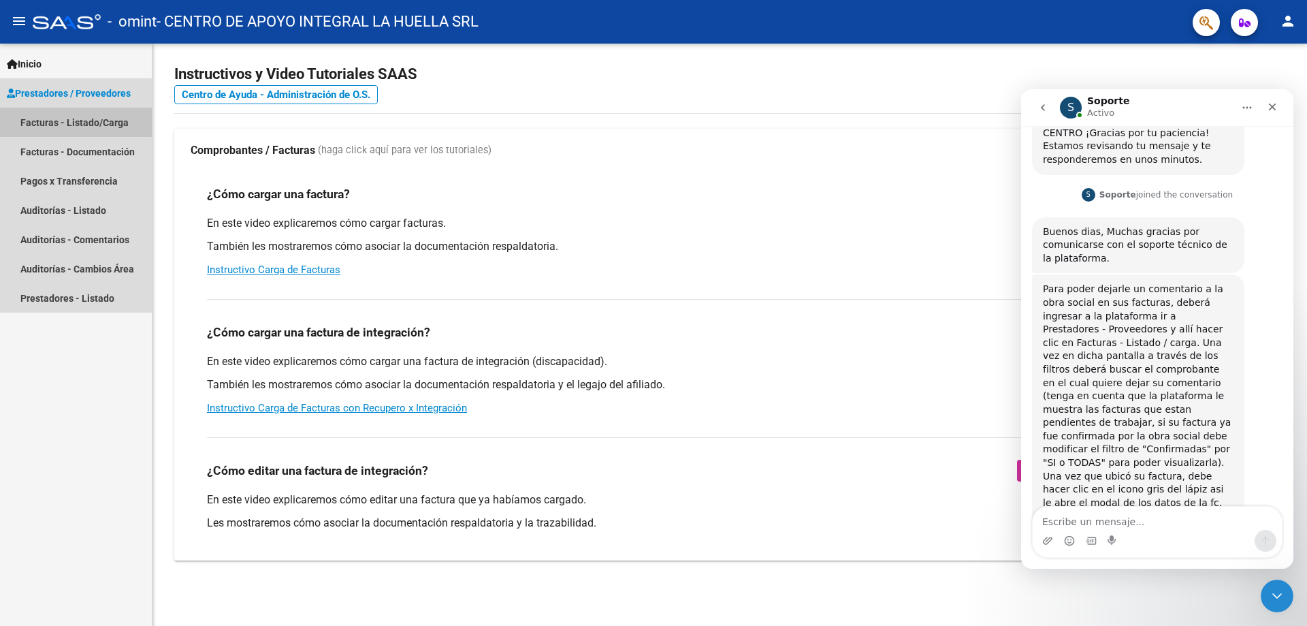
click at [58, 126] on link "Facturas - Listado/Carga" at bounding box center [76, 122] width 152 height 29
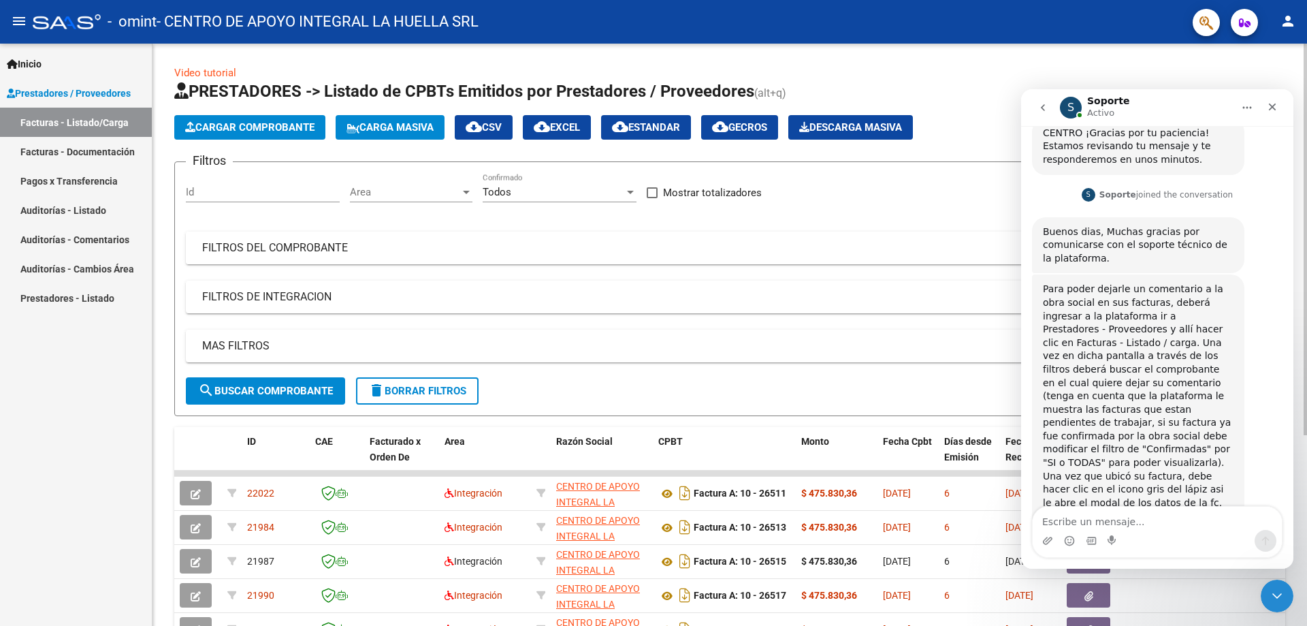
click at [291, 255] on mat-panel-title "FILTROS DEL COMPROBANTE" at bounding box center [721, 247] width 1039 height 15
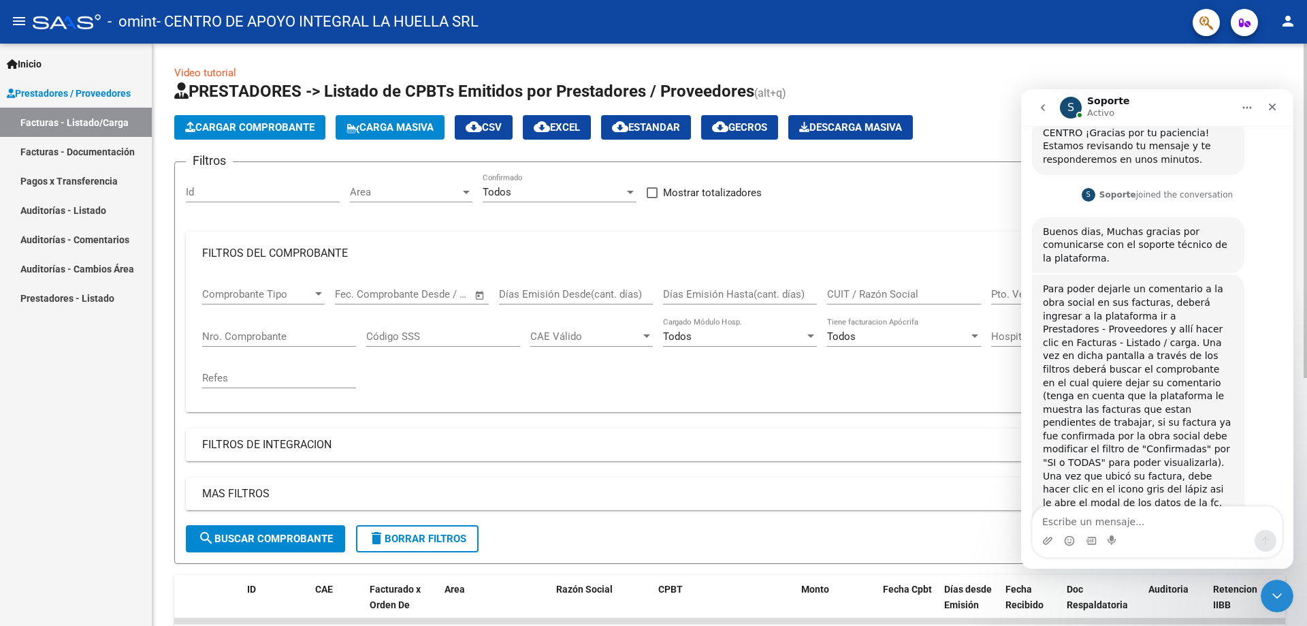
click at [314, 299] on div at bounding box center [318, 294] width 12 height 11
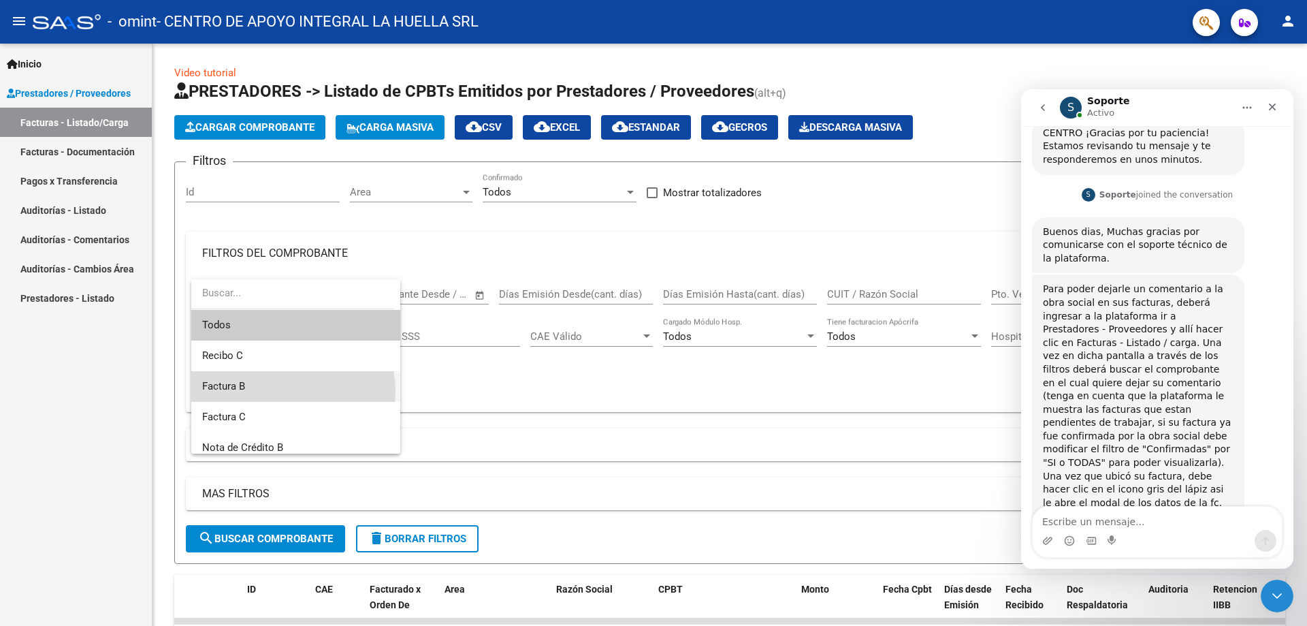
click at [292, 391] on span "Factura B" at bounding box center [295, 386] width 187 height 31
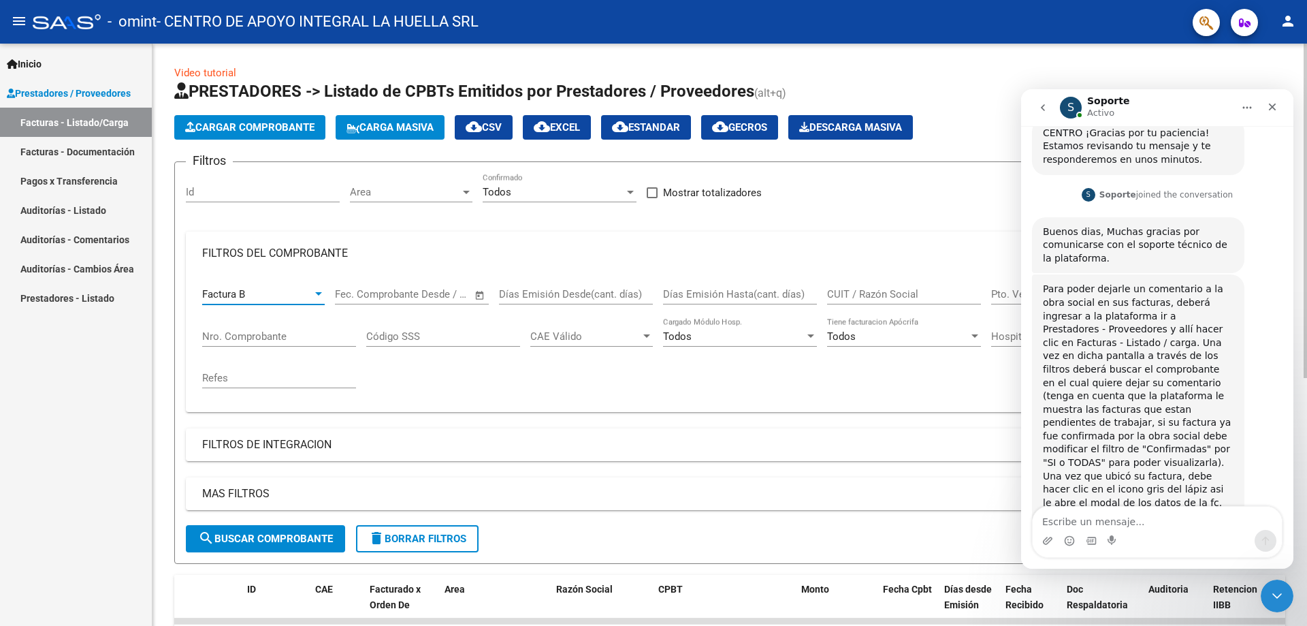
click at [314, 334] on input "Nro. Comprobante" at bounding box center [279, 336] width 154 height 12
type input "26534"
click at [249, 541] on span "search Buscar Comprobante" at bounding box center [265, 538] width 135 height 12
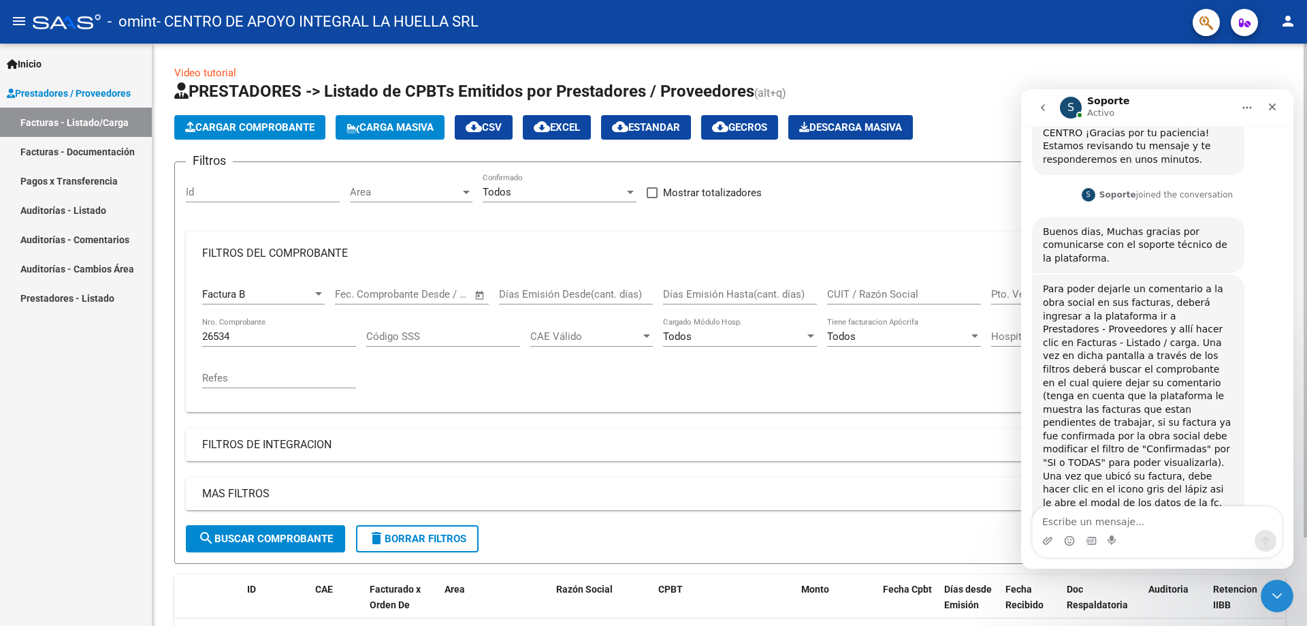
click at [931, 178] on div "Filtros Id Area Area Todos Confirmado Mostrar totalizadores FILTROS DEL COMPROB…" at bounding box center [730, 349] width 1088 height 352
click at [1049, 111] on button "go back" at bounding box center [1043, 108] width 26 height 26
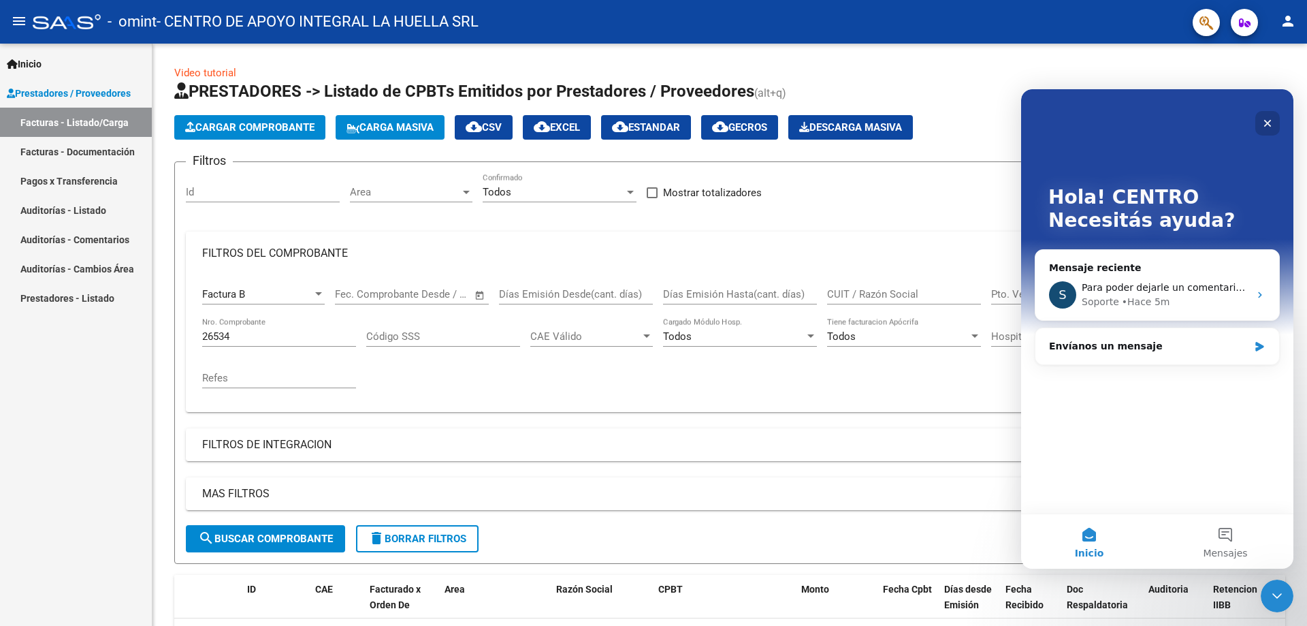
click at [1263, 125] on icon "Cerrar" at bounding box center [1267, 123] width 11 height 11
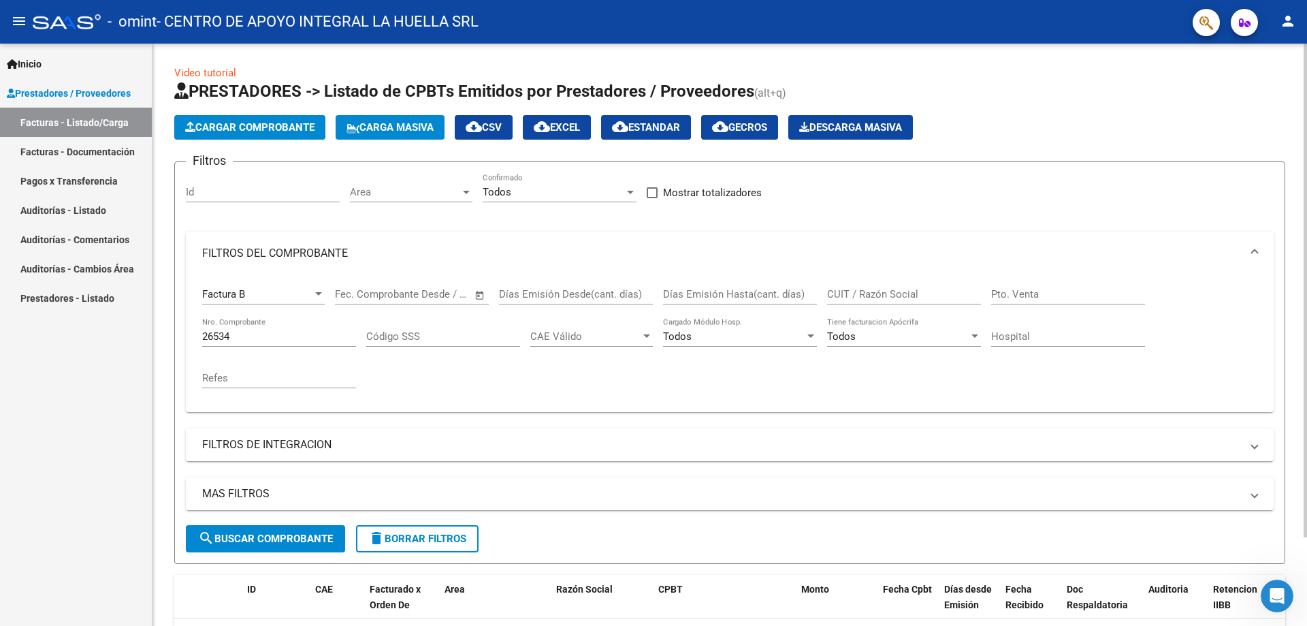
click at [1061, 295] on input "Pto. Venta" at bounding box center [1068, 294] width 154 height 12
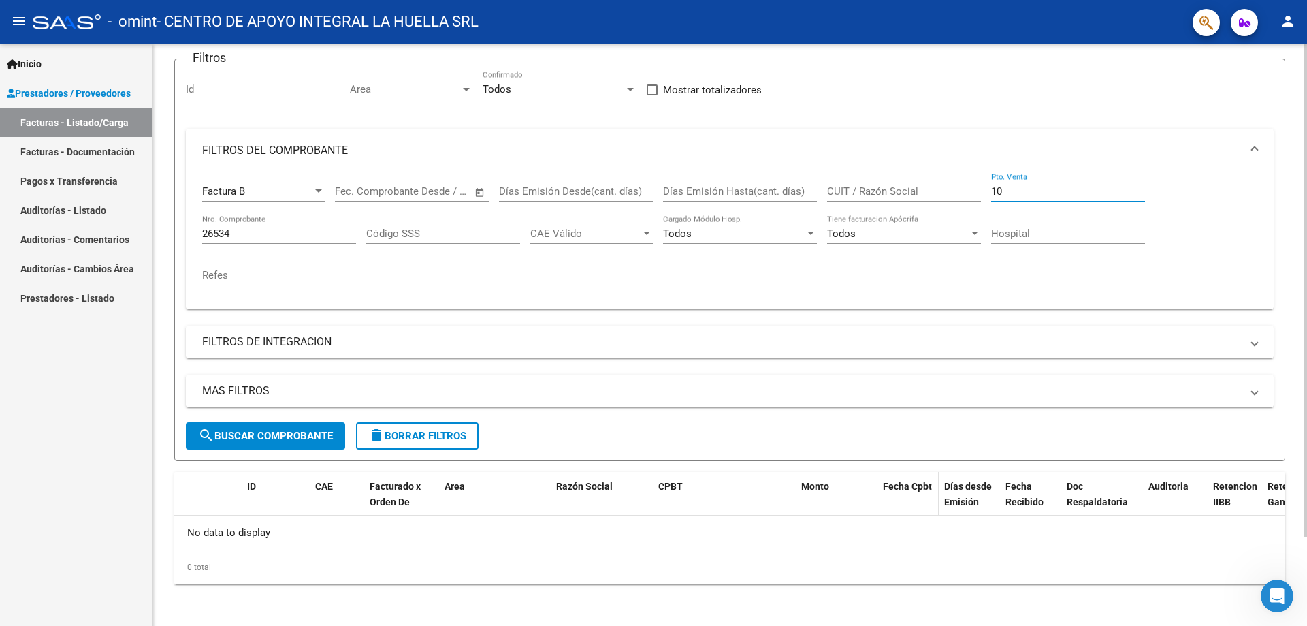
scroll to position [105, 0]
type input "10"
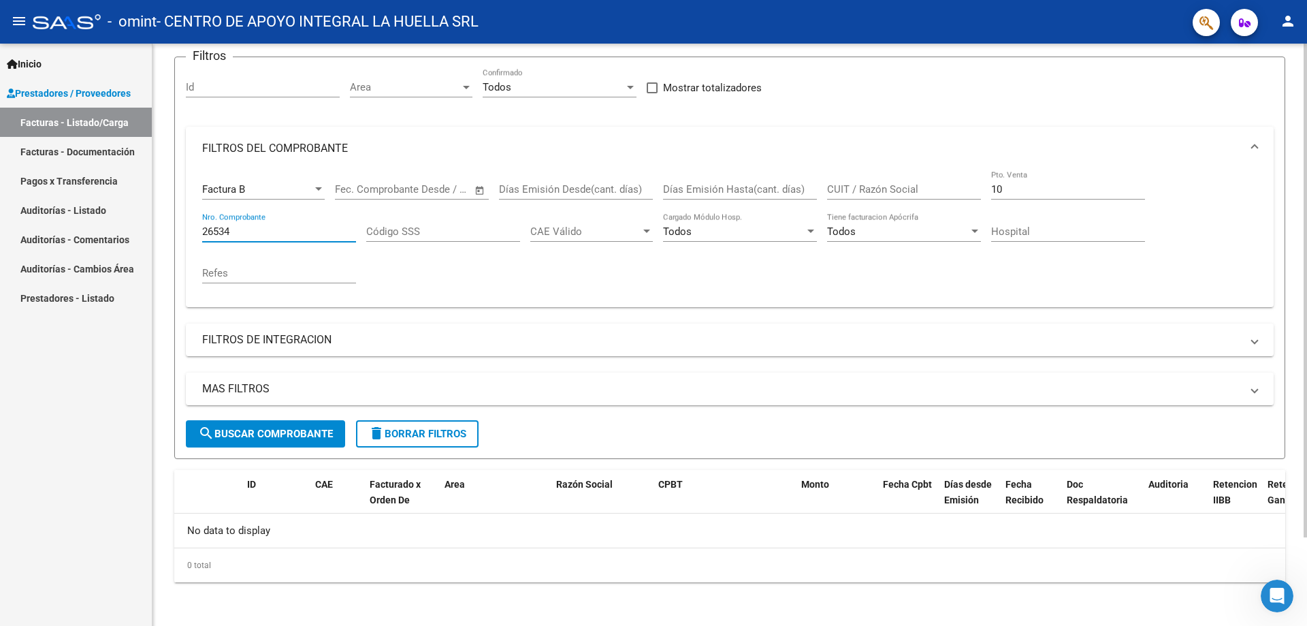
click at [237, 233] on input "26534" at bounding box center [279, 231] width 154 height 12
type input "26533"
click at [270, 438] on span "search Buscar Comprobante" at bounding box center [265, 433] width 135 height 12
